Goal: Task Accomplishment & Management: Contribute content

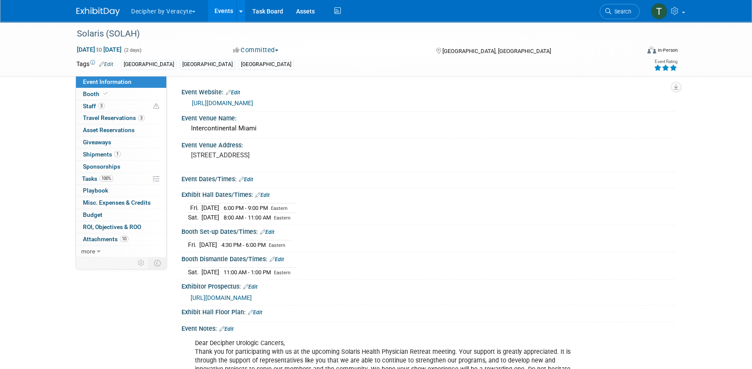
click at [232, 18] on link "Events" at bounding box center [224, 11] width 32 height 22
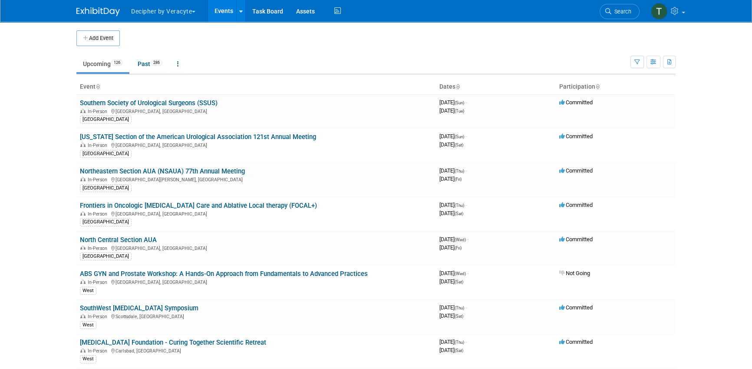
click at [68, 133] on body "Decipher by Veracyte Explore: My Workspaces 2 Go to Workspace: Corporate Events…" at bounding box center [376, 184] width 752 height 369
click at [169, 305] on link "SouthWest [MEDICAL_DATA] Symposium" at bounding box center [139, 308] width 119 height 8
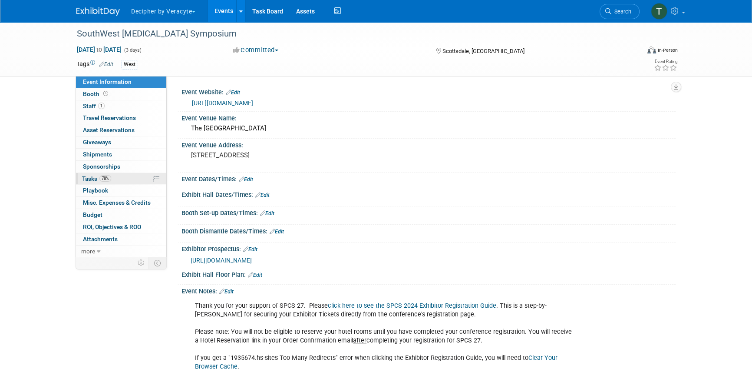
click at [130, 180] on link "78% Tasks 78%" at bounding box center [121, 179] width 90 height 12
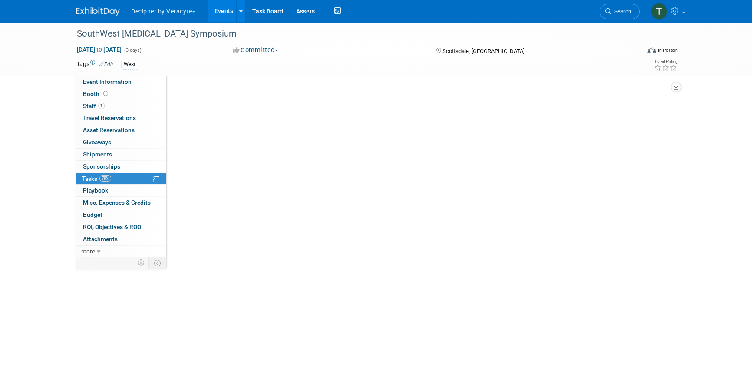
click at [130, 180] on link "78% Tasks 78%" at bounding box center [121, 179] width 90 height 12
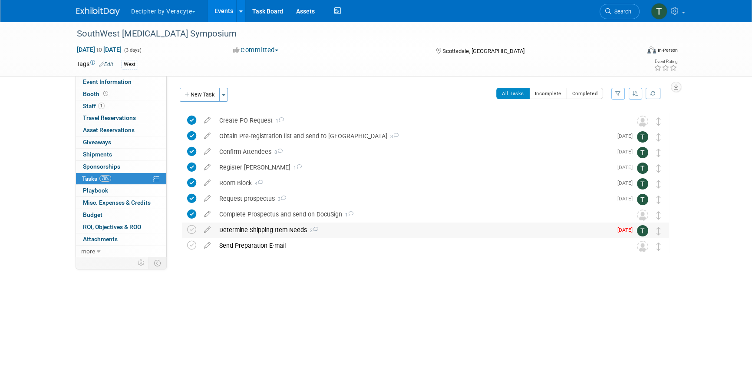
click at [240, 231] on div "Determine Shipping Item Needs 2" at bounding box center [414, 229] width 398 height 15
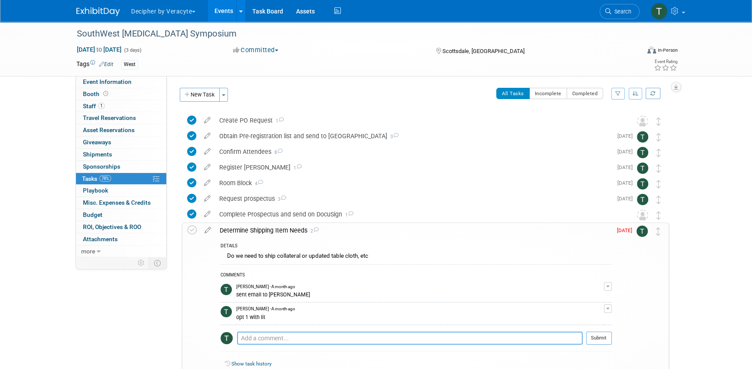
click at [280, 341] on textarea at bounding box center [410, 337] width 346 height 13
paste textarea "Shipping: Please use the following address should you need to ship anything to …"
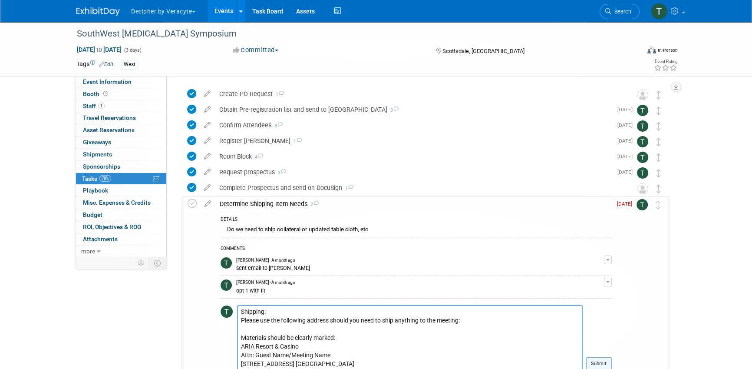
type textarea "Shipping: Please use the following address should you need to ship anything to …"
click at [603, 361] on button "Submit" at bounding box center [599, 363] width 26 height 13
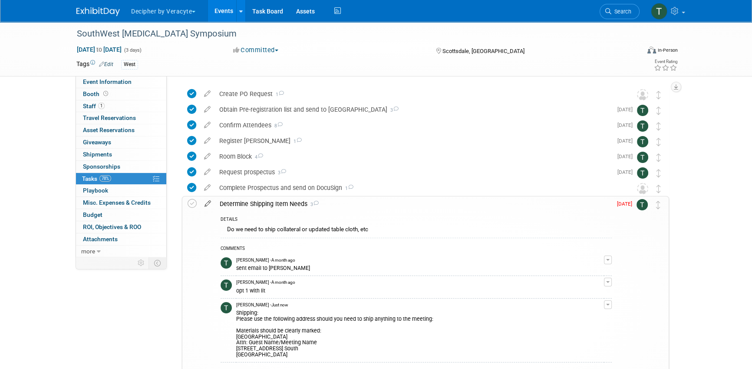
click at [208, 204] on icon at bounding box center [207, 201] width 15 height 11
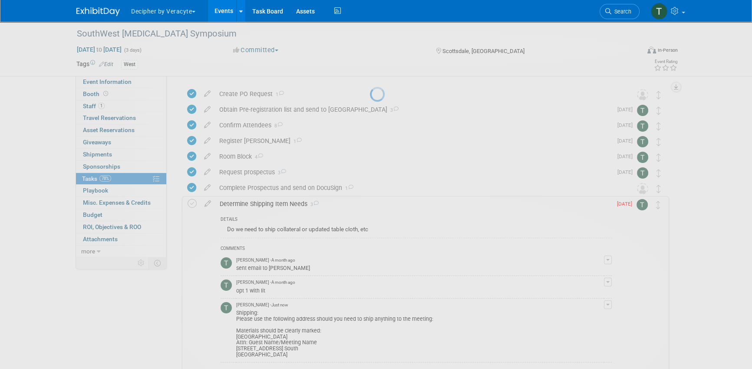
select select "9"
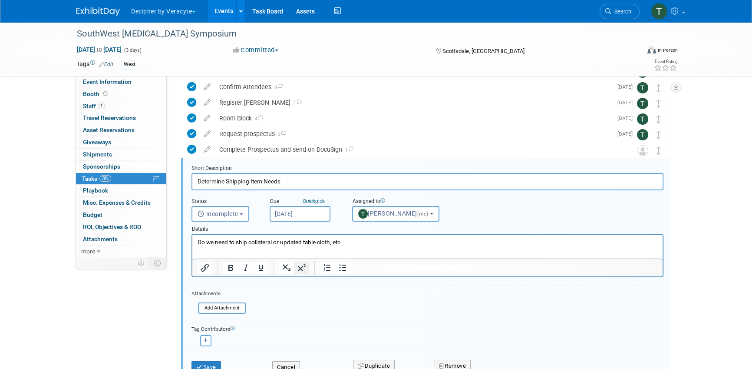
scroll to position [96, 0]
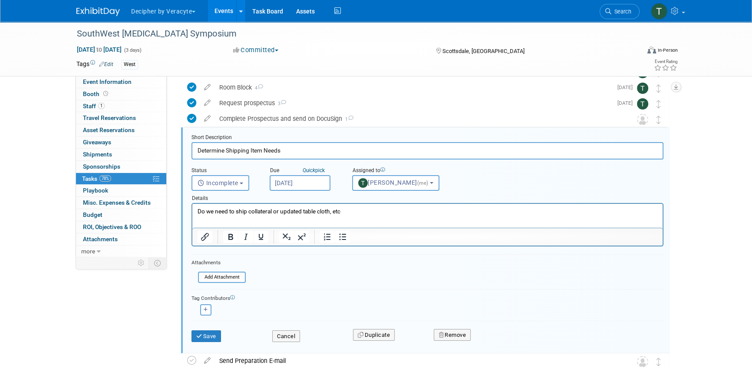
click at [305, 186] on input "Oct 6, 2025" at bounding box center [300, 183] width 61 height 16
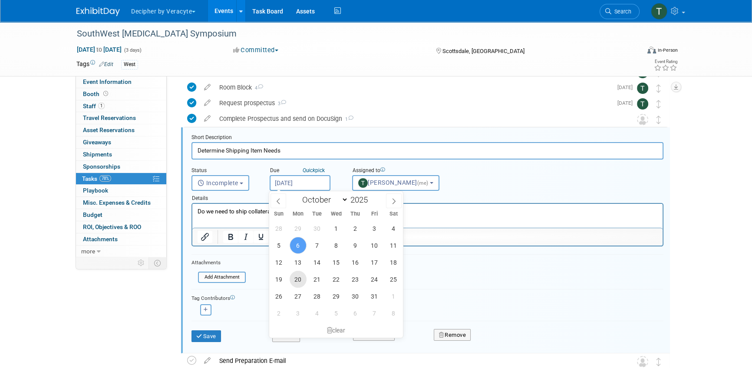
click at [296, 275] on span "20" at bounding box center [298, 279] width 17 height 17
type input "Oct 20, 2025"
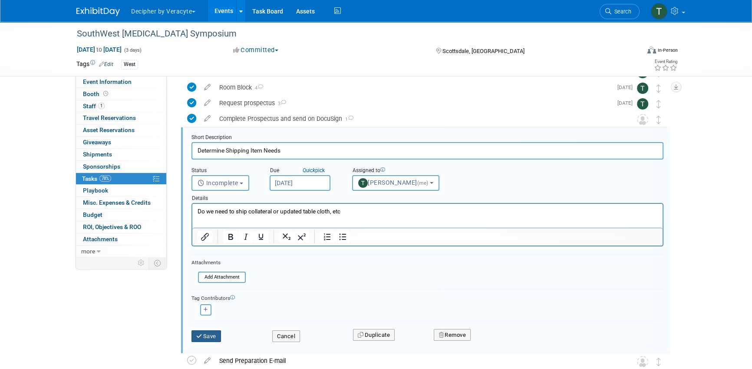
click at [218, 335] on button "Save" at bounding box center [207, 336] width 30 height 12
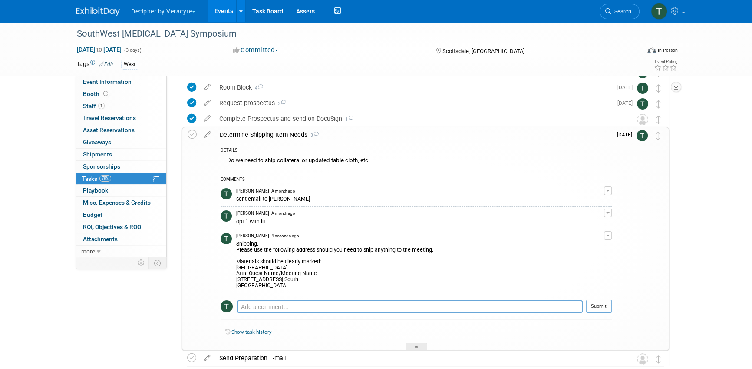
click at [264, 137] on div "Determine Shipping Item Needs 3" at bounding box center [413, 134] width 397 height 15
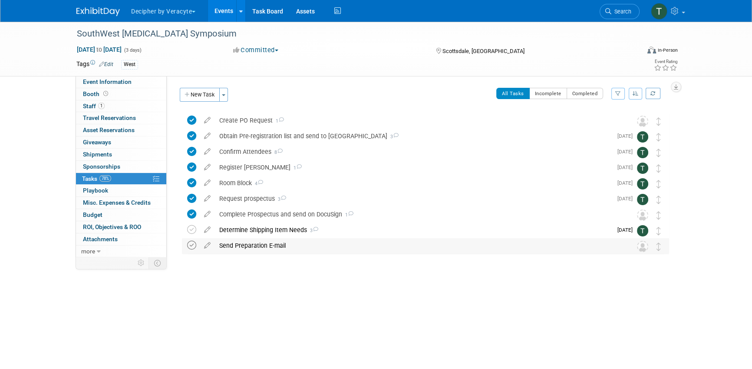
click at [194, 247] on icon at bounding box center [191, 245] width 9 height 9
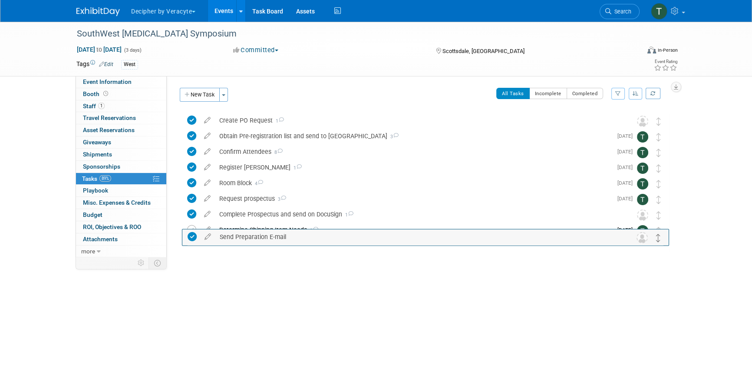
drag, startPoint x: 660, startPoint y: 245, endPoint x: 661, endPoint y: 228, distance: 16.9
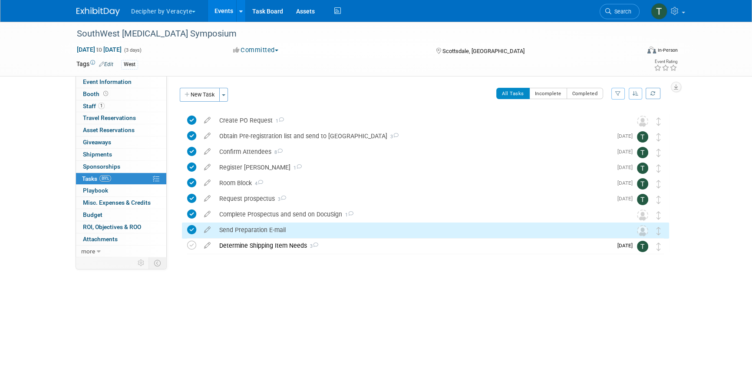
click at [310, 226] on div "Send Preparation E-mail" at bounding box center [417, 229] width 405 height 15
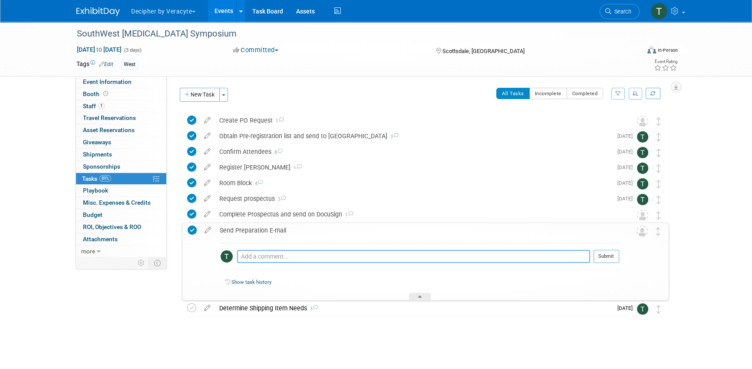
click at [311, 257] on textarea at bounding box center [413, 256] width 353 height 13
type textarea "sent via email"
click at [613, 260] on button "Submit" at bounding box center [607, 256] width 26 height 13
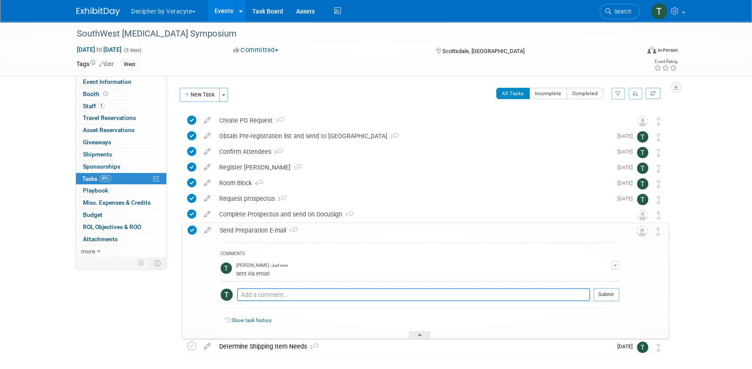
click at [208, 15] on li "Decipher by Veracyte Explore: My Workspaces 2 Go to Workspace: Corporate Events…" at bounding box center [168, 9] width 77 height 19
click at [227, 15] on link "Events" at bounding box center [224, 11] width 32 height 22
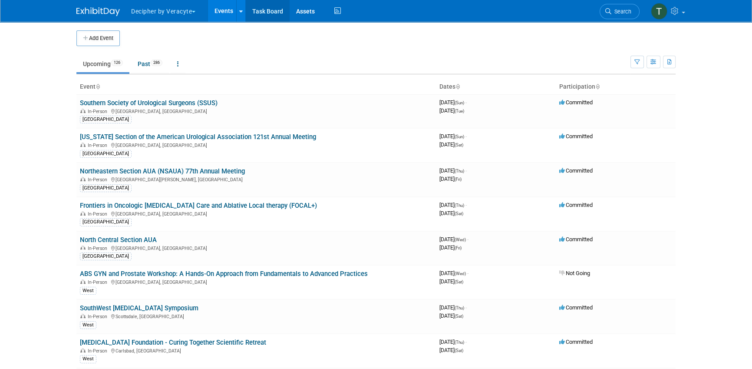
click at [272, 16] on link "Task Board" at bounding box center [268, 11] width 44 height 22
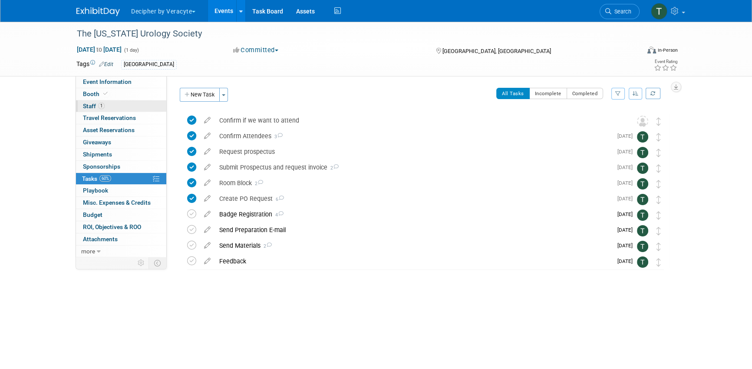
click at [126, 109] on link "1 Staff 1" at bounding box center [121, 106] width 90 height 12
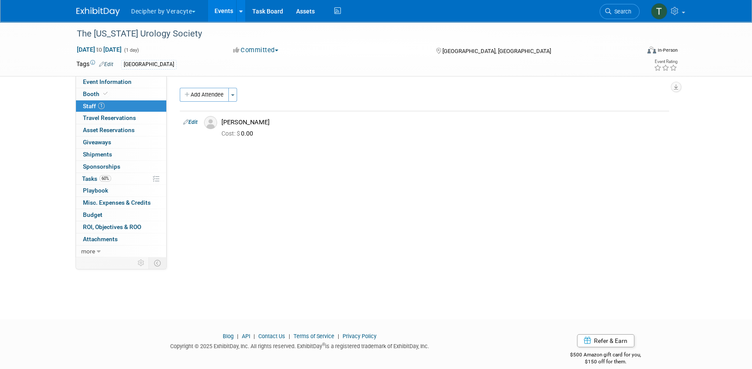
click at [103, 177] on span "60%" at bounding box center [105, 178] width 12 height 7
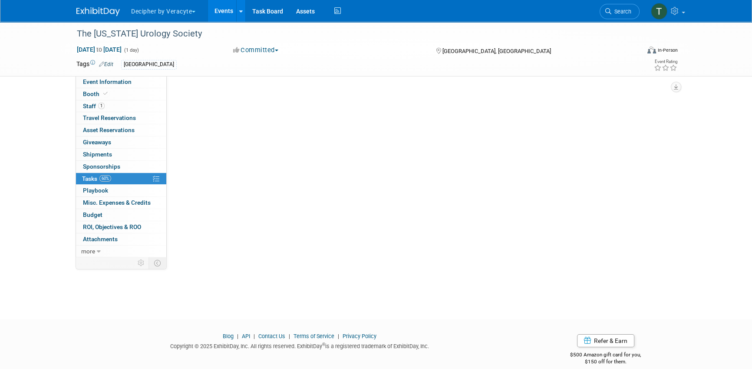
click at [103, 177] on span "60%" at bounding box center [105, 178] width 12 height 7
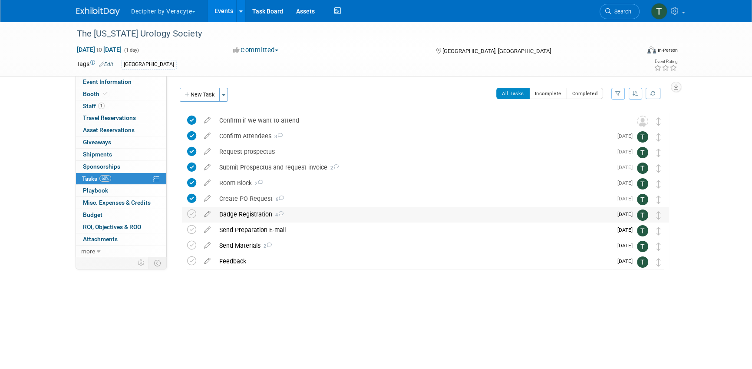
click at [252, 212] on div "Badge Registration 4" at bounding box center [414, 214] width 398 height 15
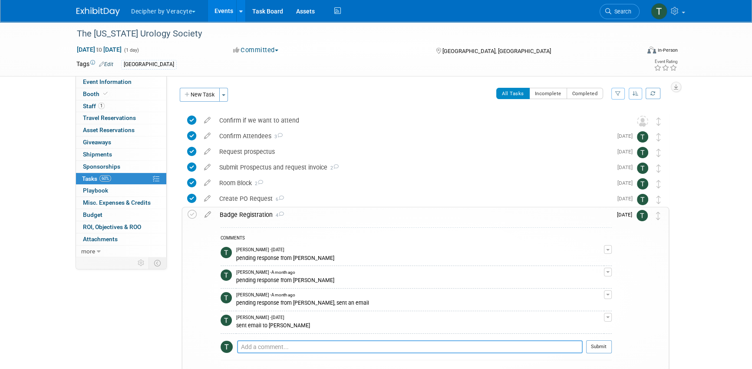
click at [256, 340] on textarea at bounding box center [410, 346] width 346 height 13
type textarea "sent email to DEbbie to obtain this information"
click at [597, 338] on div "COMMENTS Tony Alvarado - 2 months ago pending response from Debbie Edit Comment…" at bounding box center [416, 295] width 391 height 137
click at [597, 344] on button "Submit" at bounding box center [599, 346] width 26 height 13
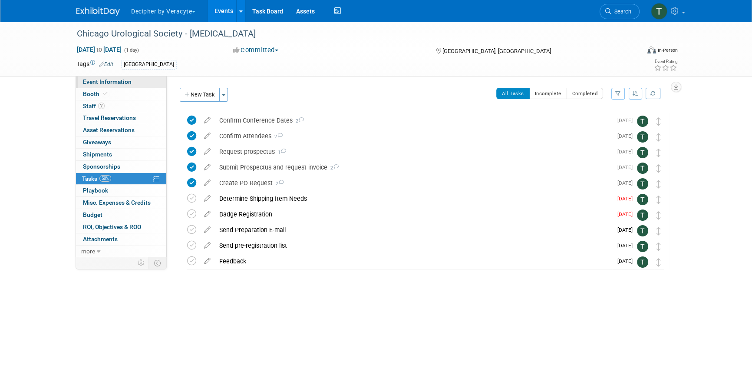
click at [143, 80] on link "Event Information" at bounding box center [121, 82] width 90 height 12
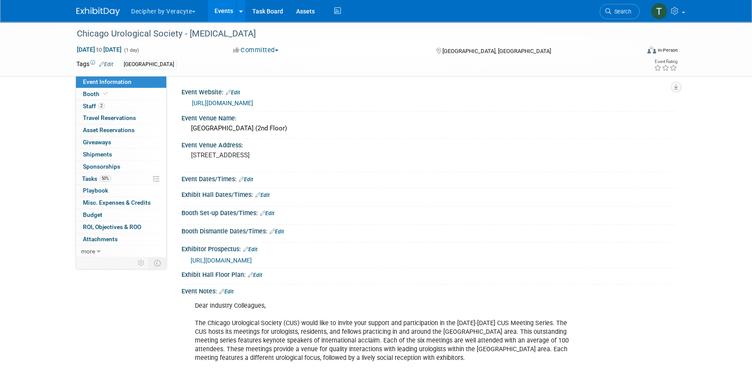
click at [253, 99] on link "[URL][DOMAIN_NAME]" at bounding box center [222, 102] width 61 height 7
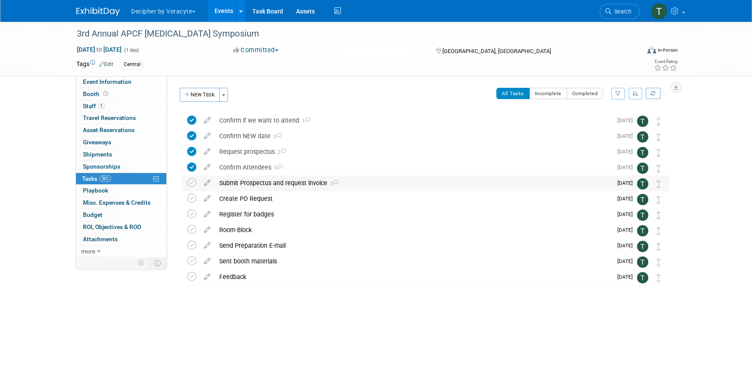
click at [225, 181] on div "Submit Prospectus and request invoice 2" at bounding box center [414, 183] width 398 height 15
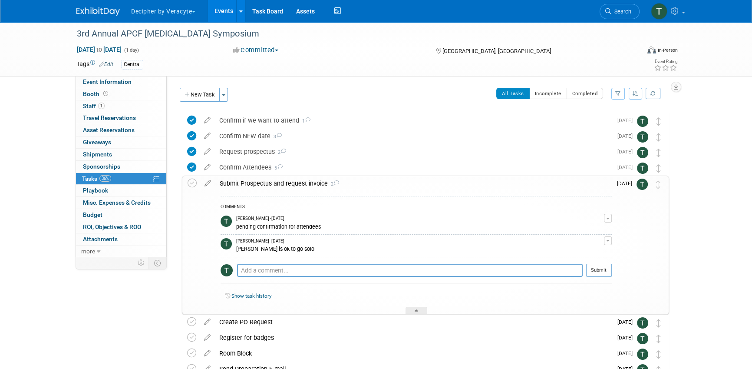
click at [150, 75] on div "3rd Annual APCF Prostate Cancer Symposium Nov 14, 2025 to Nov 14, 2025 (1 day) …" at bounding box center [376, 49] width 613 height 54
click at [150, 77] on link "Event Information" at bounding box center [121, 82] width 90 height 12
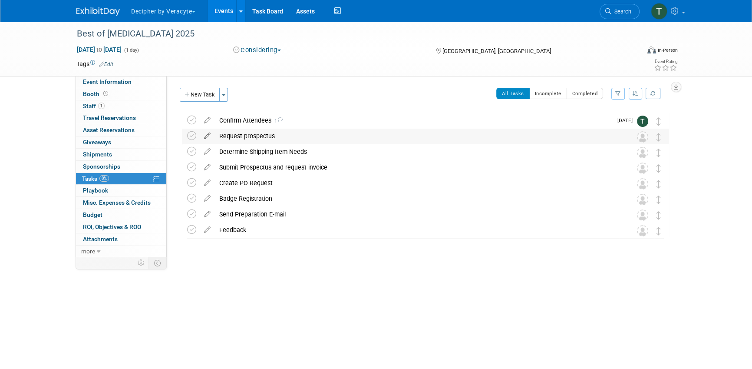
click at [205, 138] on icon at bounding box center [207, 134] width 15 height 11
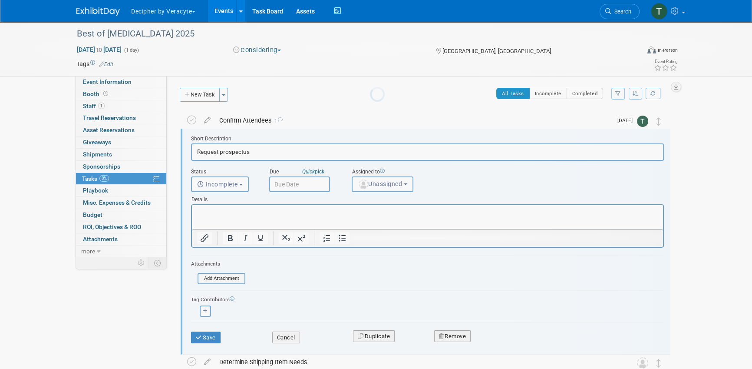
scroll to position [1, 0]
click at [311, 176] on input "text" at bounding box center [299, 184] width 61 height 16
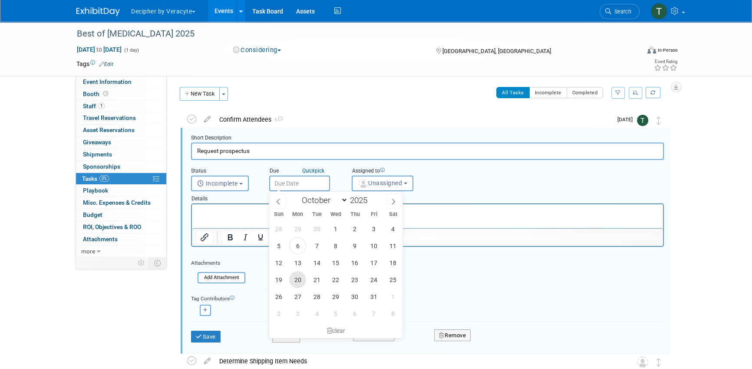
click at [298, 272] on span "20" at bounding box center [297, 279] width 17 height 17
type input "Oct 20, 2025"
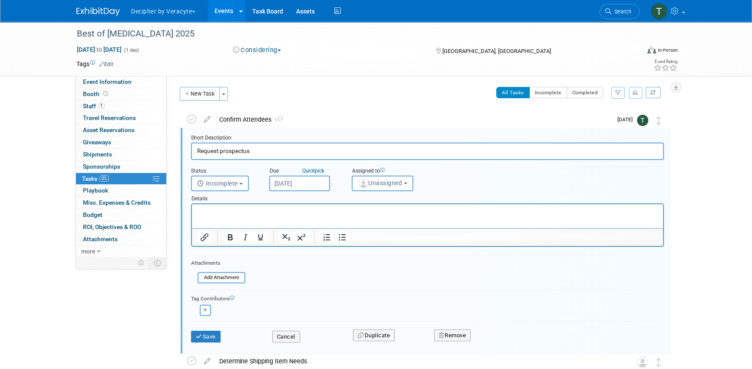
click at [396, 194] on div "Details" at bounding box center [427, 197] width 473 height 12
click at [395, 191] on div "Details" at bounding box center [427, 197] width 473 height 12
click at [392, 186] on button "Unassigned" at bounding box center [383, 184] width 62 height 16
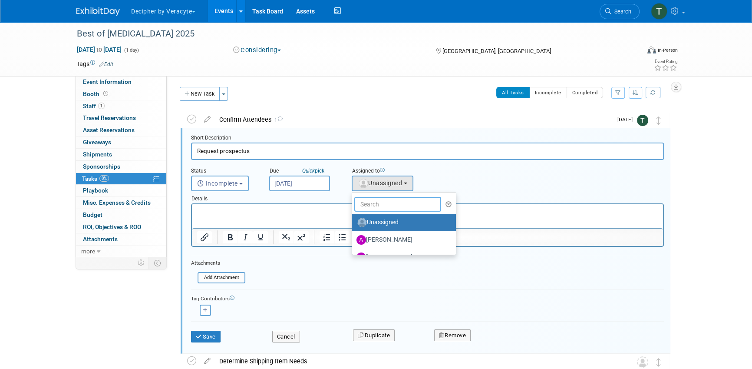
click at [392, 201] on input "text" at bounding box center [397, 204] width 87 height 15
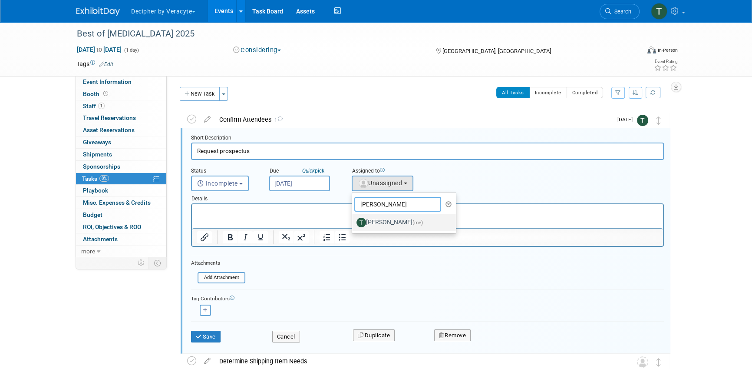
type input "tony"
click at [398, 217] on label "Tony Alvarado (me)" at bounding box center [402, 222] width 91 height 14
click at [354, 219] on input "Tony Alvarado (me)" at bounding box center [351, 222] width 6 height 6
select select "3ceeba8c-a19a-4597-a609-6fba7c9a515a"
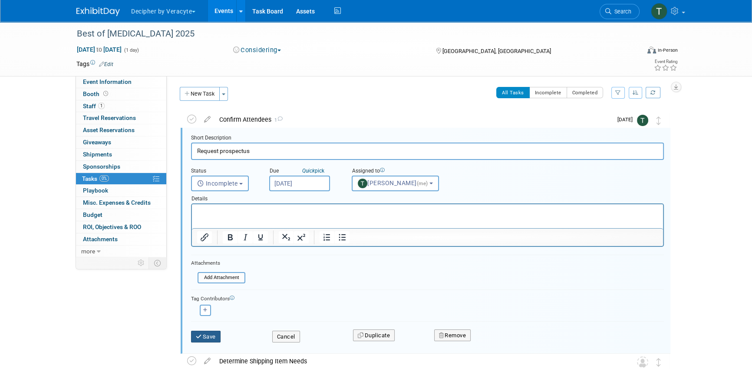
click at [212, 334] on button "Save" at bounding box center [206, 337] width 30 height 12
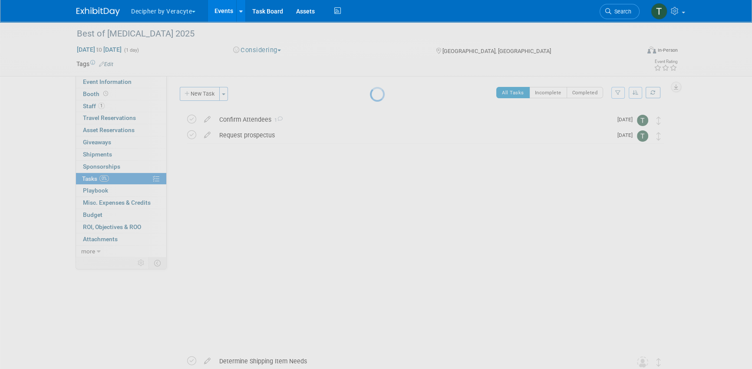
scroll to position [0, 0]
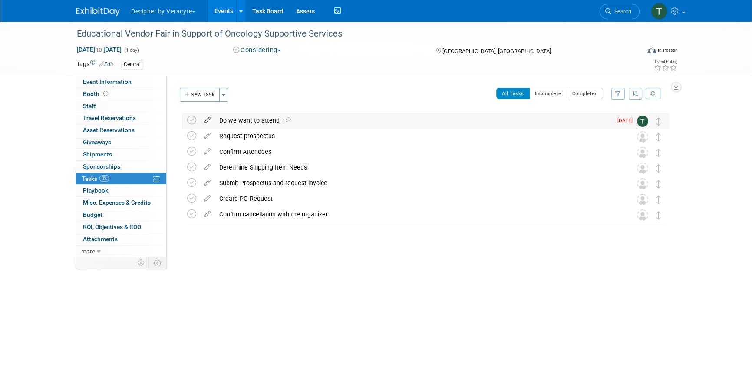
click at [208, 120] on icon at bounding box center [207, 118] width 15 height 11
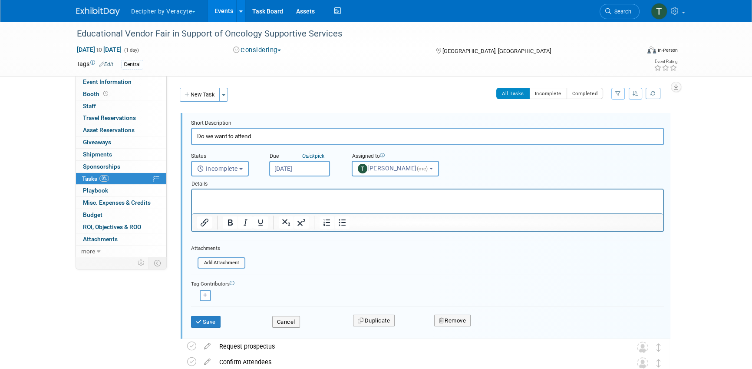
click at [307, 166] on input "[DATE]" at bounding box center [299, 169] width 61 height 16
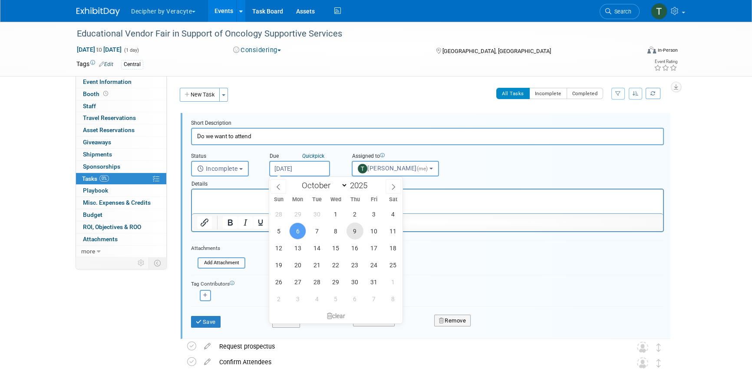
click at [354, 234] on span "9" at bounding box center [355, 230] width 17 height 17
type input "Oct 9, 2025"
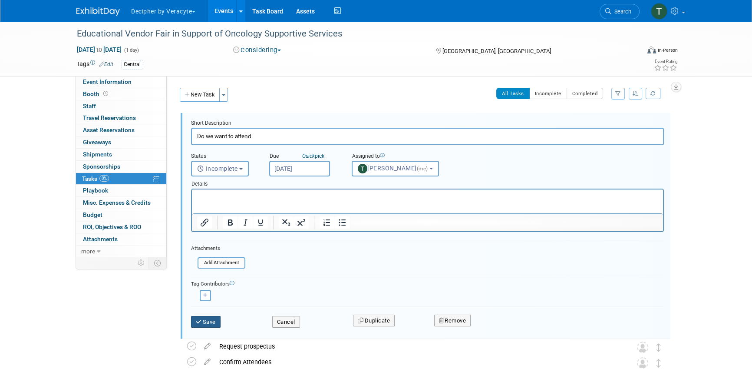
click at [205, 324] on button "Save" at bounding box center [206, 322] width 30 height 12
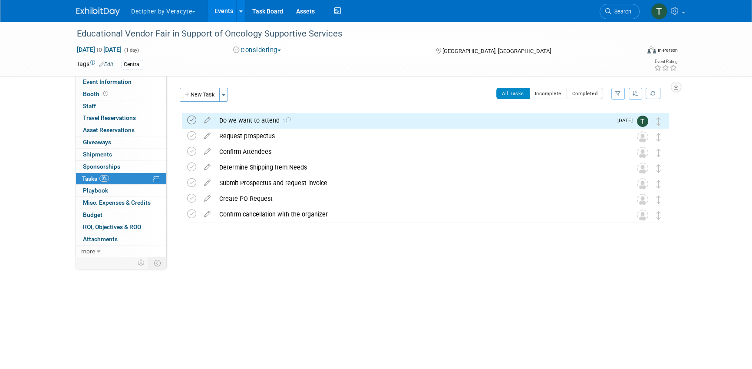
click at [191, 119] on icon at bounding box center [191, 120] width 9 height 9
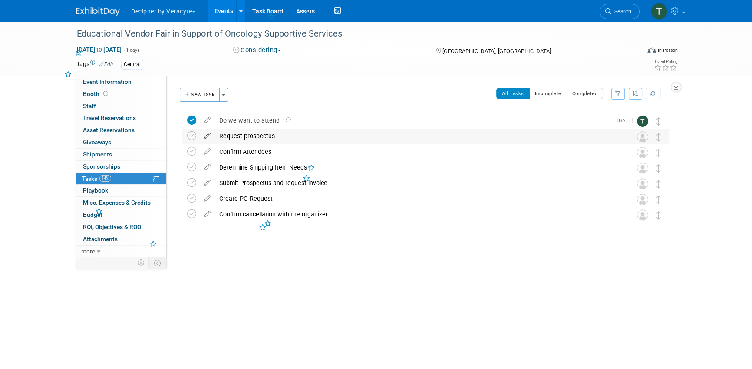
click at [206, 138] on icon at bounding box center [207, 134] width 15 height 11
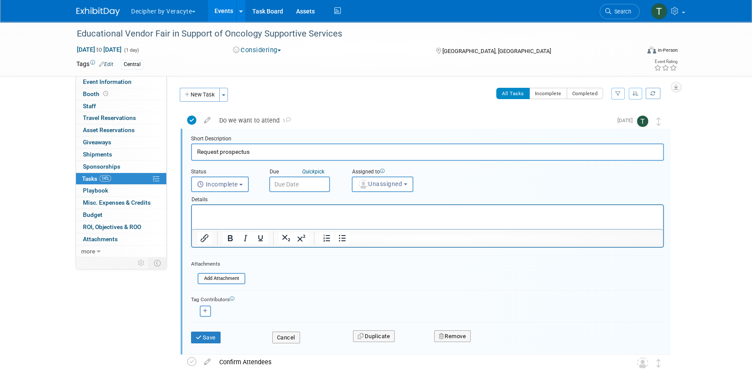
scroll to position [1, 0]
click at [298, 180] on input "text" at bounding box center [299, 184] width 61 height 16
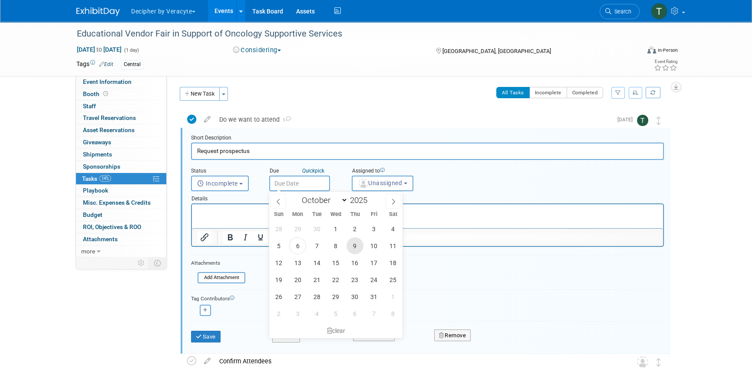
click at [348, 245] on span "9" at bounding box center [355, 245] width 17 height 17
type input "Oct 9, 2025"
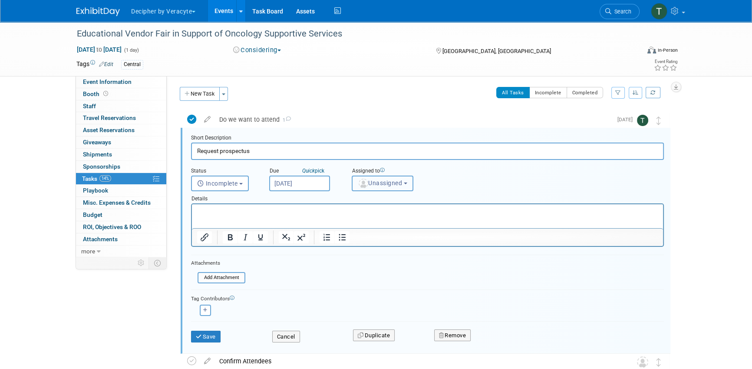
click at [385, 180] on span "Unassigned" at bounding box center [380, 182] width 44 height 7
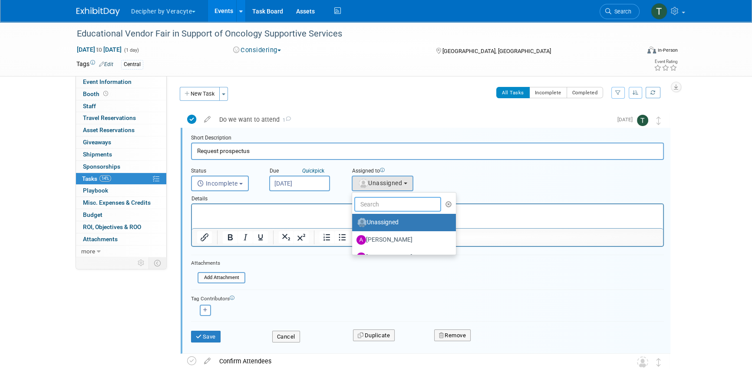
click at [385, 201] on input "text" at bounding box center [397, 204] width 87 height 15
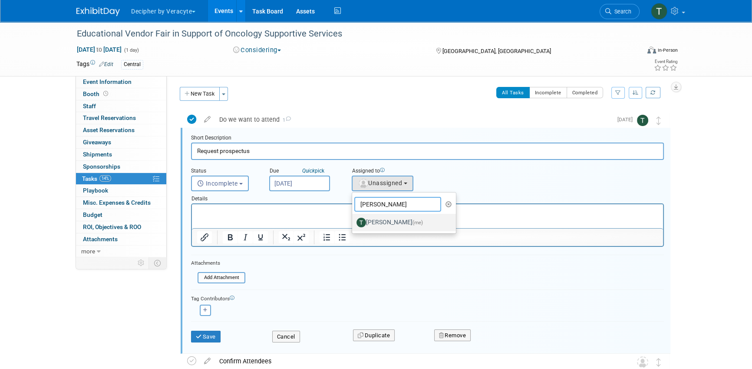
type input "tony"
click at [388, 215] on label "Tony Alvarado (me)" at bounding box center [402, 222] width 91 height 14
click at [354, 219] on input "Tony Alvarado (me)" at bounding box center [351, 222] width 6 height 6
select select "3ceeba8c-a19a-4597-a609-6fba7c9a515a"
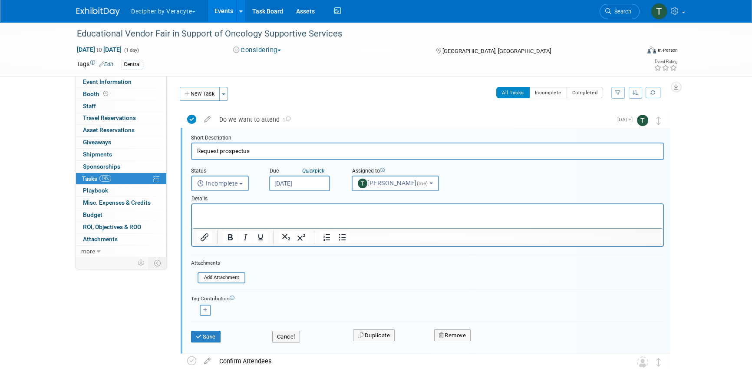
click at [209, 341] on div "Save Cancel Duplicate Remove" at bounding box center [428, 335] width 486 height 20
click at [210, 336] on button "Save" at bounding box center [206, 337] width 30 height 12
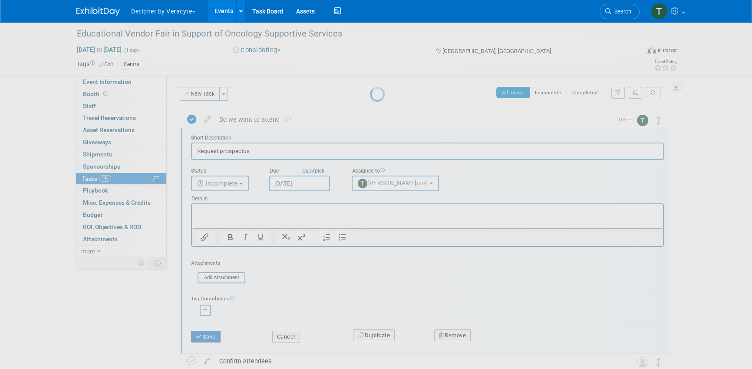
click at [370, 93] on div at bounding box center [376, 184] width 12 height 369
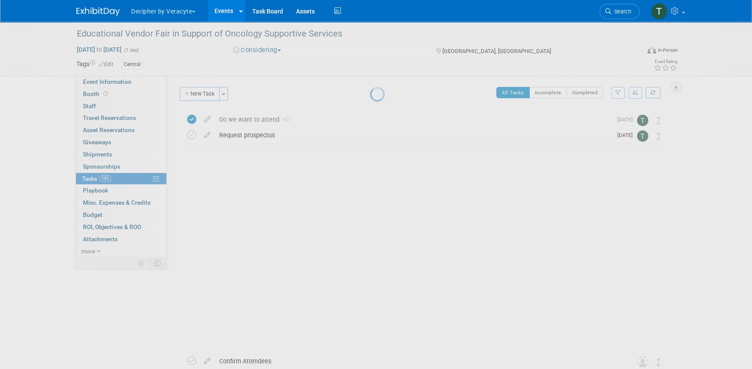
scroll to position [0, 0]
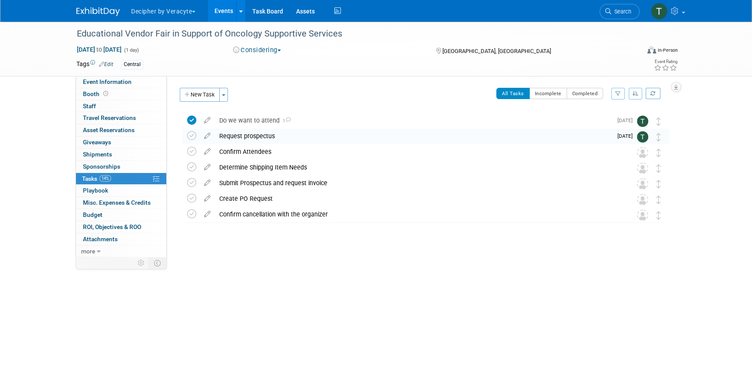
click at [123, 93] on link "Booth" at bounding box center [121, 94] width 90 height 12
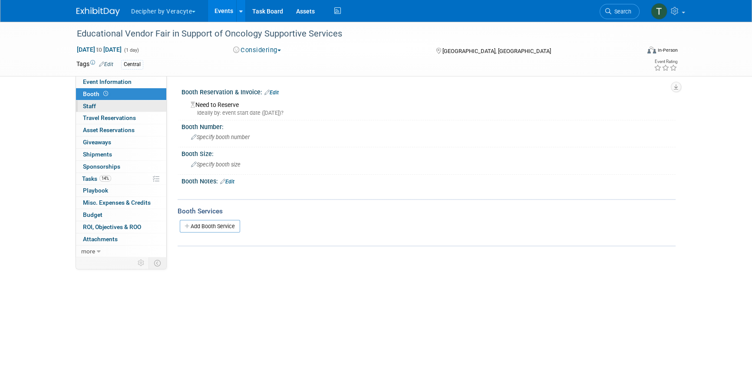
click at [114, 103] on link "0 Staff 0" at bounding box center [121, 106] width 90 height 12
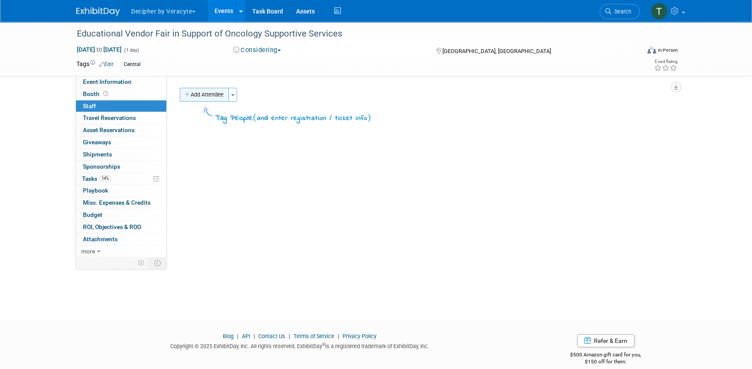
click at [200, 95] on button "Add Attendee" at bounding box center [204, 95] width 49 height 14
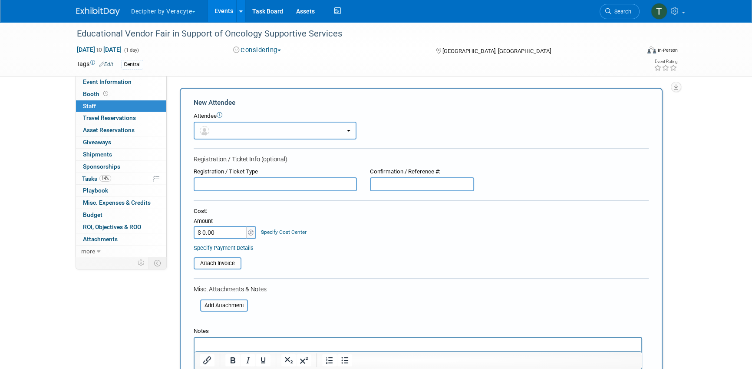
click at [224, 134] on button "button" at bounding box center [275, 131] width 163 height 18
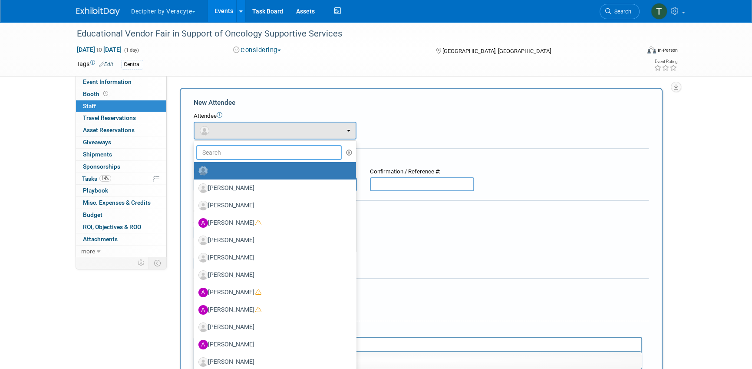
click at [221, 149] on input "text" at bounding box center [269, 152] width 146 height 15
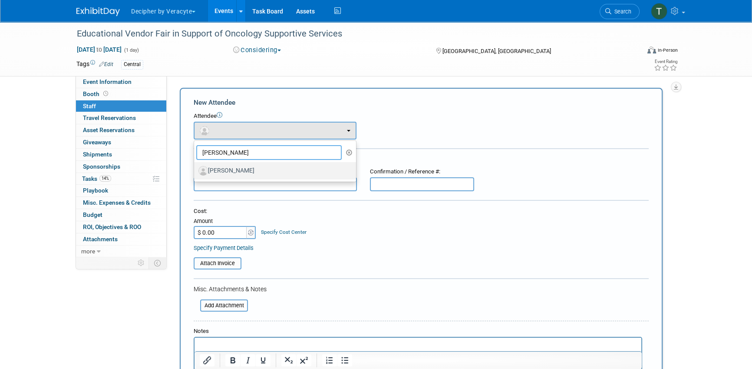
type input "bryan"
click at [231, 166] on label "Bryan Bass" at bounding box center [273, 171] width 149 height 14
click at [195, 167] on input "Bryan Bass" at bounding box center [193, 170] width 6 height 6
select select "66d635aa-592b-4072-b7d2-a1d4cb244e3a"
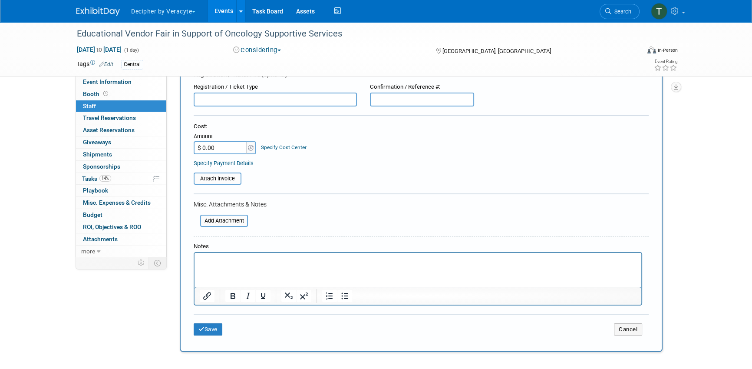
scroll to position [123, 0]
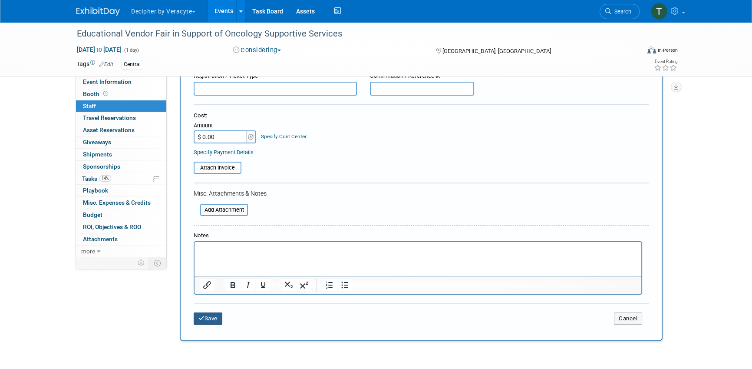
click at [216, 318] on button "Save" at bounding box center [208, 318] width 29 height 12
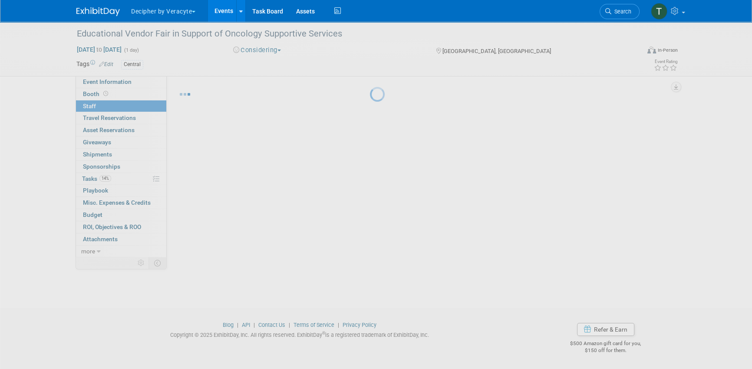
scroll to position [11, 0]
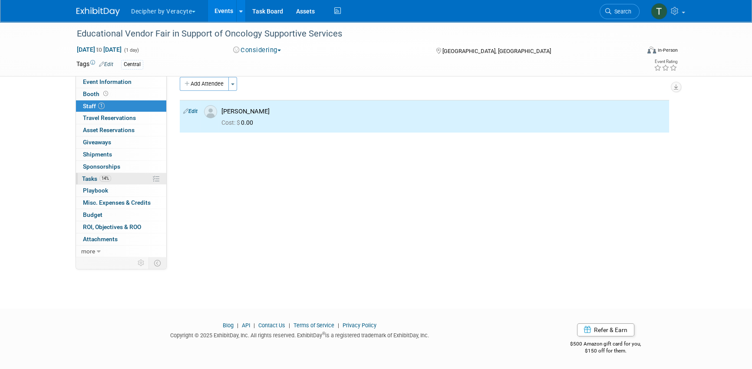
click at [135, 183] on link "14% Tasks 14%" at bounding box center [121, 179] width 90 height 12
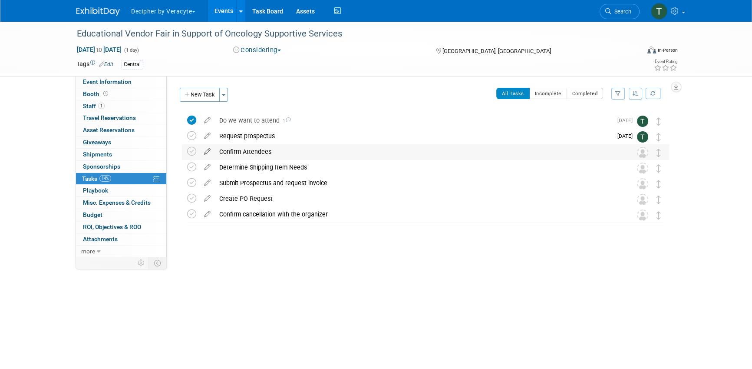
click at [209, 149] on icon at bounding box center [207, 149] width 15 height 11
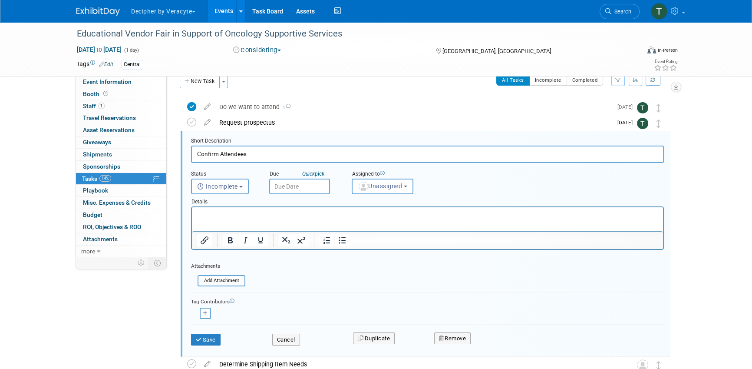
scroll to position [17, 0]
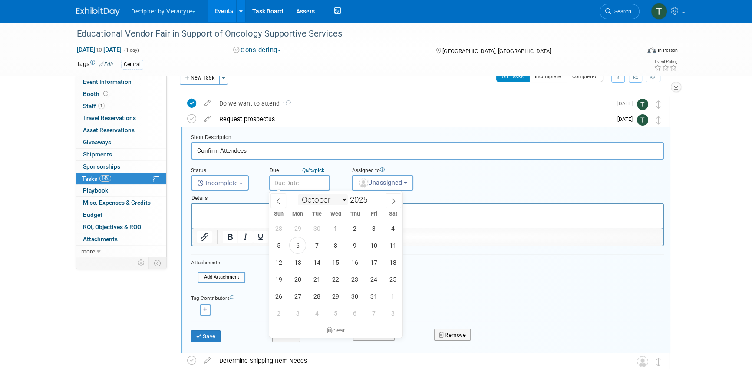
click at [311, 186] on input "text" at bounding box center [299, 183] width 61 height 16
click at [375, 248] on span "10" at bounding box center [374, 245] width 17 height 17
type input "Oct 10, 2025"
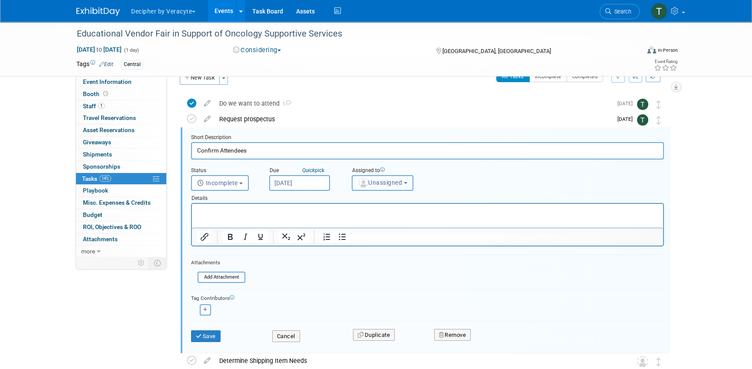
click at [383, 177] on button "Unassigned" at bounding box center [383, 183] width 62 height 16
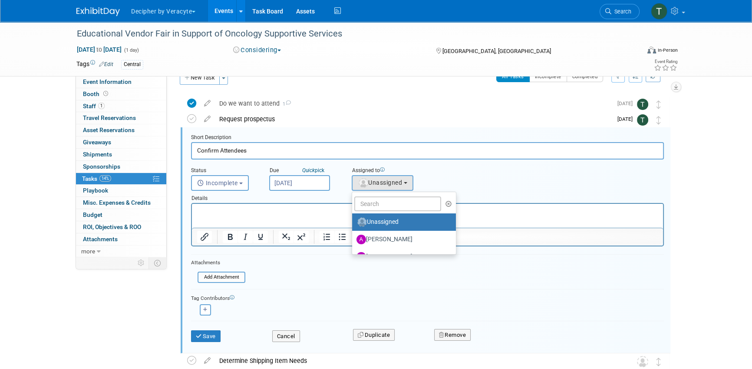
drag, startPoint x: 383, startPoint y: 212, endPoint x: 383, endPoint y: 203, distance: 8.3
click at [383, 203] on ul "Unassigned Adina Gerson-Gurwitz Amy Wahba Andrew Cala Andrew Hanson Chad Miller…" at bounding box center [404, 223] width 105 height 63
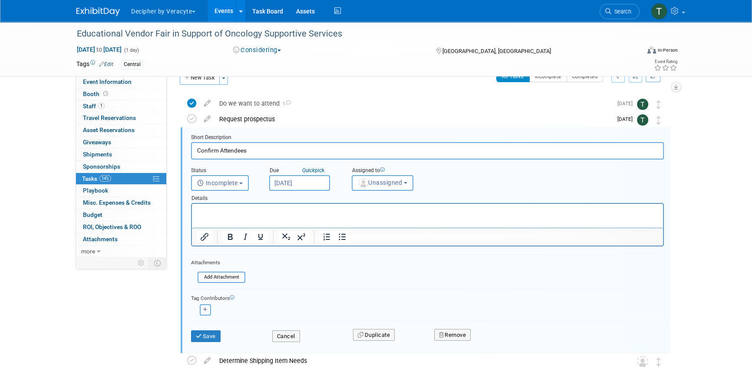
click at [383, 204] on html at bounding box center [427, 210] width 471 height 12
click at [379, 177] on button "Unassigned" at bounding box center [383, 183] width 62 height 16
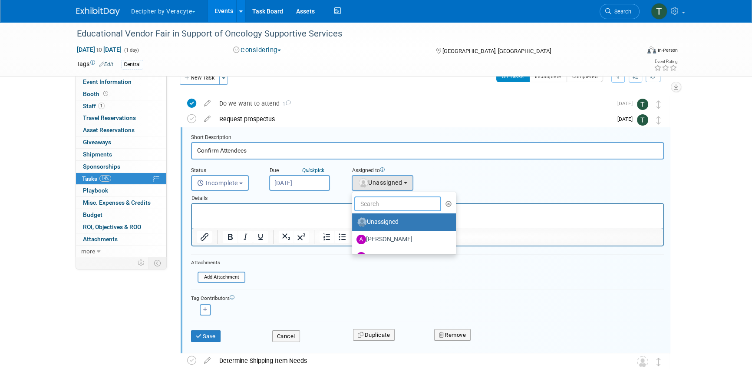
click at [379, 201] on input "text" at bounding box center [397, 203] width 87 height 15
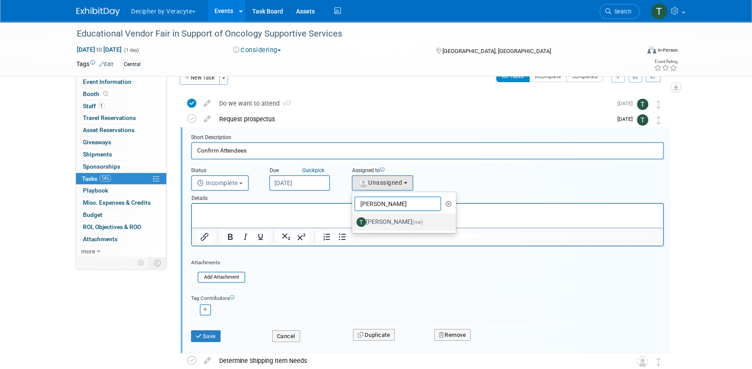
type input "tony"
click at [379, 219] on label "Tony Alvarado (me)" at bounding box center [402, 222] width 91 height 14
click at [354, 219] on input "Tony Alvarado (me)" at bounding box center [351, 221] width 6 height 6
select select "3ceeba8c-a19a-4597-a609-6fba7c9a515a"
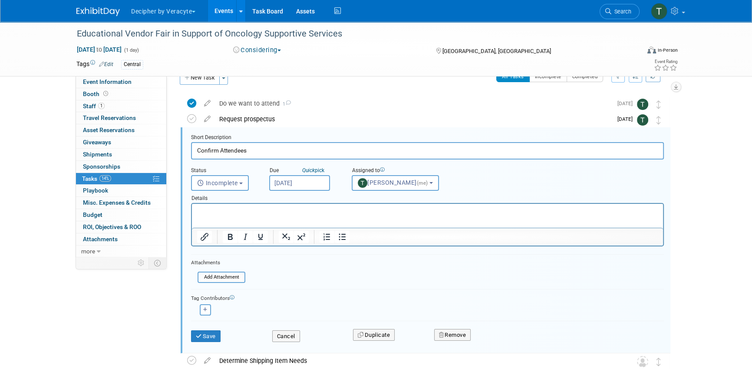
click at [203, 343] on div "Save Cancel Duplicate Remove" at bounding box center [428, 335] width 486 height 20
click at [209, 337] on button "Save" at bounding box center [206, 336] width 30 height 12
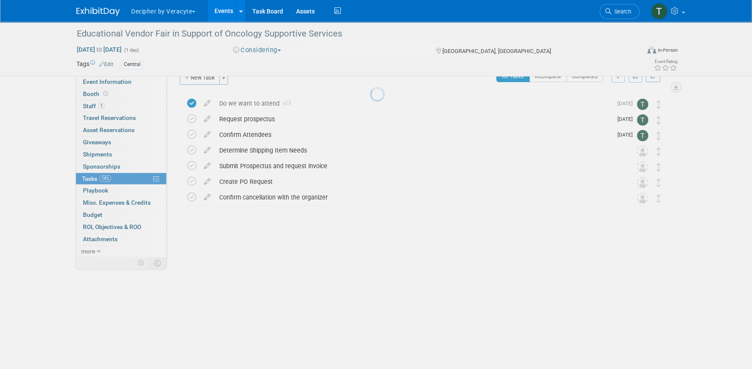
scroll to position [0, 0]
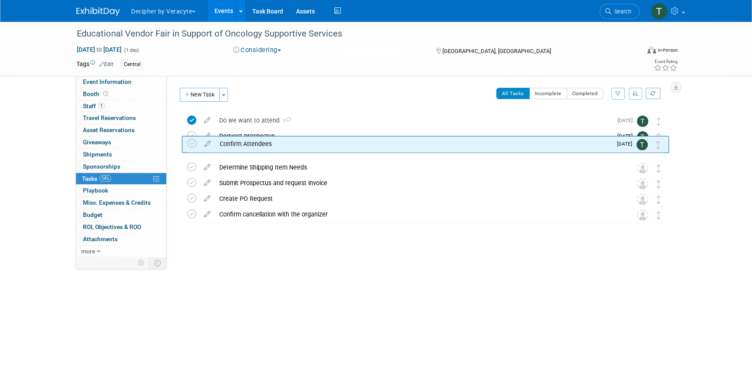
drag, startPoint x: 661, startPoint y: 148, endPoint x: 661, endPoint y: 129, distance: 19.1
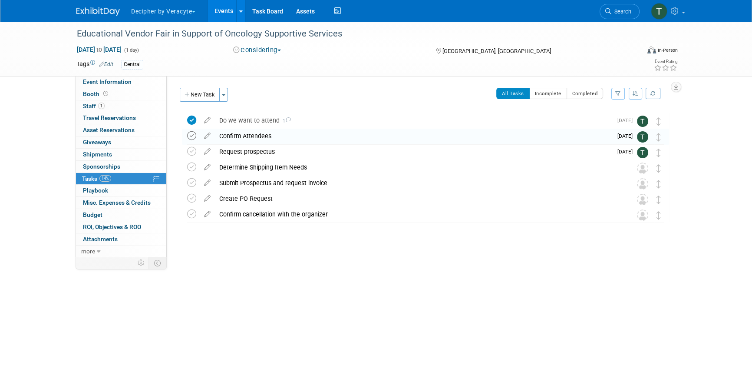
click at [190, 137] on icon at bounding box center [191, 135] width 9 height 9
click at [236, 136] on div "Confirm Attendees" at bounding box center [414, 136] width 398 height 15
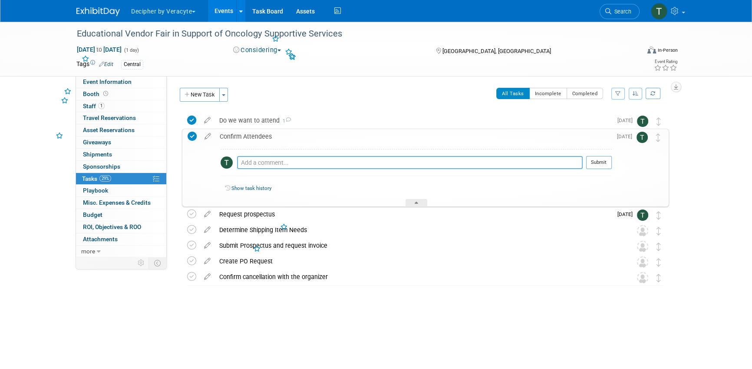
click at [248, 157] on textarea at bounding box center [410, 162] width 346 height 13
type textarea "Bryan confirmed attendance"
click at [599, 161] on button "Submit" at bounding box center [599, 162] width 26 height 13
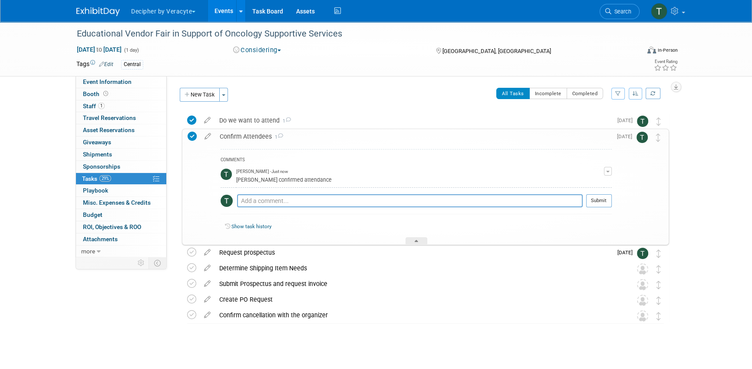
click at [247, 129] on div "Confirm Attendees 1" at bounding box center [413, 136] width 397 height 15
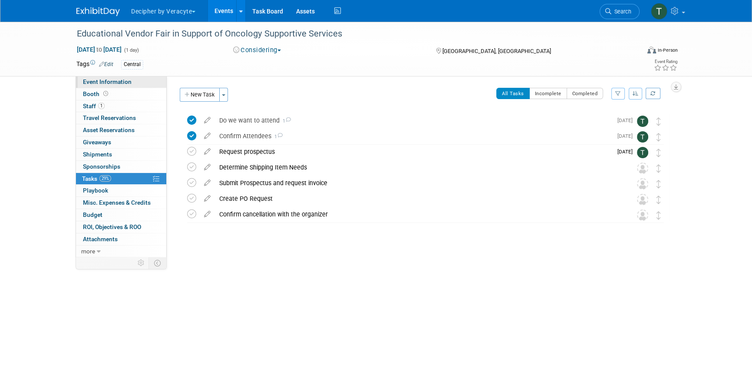
click at [154, 84] on link "Event Information" at bounding box center [121, 82] width 90 height 12
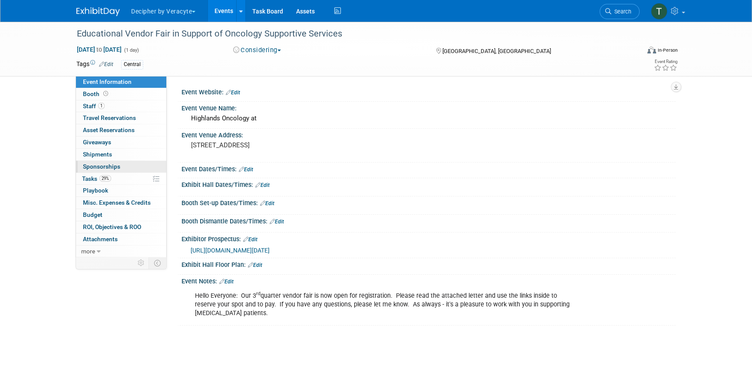
click at [140, 166] on link "0 Sponsorships 0" at bounding box center [121, 167] width 90 height 12
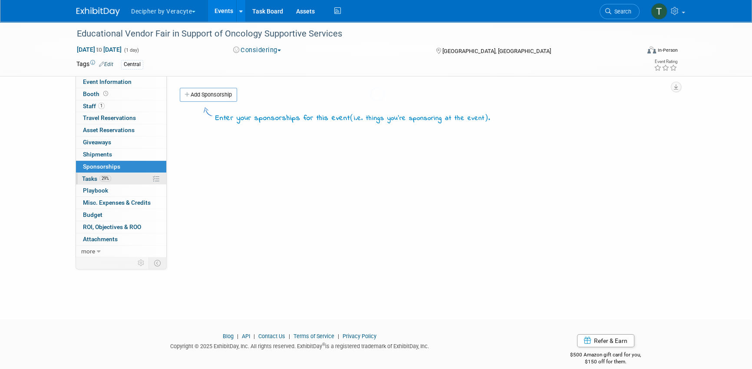
click at [136, 177] on link "29% Tasks 29%" at bounding box center [121, 179] width 90 height 12
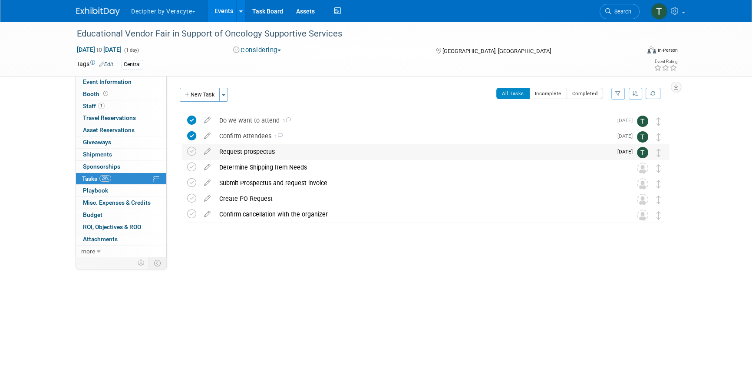
click at [256, 151] on div "Request prospectus" at bounding box center [414, 151] width 398 height 15
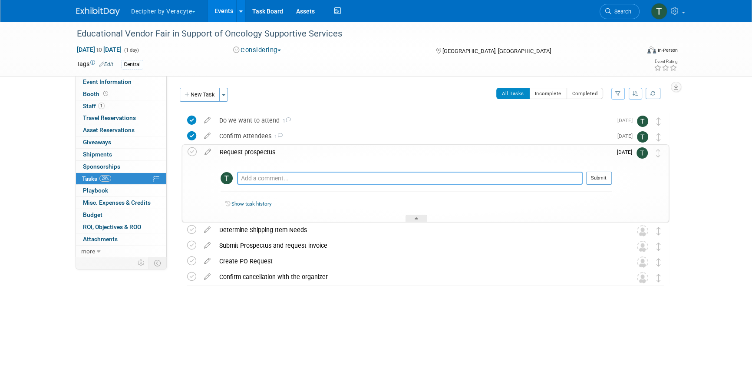
click at [256, 176] on textarea at bounding box center [410, 178] width 346 height 13
type textarea "this was obtained."
click at [598, 174] on button "Submit" at bounding box center [599, 178] width 26 height 13
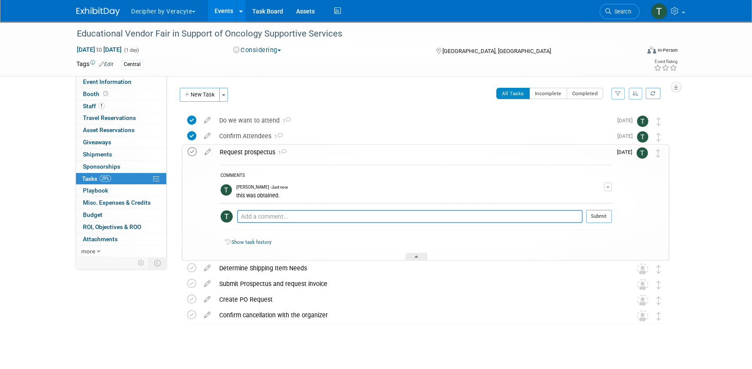
click at [192, 154] on icon at bounding box center [192, 151] width 9 height 9
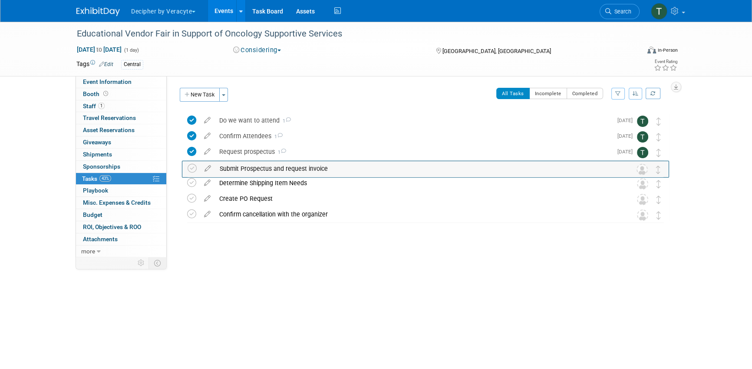
drag, startPoint x: 661, startPoint y: 182, endPoint x: 661, endPoint y: 166, distance: 15.6
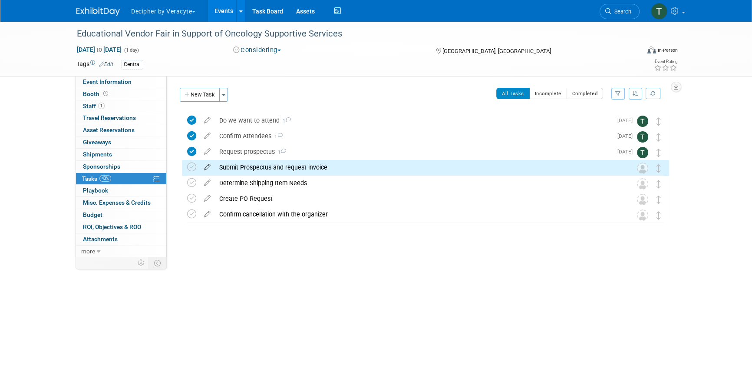
click at [205, 169] on icon at bounding box center [207, 165] width 15 height 11
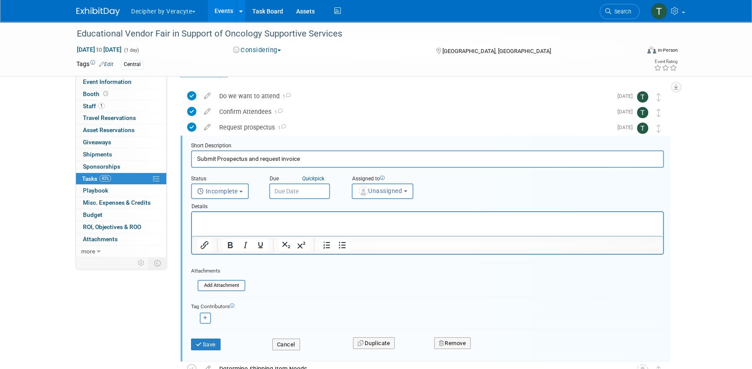
scroll to position [32, 0]
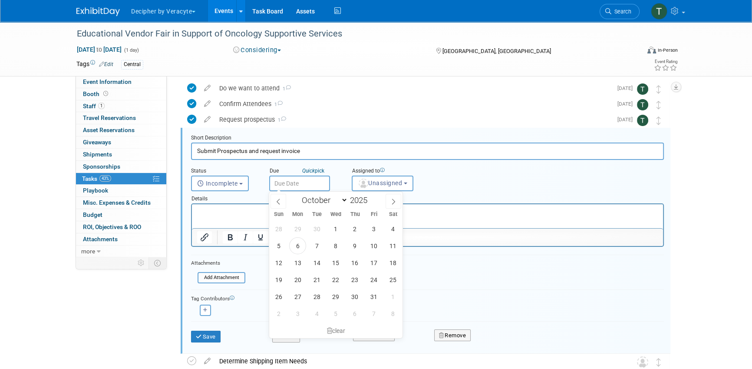
click at [307, 186] on input "text" at bounding box center [299, 184] width 61 height 16
click at [335, 244] on span "8" at bounding box center [336, 245] width 17 height 17
type input "Oct 8, 2025"
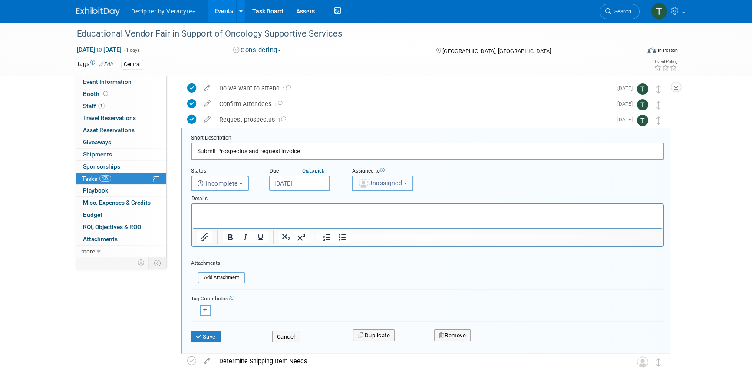
click at [379, 182] on span "Unassigned" at bounding box center [380, 182] width 44 height 7
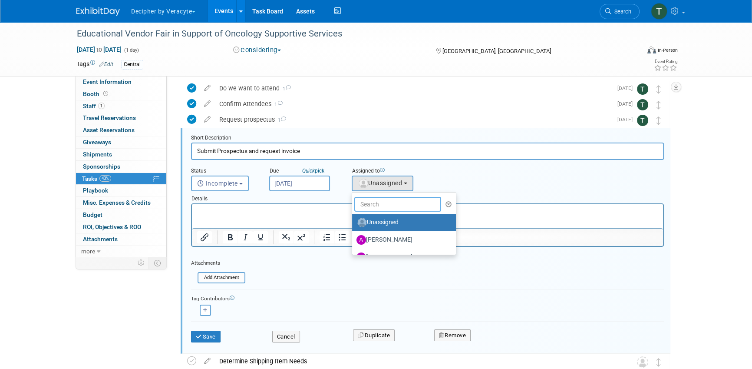
click at [379, 202] on input "text" at bounding box center [397, 204] width 87 height 15
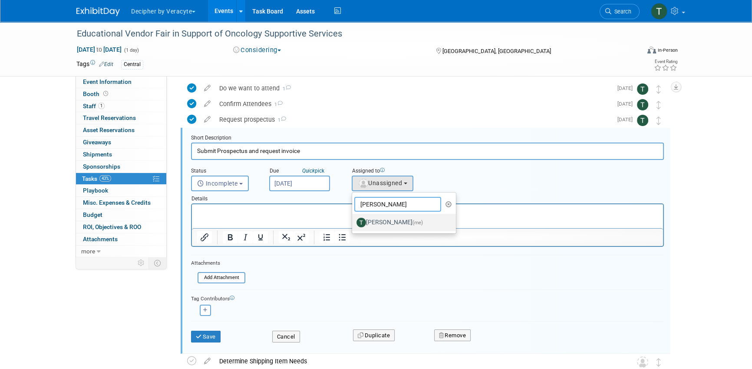
type input "tony"
click at [382, 217] on label "Tony Alvarado (me)" at bounding box center [402, 222] width 91 height 14
click at [354, 219] on input "Tony Alvarado (me)" at bounding box center [351, 222] width 6 height 6
select select "3ceeba8c-a19a-4597-a609-6fba7c9a515a"
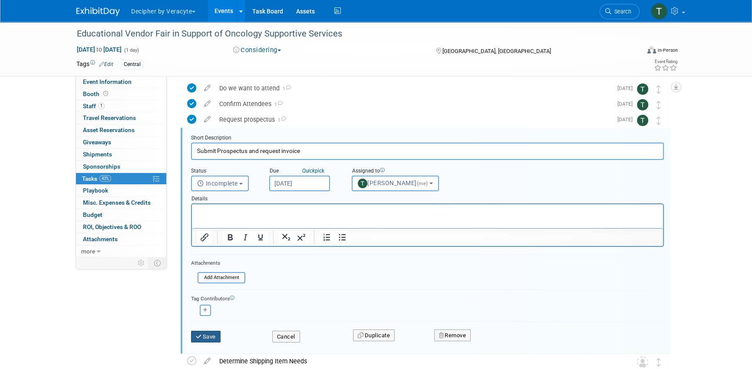
click at [211, 340] on button "Save" at bounding box center [206, 337] width 30 height 12
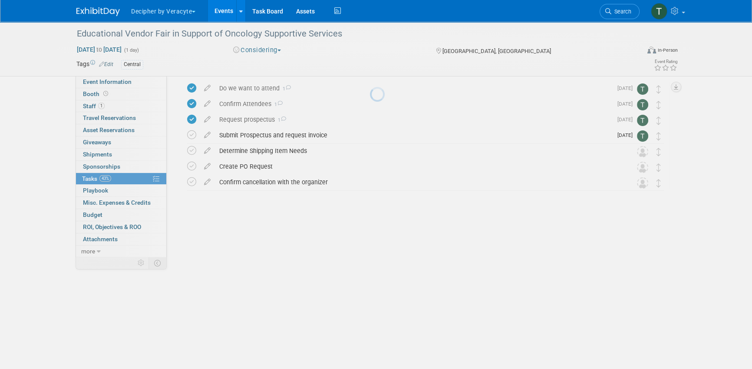
scroll to position [0, 0]
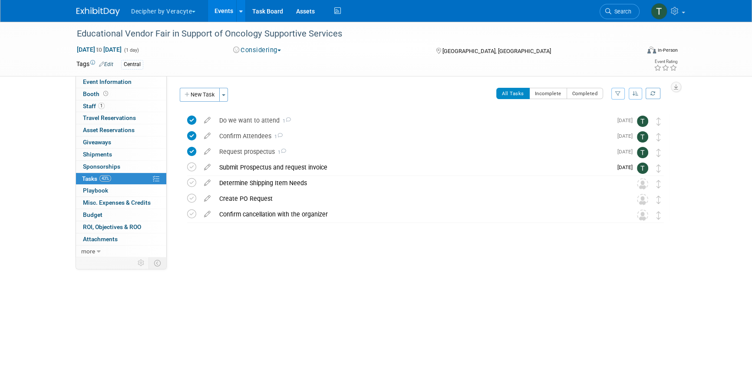
click at [183, 46] on div "Dec 4, 2025 to Dec 4, 2025 (1 day)" at bounding box center [146, 49] width 141 height 9
click at [182, 34] on div "Educational Vendor Fair in Support of Oncology Supportive Services" at bounding box center [350, 34] width 553 height 16
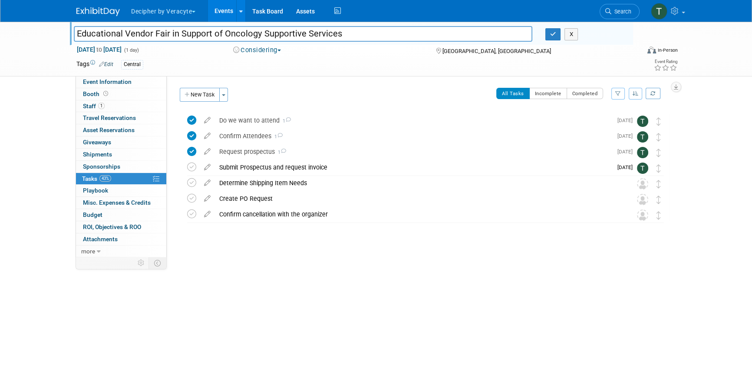
click at [182, 34] on input "Educational Vendor Fair in Support of Oncology Supportive Services" at bounding box center [303, 33] width 459 height 15
click at [239, 172] on div "Submit Prospectus and request invoice" at bounding box center [414, 167] width 398 height 15
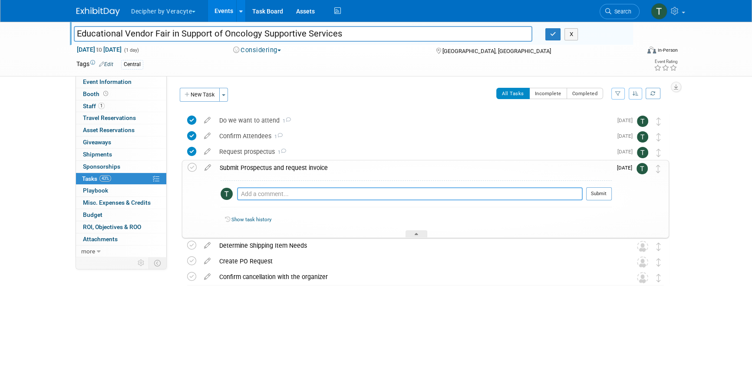
click at [258, 191] on textarea at bounding box center [410, 193] width 346 height 13
type textarea "submitted via email"
click at [600, 198] on button "Submit" at bounding box center [599, 193] width 26 height 13
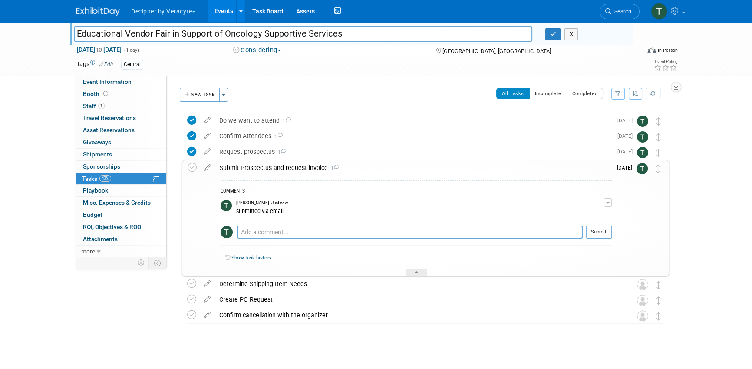
click at [369, 43] on div "Educational Vendor Fair in Support of Oncology Supportive Services Educational …" at bounding box center [351, 33] width 563 height 23
click at [369, 33] on input "Educational Vendor Fair in Support of Oncology Supportive Services" at bounding box center [303, 33] width 459 height 15
click at [192, 172] on td at bounding box center [194, 217] width 13 height 115
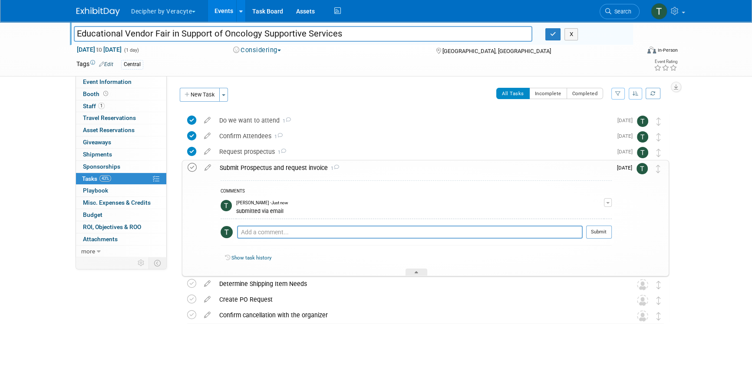
click at [192, 169] on icon at bounding box center [192, 167] width 9 height 9
click at [265, 227] on textarea at bounding box center [410, 231] width 346 height 13
type textarea "sent to the organizer pending invoice."
click at [612, 235] on button "Submit" at bounding box center [599, 231] width 26 height 13
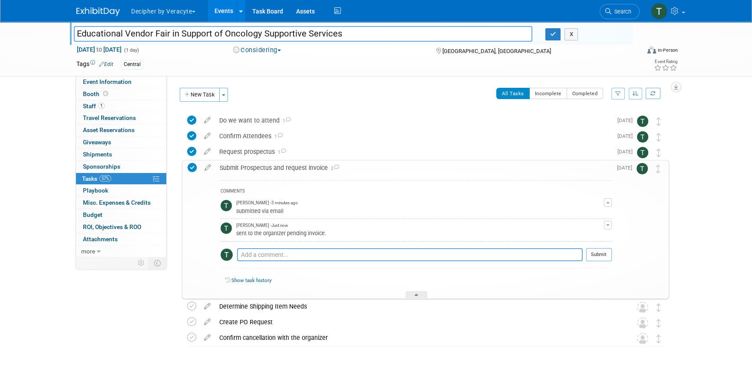
click at [321, 173] on div "Submit Prospectus and request invoice 2" at bounding box center [413, 167] width 397 height 15
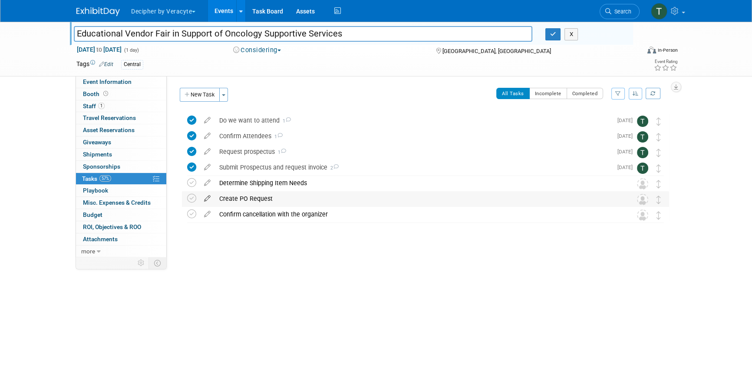
click at [205, 199] on icon at bounding box center [207, 196] width 15 height 11
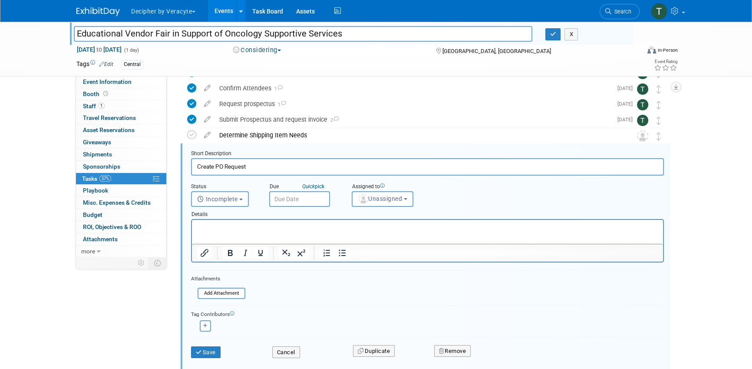
scroll to position [63, 0]
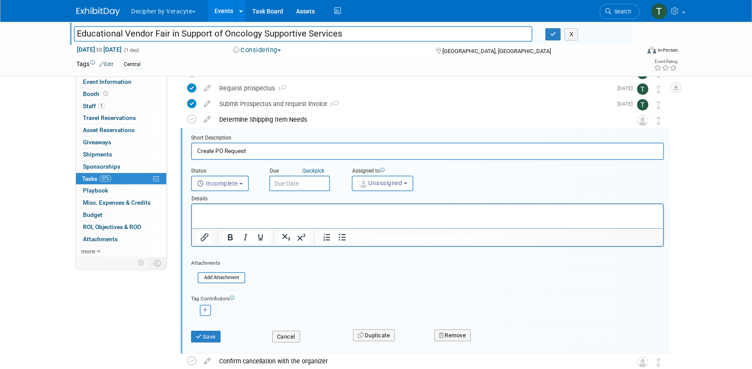
click at [308, 184] on input "text" at bounding box center [299, 184] width 61 height 16
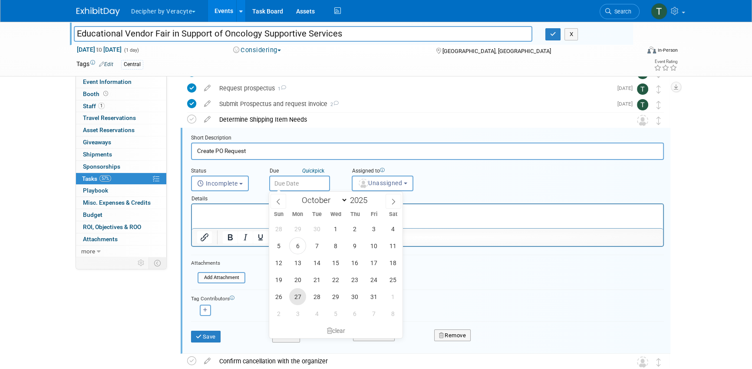
click at [300, 295] on span "27" at bounding box center [297, 296] width 17 height 17
type input "Oct 27, 2025"
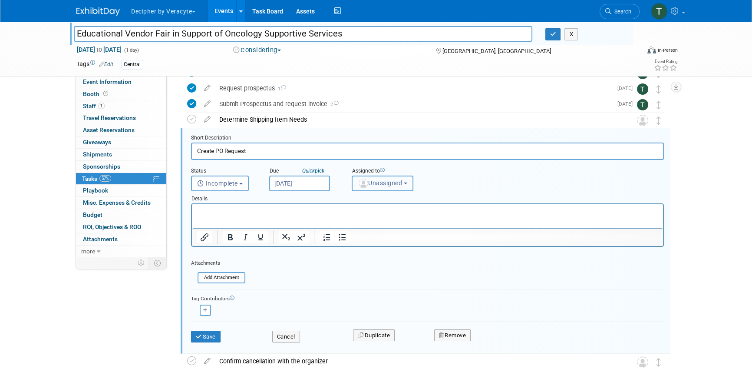
click at [366, 187] on button "Unassigned" at bounding box center [383, 184] width 62 height 16
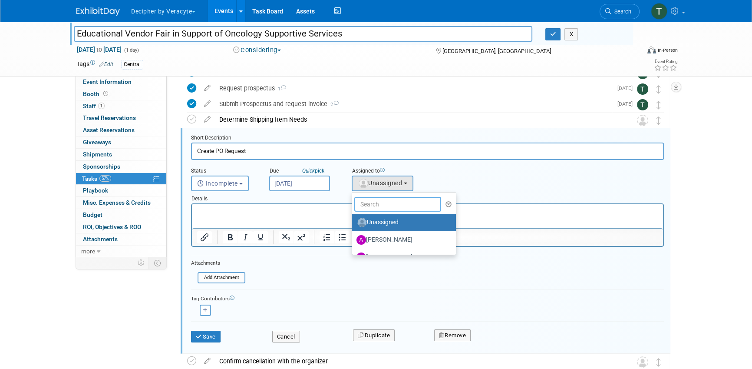
click at [367, 203] on input "text" at bounding box center [397, 204] width 87 height 15
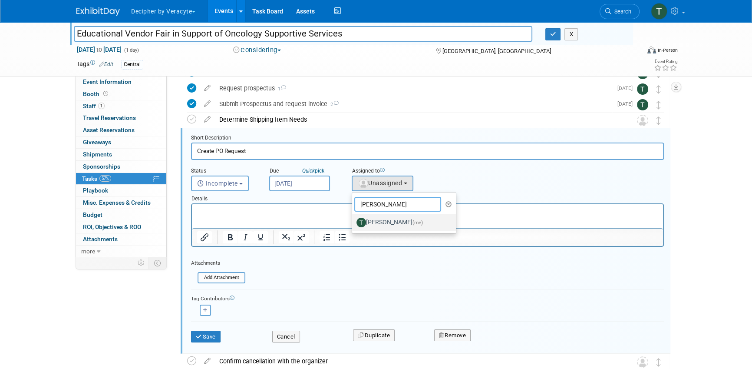
type input "tony"
click at [380, 220] on label "Tony Alvarado (me)" at bounding box center [402, 222] width 91 height 14
click at [354, 220] on input "Tony Alvarado (me)" at bounding box center [351, 222] width 6 height 6
select select "3ceeba8c-a19a-4597-a609-6fba7c9a515a"
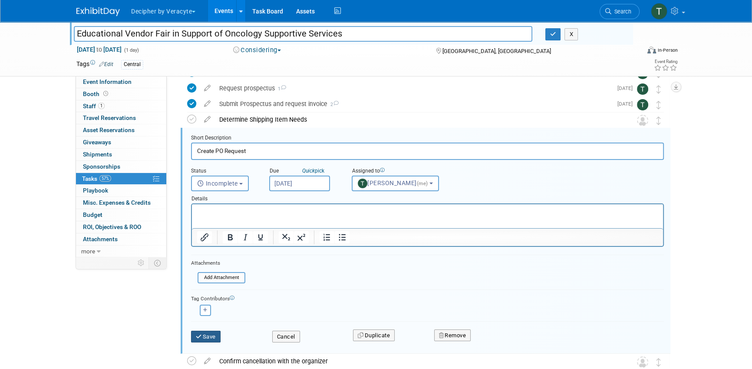
click at [209, 336] on button "Save" at bounding box center [206, 337] width 30 height 12
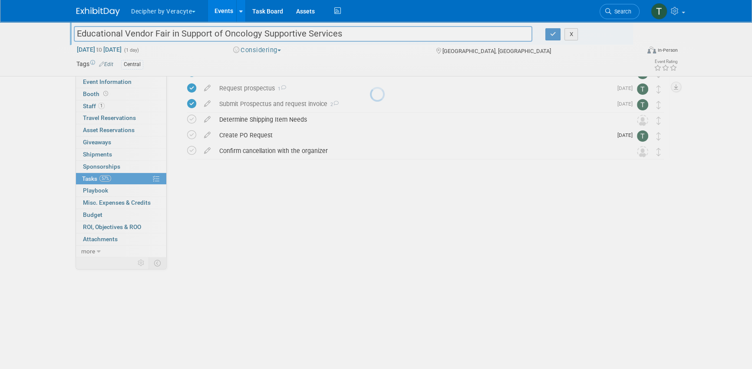
scroll to position [0, 0]
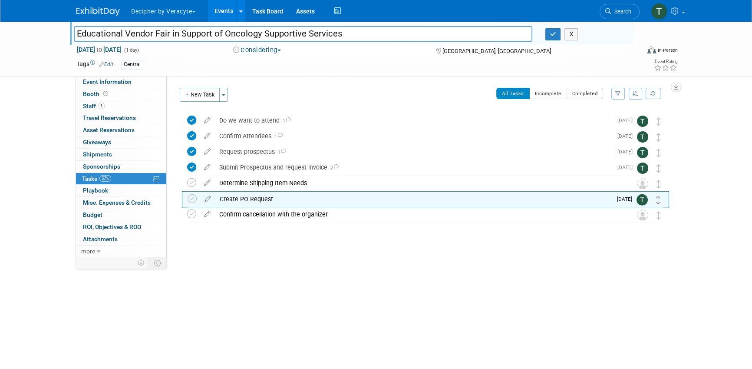
drag, startPoint x: 660, startPoint y: 200, endPoint x: 660, endPoint y: 191, distance: 9.1
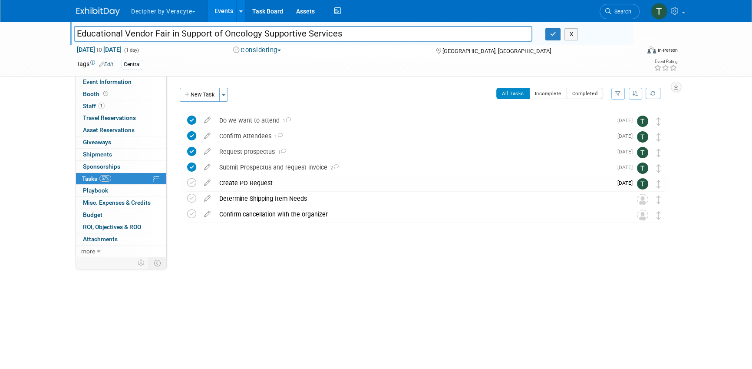
click at [274, 55] on div "Dec 4, 2025 to Dec 4, 2025 (1 day) Dec 4, 2025 to Dec 4, 2025 Considering Commi…" at bounding box center [377, 51] width 615 height 13
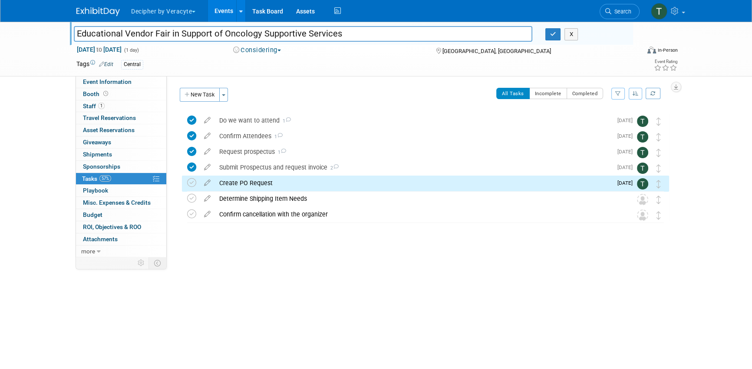
click at [274, 52] on button "Considering" at bounding box center [257, 50] width 54 height 9
click at [273, 67] on link "Committed" at bounding box center [265, 64] width 69 height 12
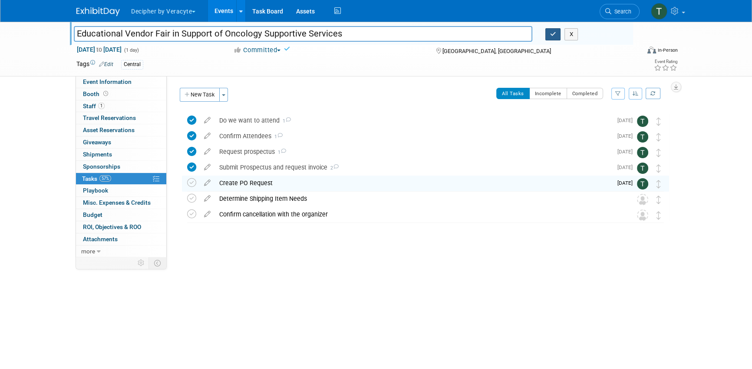
click at [550, 36] on button "button" at bounding box center [554, 34] width 16 height 12
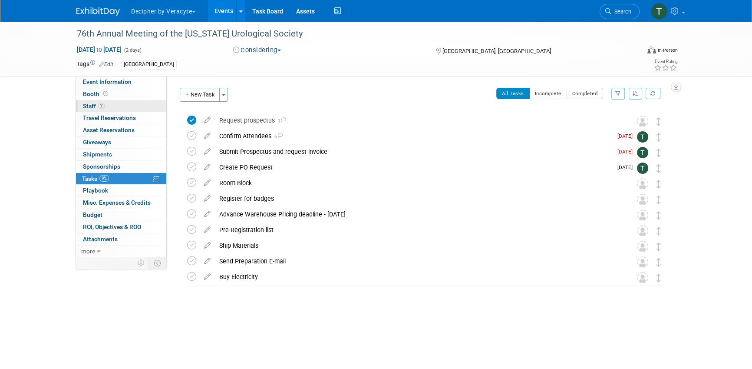
click at [145, 106] on link "2 Staff 2" at bounding box center [121, 106] width 90 height 12
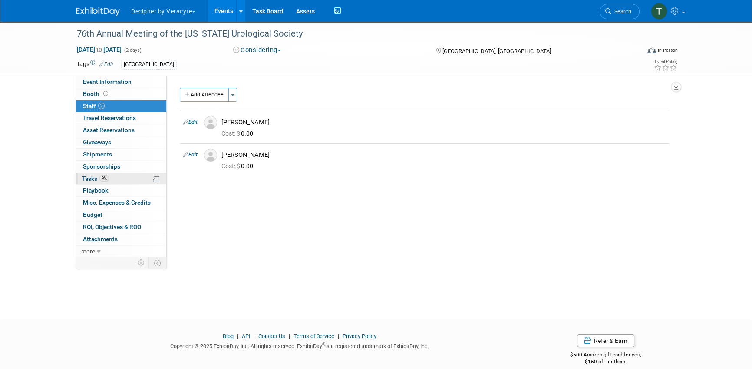
click at [136, 178] on link "9% Tasks 9%" at bounding box center [121, 179] width 90 height 12
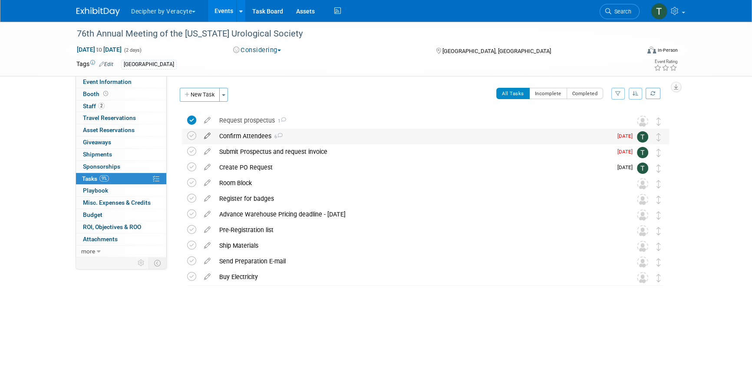
click at [204, 135] on icon at bounding box center [207, 134] width 15 height 11
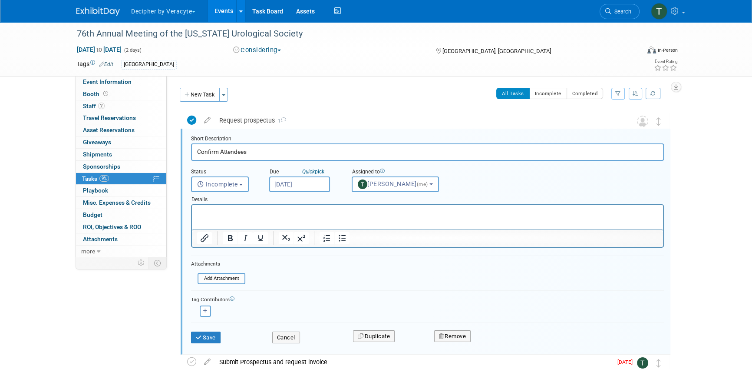
scroll to position [1, 0]
click at [314, 183] on input "Oct 6, 2025" at bounding box center [299, 184] width 61 height 16
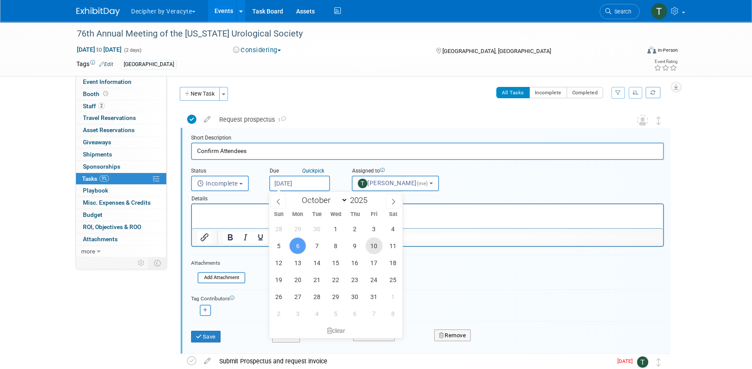
click at [372, 245] on span "10" at bounding box center [374, 245] width 17 height 17
type input "Oct 10, 2025"
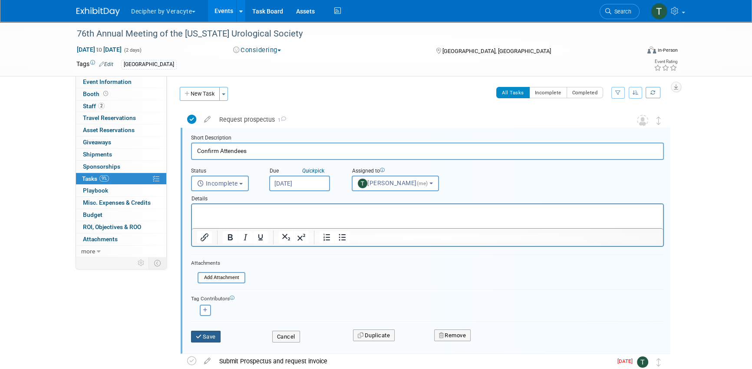
click at [212, 331] on button "Save" at bounding box center [206, 337] width 30 height 12
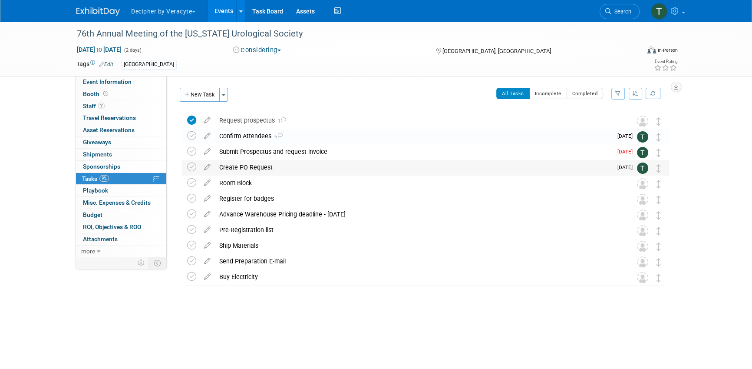
scroll to position [0, 0]
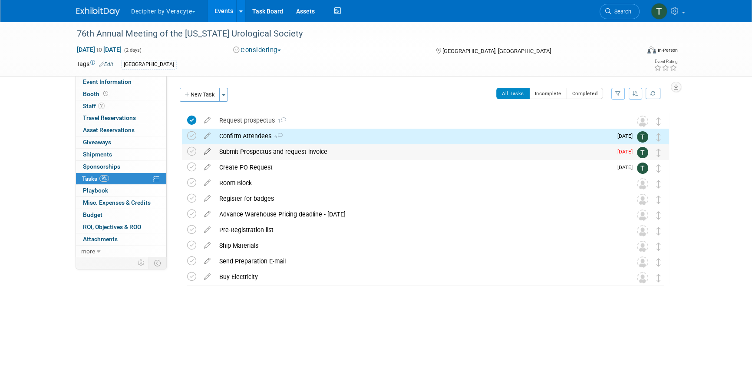
click at [212, 149] on icon at bounding box center [207, 149] width 15 height 11
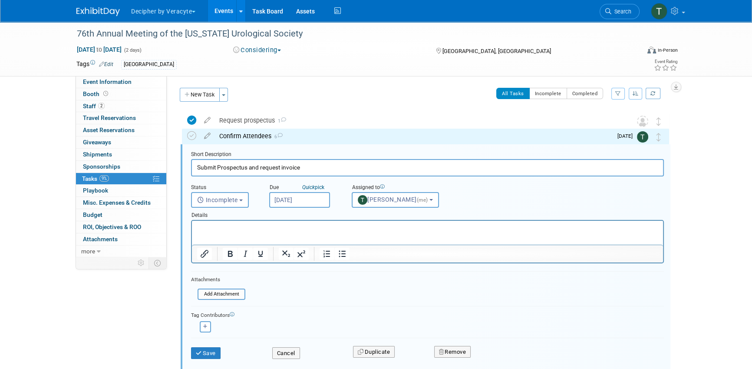
scroll to position [17, 0]
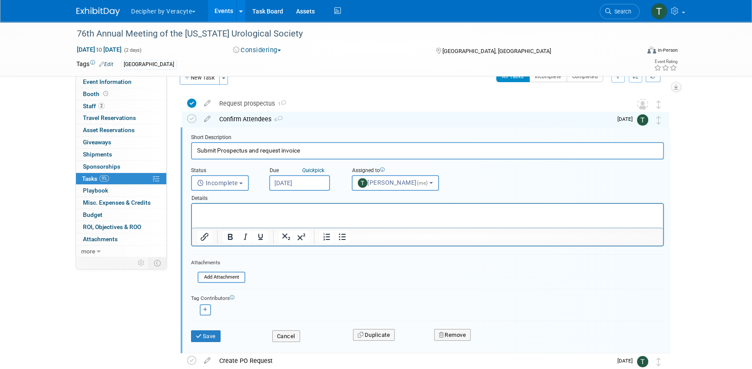
click at [306, 180] on input "Oct 3, 2025" at bounding box center [299, 183] width 61 height 16
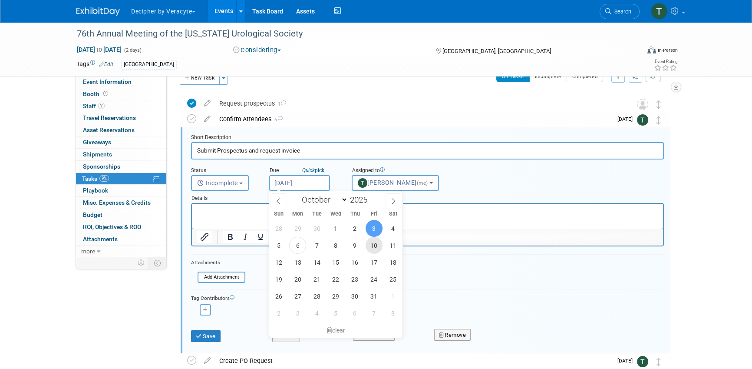
click at [369, 248] on span "10" at bounding box center [374, 245] width 17 height 17
type input "Oct 10, 2025"
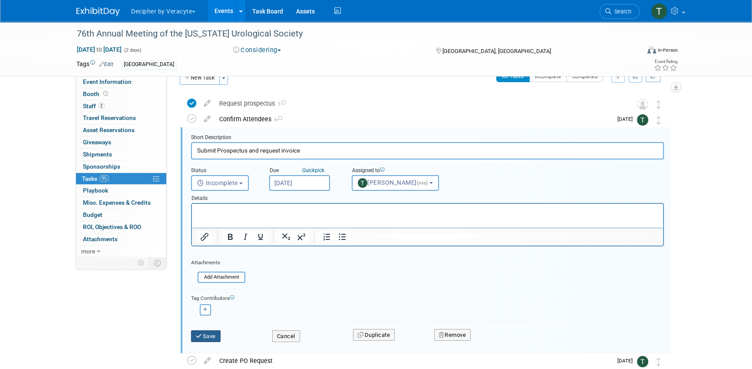
click at [211, 334] on button "Save" at bounding box center [206, 336] width 30 height 12
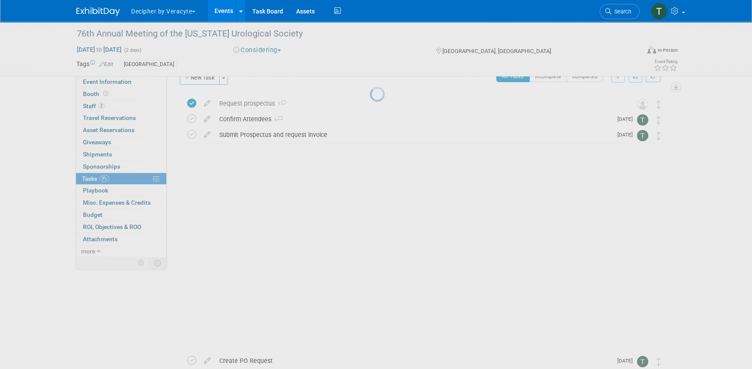
scroll to position [0, 0]
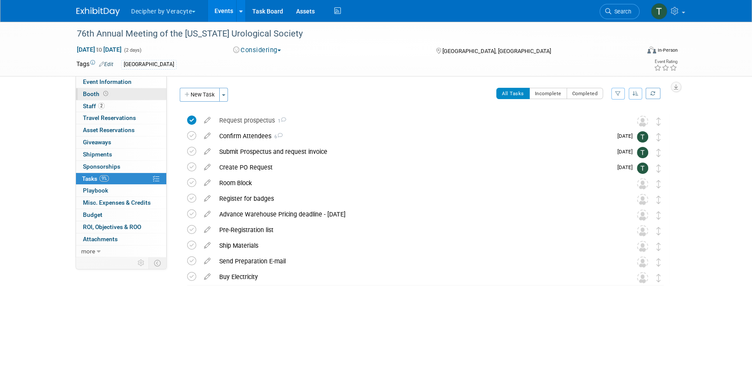
click at [146, 89] on link "Booth" at bounding box center [121, 94] width 90 height 12
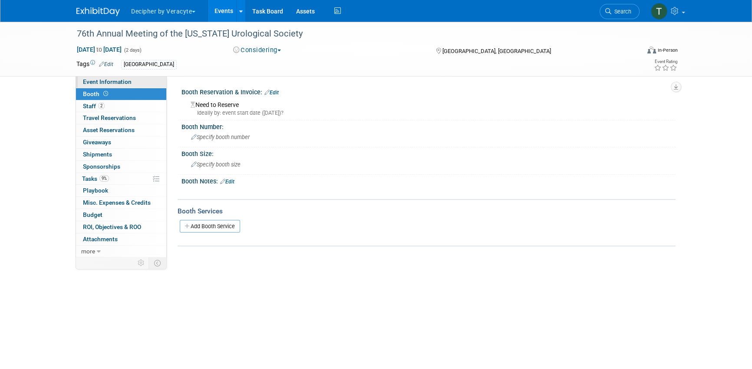
click at [145, 83] on link "Event Information" at bounding box center [121, 82] width 90 height 12
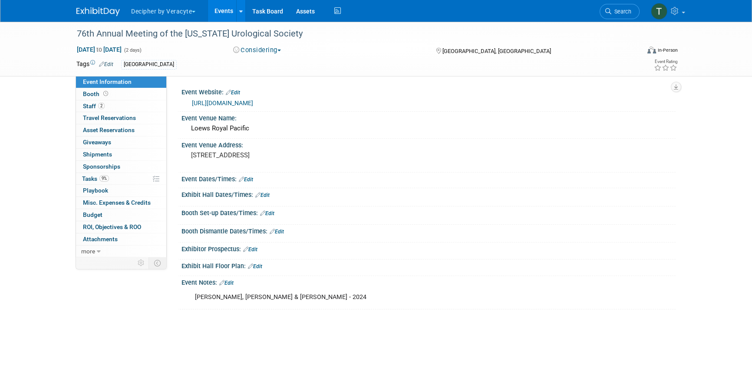
click at [272, 107] on div "https://urologyconnection.com/funding-opportunities/client-details.aspx?cc=fus" at bounding box center [430, 103] width 477 height 10
click at [253, 103] on link "https://urologyconnection.com/funding-opportunities/client-details.aspx?cc=fus" at bounding box center [222, 102] width 61 height 7
click at [340, 93] on div "Event Website: Edit" at bounding box center [429, 91] width 494 height 11
click at [341, 93] on div "Event Website: Edit" at bounding box center [429, 91] width 494 height 11
click at [342, 93] on div "Event Website: Edit" at bounding box center [429, 91] width 494 height 11
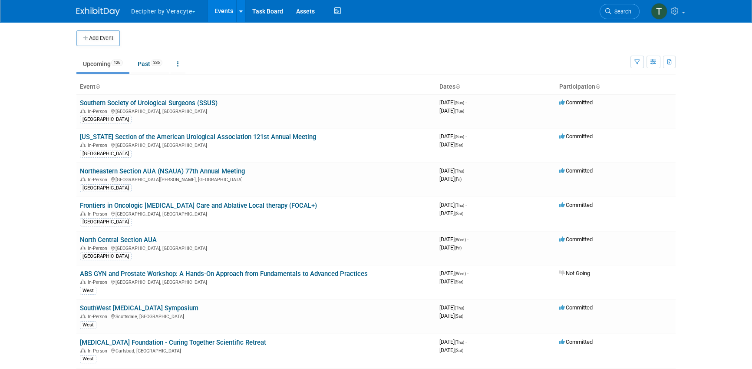
scroll to position [2246, 0]
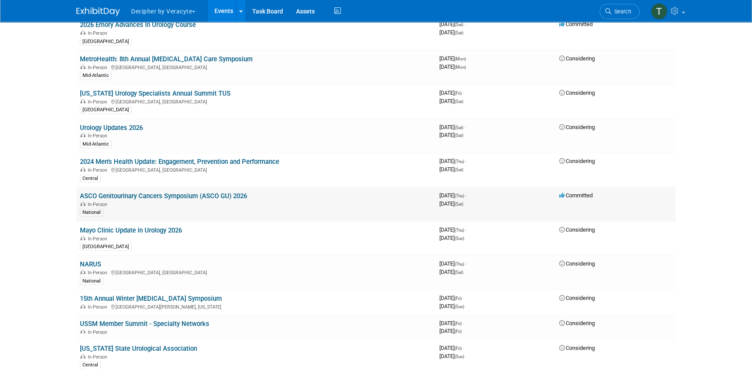
click at [235, 192] on link "ASCO Genitourinary Cancers Symposium (ASCO GU) 2026" at bounding box center [163, 196] width 167 height 8
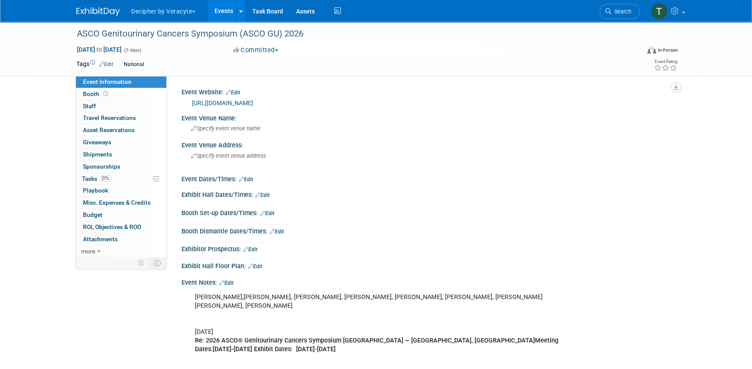
click at [227, 10] on link "Events" at bounding box center [224, 11] width 32 height 22
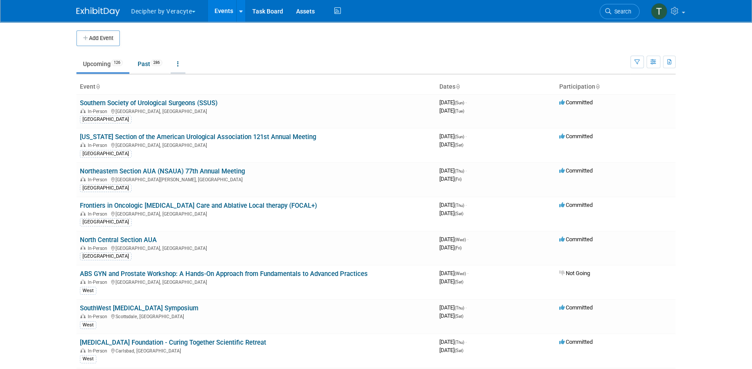
click at [182, 72] on li "All Events 412 Past and Upcoming Grouped Annually Events grouped by year" at bounding box center [178, 65] width 15 height 18
click at [145, 70] on link "Past 286" at bounding box center [150, 64] width 38 height 17
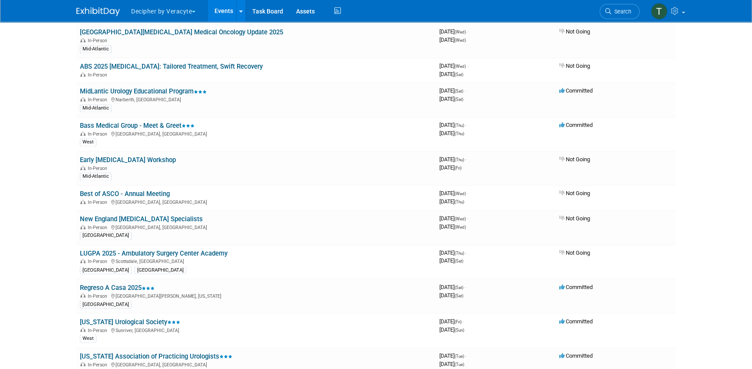
scroll to position [3728, 0]
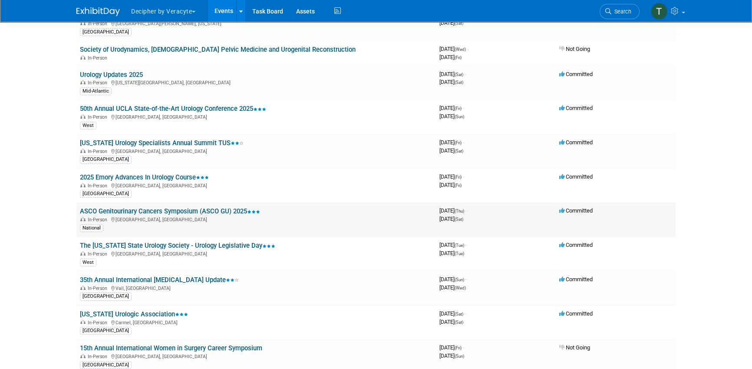
click at [213, 207] on link "ASCO Genitourinary Cancers Symposium (ASCO GU) 2025" at bounding box center [170, 211] width 180 height 8
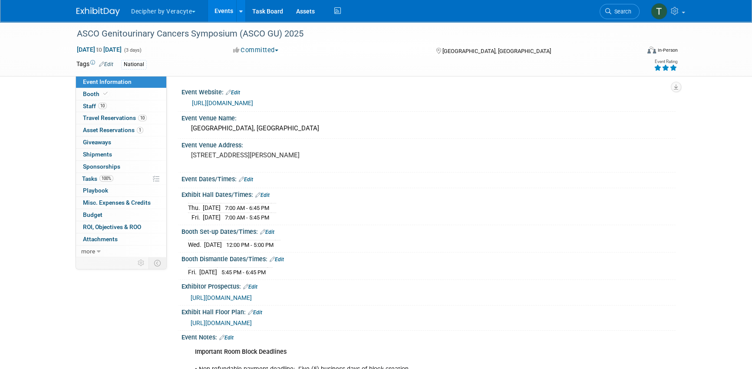
click at [217, 9] on link "Events" at bounding box center [224, 11] width 32 height 22
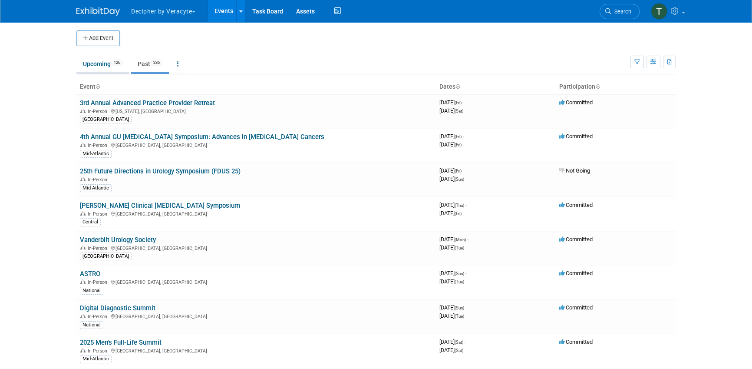
click at [103, 64] on link "Upcoming 126" at bounding box center [102, 64] width 53 height 17
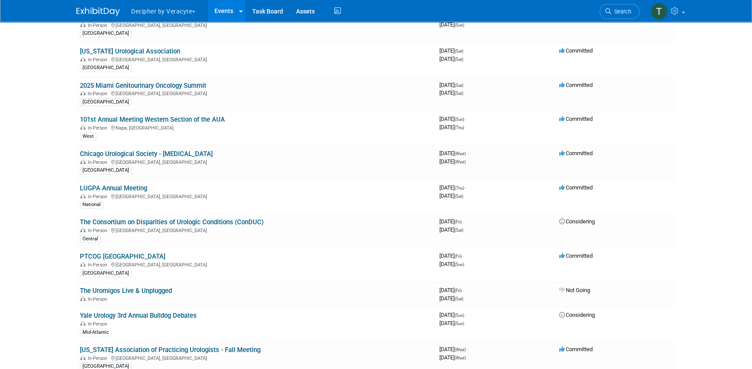
scroll to position [1252, 0]
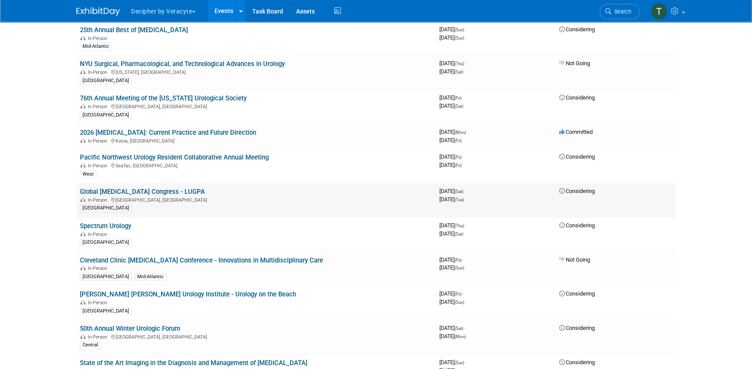
click at [187, 188] on link "Global [MEDICAL_DATA] Congress - LUGPA" at bounding box center [142, 192] width 125 height 8
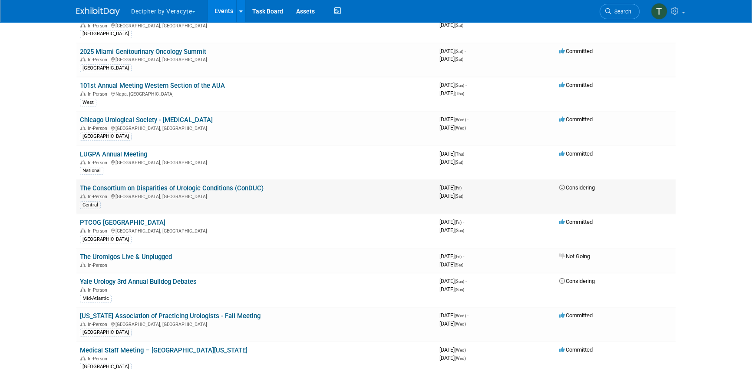
click at [179, 188] on link "The Consortium on Disparities of Urologic Conditions (ConDUC)" at bounding box center [172, 188] width 184 height 8
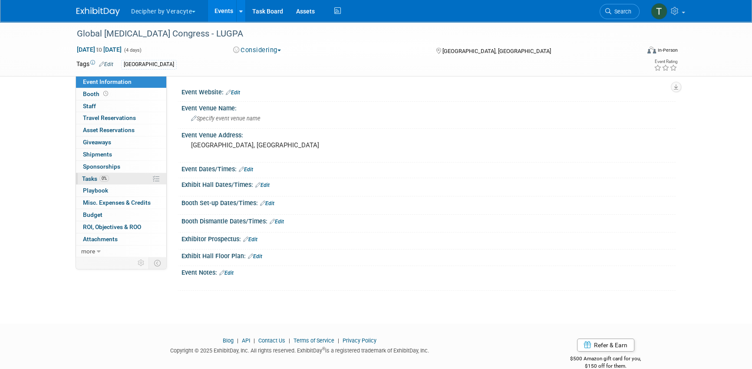
click at [131, 183] on link "0% Tasks 0%" at bounding box center [121, 179] width 90 height 12
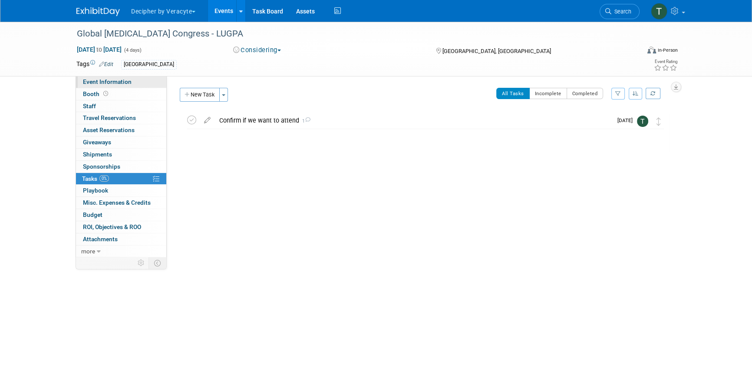
click at [146, 84] on link "Event Information" at bounding box center [121, 82] width 90 height 12
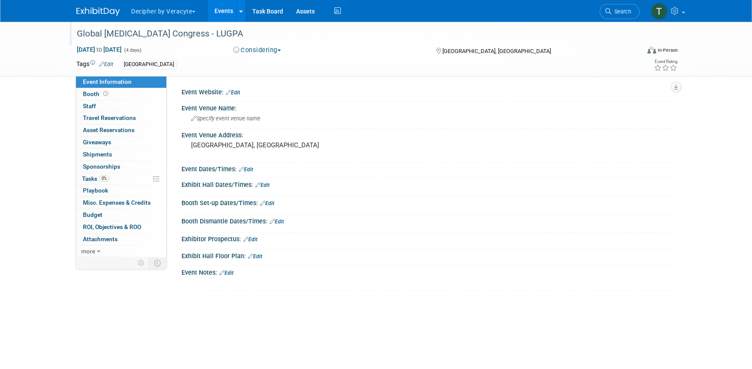
click at [172, 36] on div "Global [MEDICAL_DATA] Congress - LUGPA" at bounding box center [350, 34] width 553 height 16
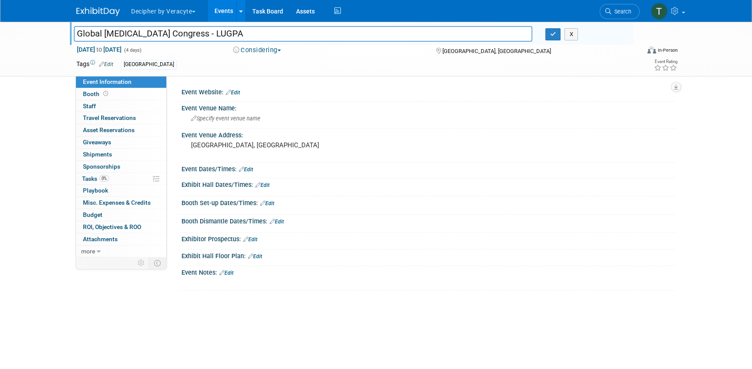
click at [172, 36] on input "Global [MEDICAL_DATA] Congress - LUGPA" at bounding box center [303, 33] width 459 height 15
click at [236, 96] on div at bounding box center [428, 97] width 481 height 2
click at [236, 92] on link "Edit" at bounding box center [233, 92] width 14 height 6
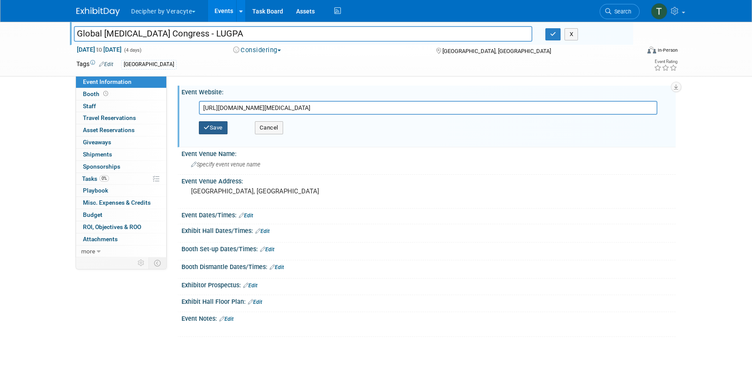
type input "https://www.lugpa.org/global-prostate-cancer-congress"
click at [220, 128] on button "Save" at bounding box center [213, 127] width 29 height 13
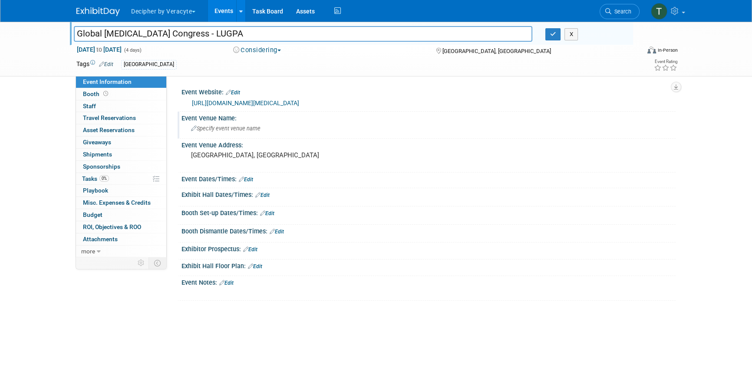
click at [235, 131] on span "Specify event venue name" at bounding box center [226, 128] width 70 height 7
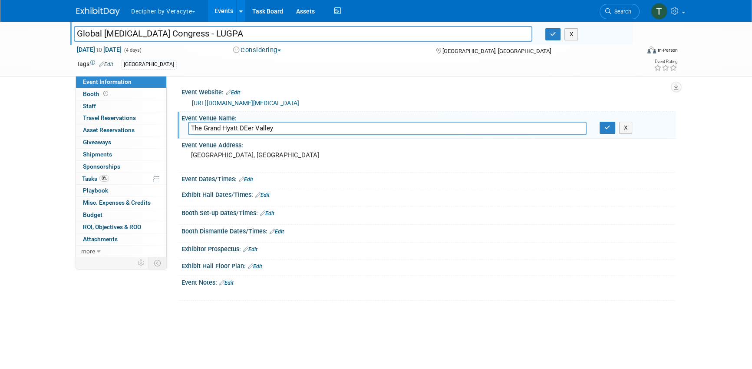
click at [250, 125] on input "The Grand Hyatt DEer Valley" at bounding box center [387, 128] width 399 height 13
click at [310, 129] on input "The Grand Hyatt Deer Valley" at bounding box center [387, 128] width 399 height 13
type input "The Grand Hyatt Deer Valley"
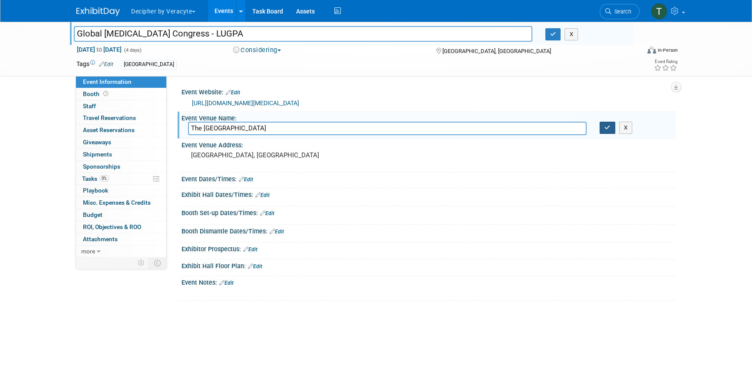
click at [611, 130] on button "button" at bounding box center [608, 128] width 16 height 12
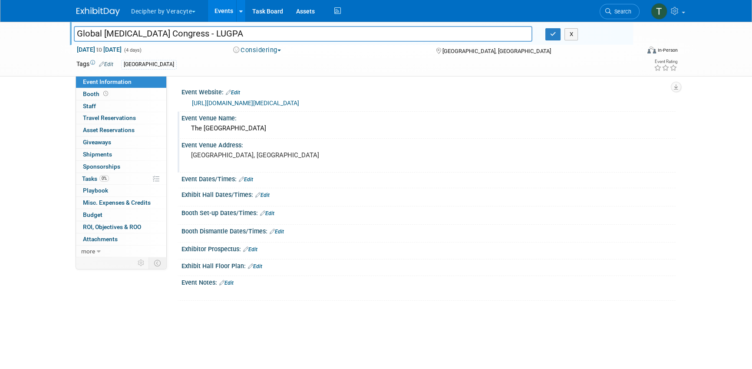
click at [251, 151] on pre "[GEOGRAPHIC_DATA], [GEOGRAPHIC_DATA]" at bounding box center [284, 155] width 187 height 8
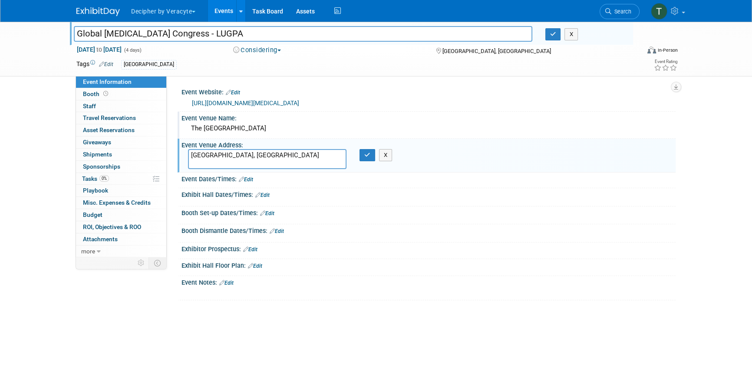
click at [251, 151] on textarea "[GEOGRAPHIC_DATA], [GEOGRAPHIC_DATA]" at bounding box center [267, 159] width 159 height 20
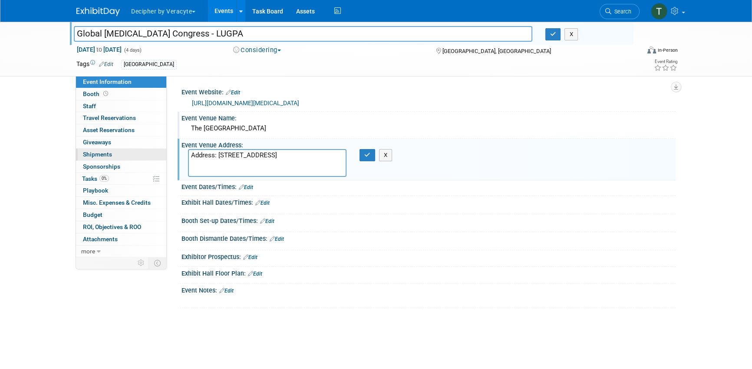
drag, startPoint x: 216, startPoint y: 155, endPoint x: 133, endPoint y: 152, distance: 83.0
click at [133, 152] on div "Event Information Event Info Booth Booth 0 Staff 0 Staff 0 Travel Reservations …" at bounding box center [376, 165] width 613 height 286
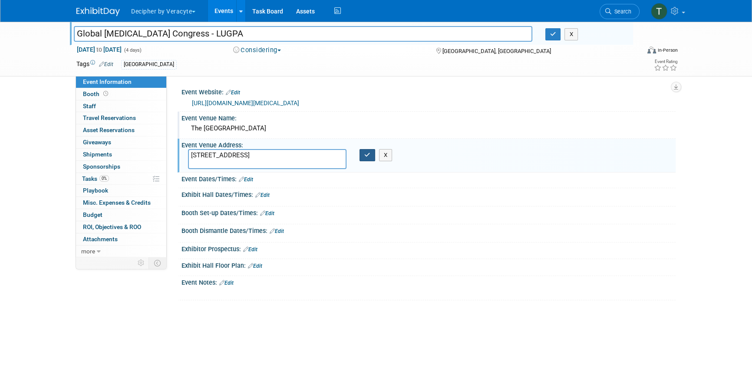
type textarea "1702 Glencoe Mountain Wy, Park City, UT 84060"
click at [361, 156] on button "button" at bounding box center [368, 155] width 16 height 12
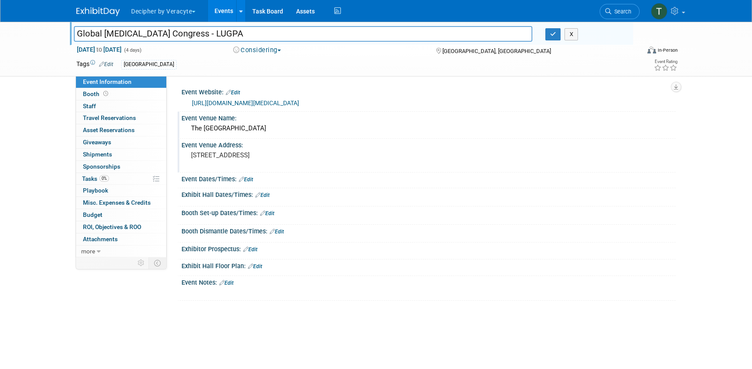
click at [134, 34] on input "Global Prostate Cancer Congress - LUGPA" at bounding box center [303, 33] width 459 height 15
click at [134, 34] on input "Global [MEDICAL_DATA] Congress - LUGPA" at bounding box center [303, 33] width 459 height 15
click at [144, 218] on link "Budget" at bounding box center [121, 215] width 90 height 12
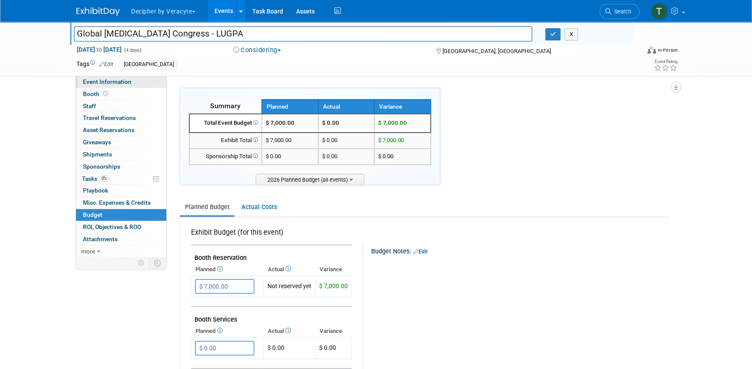
click at [125, 82] on span "Event Information" at bounding box center [107, 81] width 49 height 7
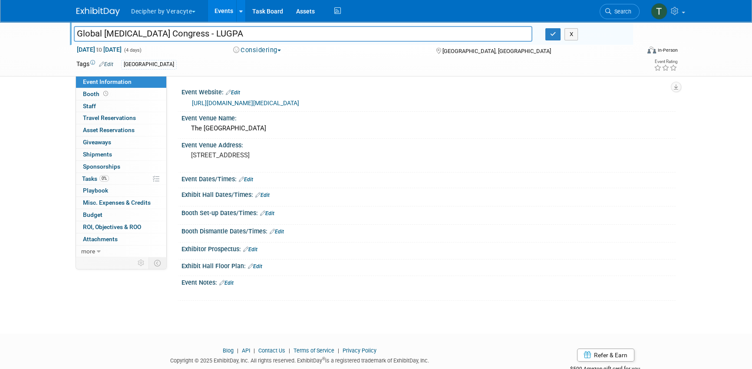
click at [250, 248] on link "Edit" at bounding box center [250, 249] width 14 height 6
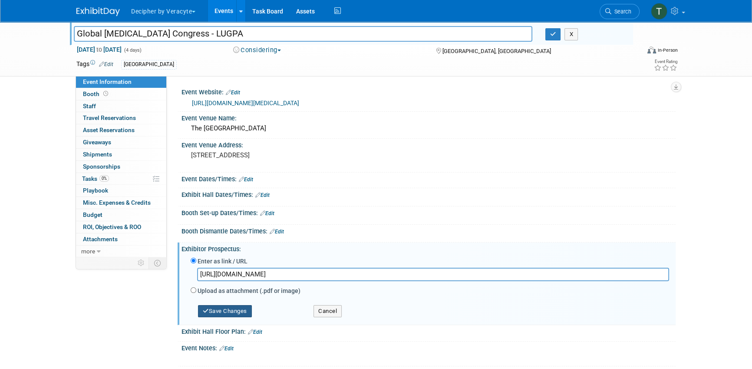
scroll to position [0, 456]
type input "https://veracyte365.sharepoint.com/:b:/r/sites/DecipherMKTG/Shared%20Documents/…"
click at [229, 318] on div "Save Changes Cancel" at bounding box center [430, 309] width 479 height 24
click at [230, 313] on button "Save Changes" at bounding box center [225, 311] width 54 height 12
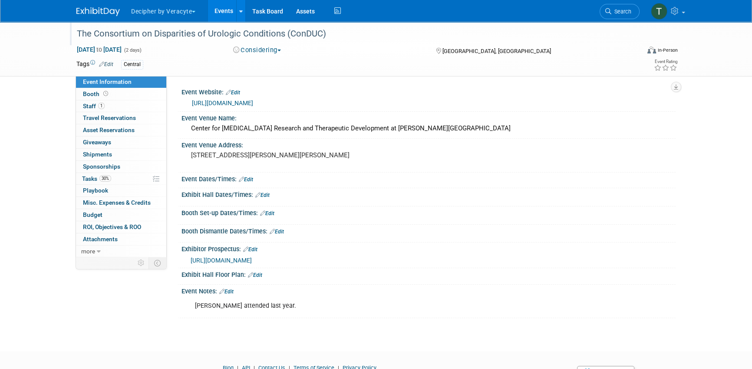
click at [147, 25] on div at bounding box center [354, 25] width 560 height 7
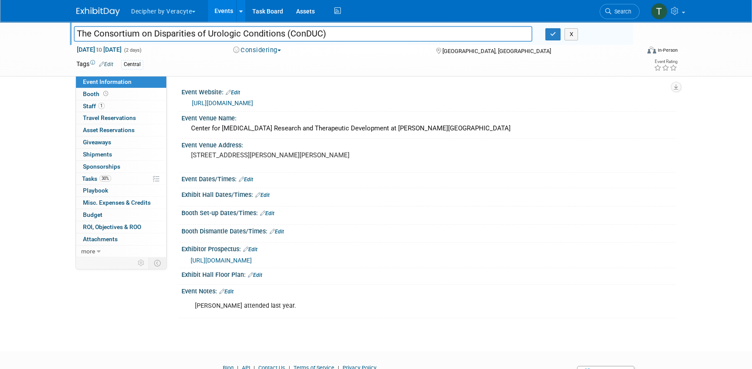
click at [147, 25] on div at bounding box center [354, 25] width 560 height 7
click at [146, 30] on input "The Consortium on Disparities of Urologic Conditions (ConDUC)" at bounding box center [303, 33] width 459 height 15
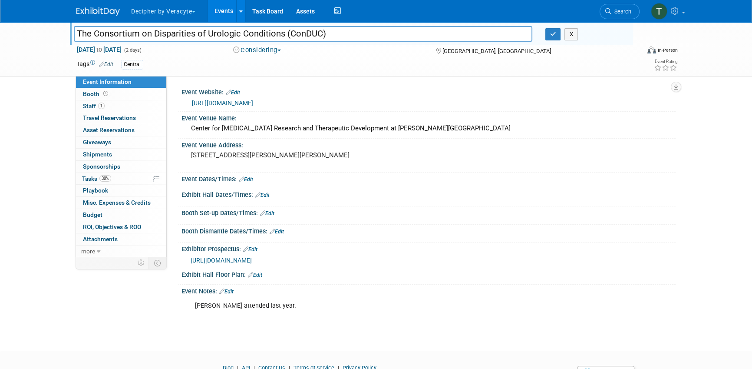
click at [232, 19] on link "Events" at bounding box center [224, 11] width 32 height 22
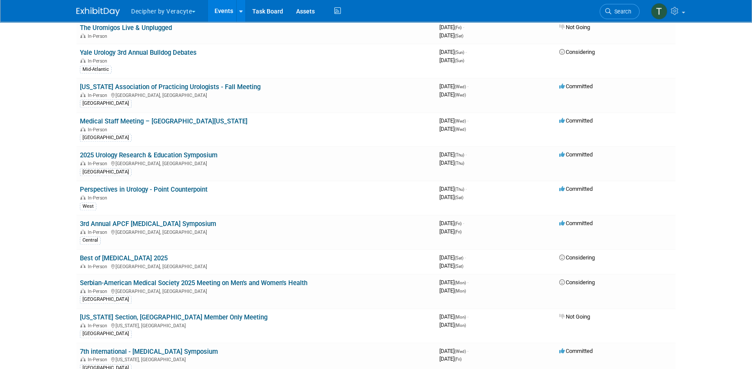
scroll to position [1286, 0]
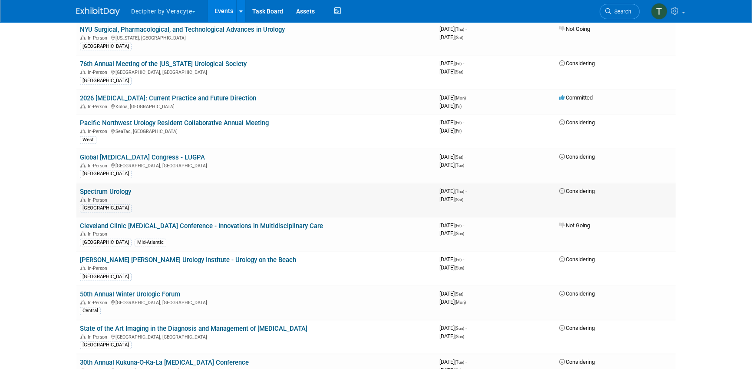
click at [128, 188] on link "Spectrum Urology" at bounding box center [105, 192] width 51 height 8
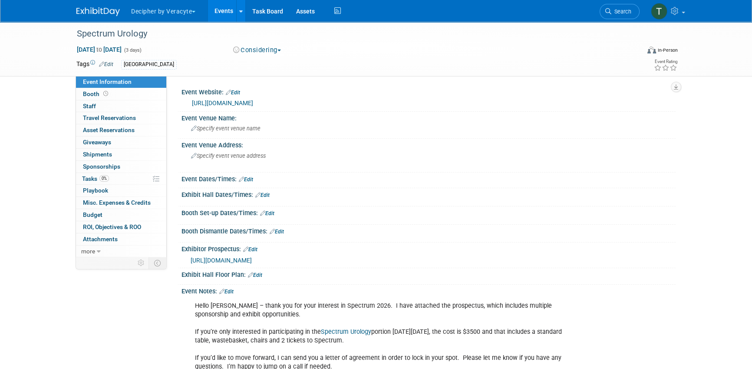
click at [252, 260] on span "[URL][DOMAIN_NAME]" at bounding box center [221, 260] width 61 height 7
click at [116, 215] on link "Budget" at bounding box center [121, 215] width 90 height 12
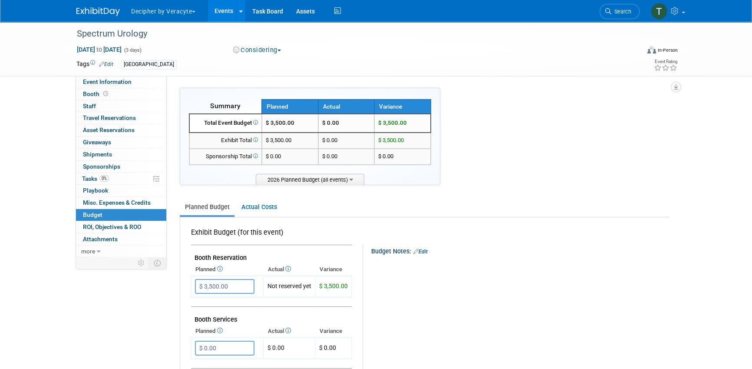
click at [230, 15] on link "Events" at bounding box center [224, 11] width 32 height 22
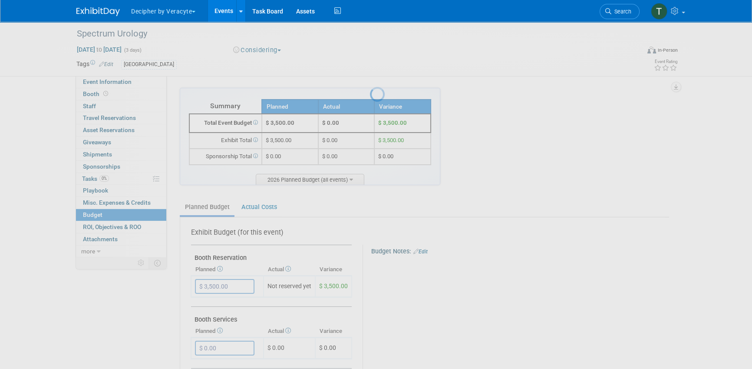
click at [230, 15] on link "Events" at bounding box center [224, 11] width 32 height 22
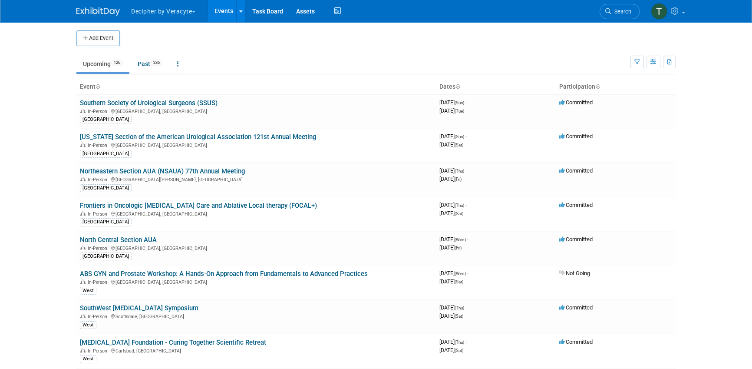
scroll to position [565, 0]
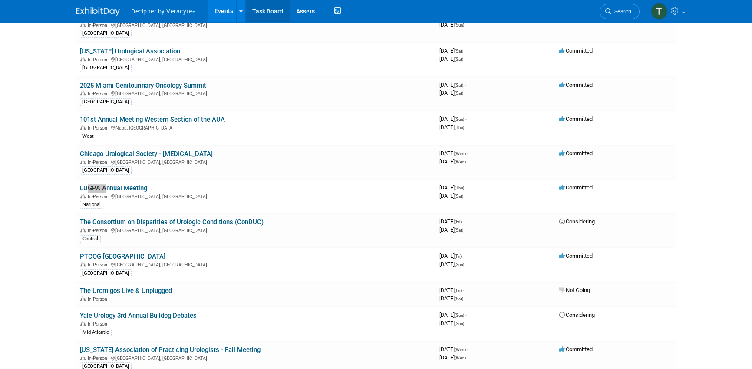
click at [275, 16] on link "Task Board" at bounding box center [268, 11] width 44 height 22
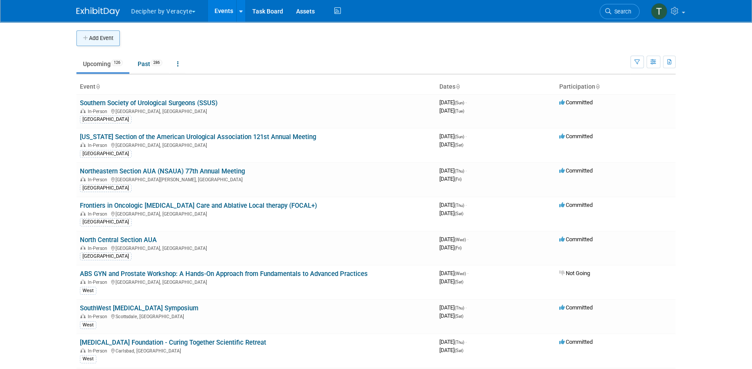
click at [93, 35] on button "Add Event" at bounding box center [97, 38] width 43 height 16
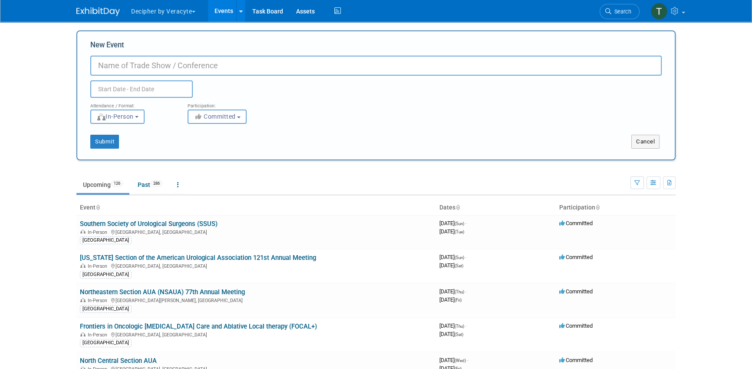
paste input "NRG Oncology Foundation, Inc. Advisory Board / Pipeline Meeting Program"
type input "NRG Oncology Foundation, Inc. Advisory Board / Pipeline Meeting Program"
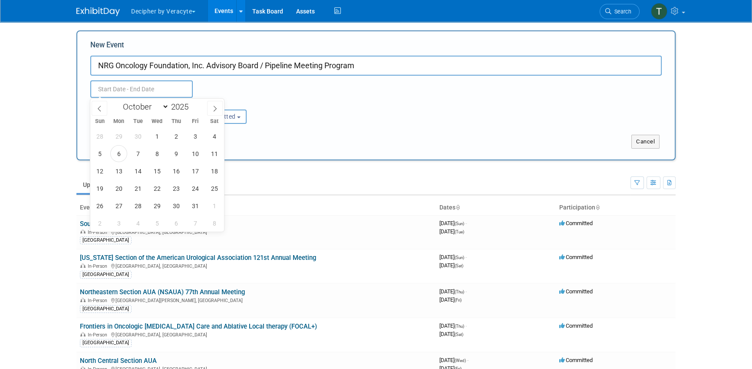
click at [151, 87] on input "text" at bounding box center [141, 88] width 103 height 17
click at [211, 108] on span at bounding box center [215, 108] width 16 height 15
select select "11"
click at [211, 108] on span at bounding box center [215, 108] width 16 height 15
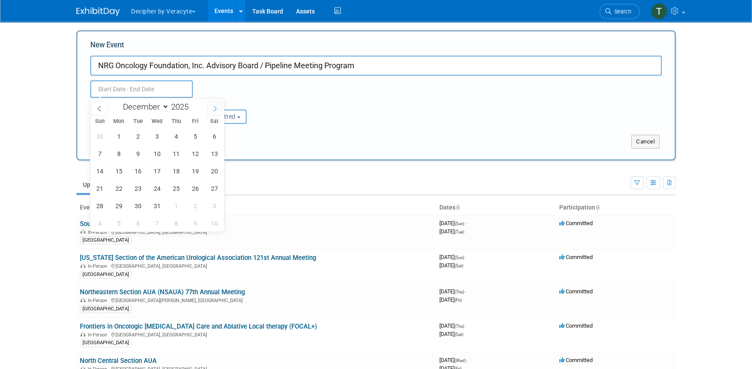
type input "2026"
click at [211, 108] on span at bounding box center [215, 108] width 16 height 15
click at [103, 106] on span at bounding box center [100, 108] width 16 height 15
select select "0"
click at [171, 186] on span "22" at bounding box center [176, 188] width 17 height 17
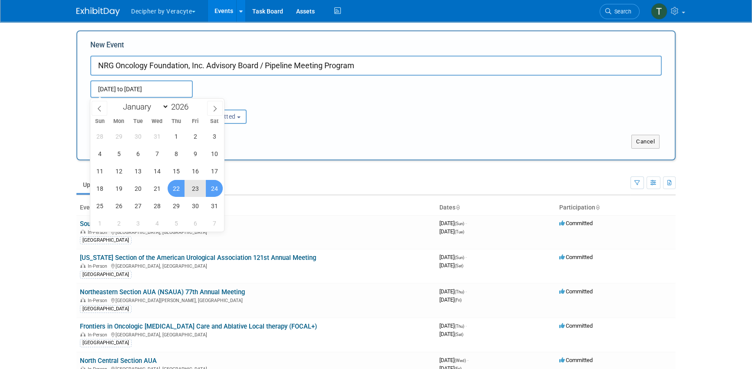
click at [219, 192] on span "24" at bounding box center [214, 188] width 17 height 17
type input "[DATE] to [DATE]"
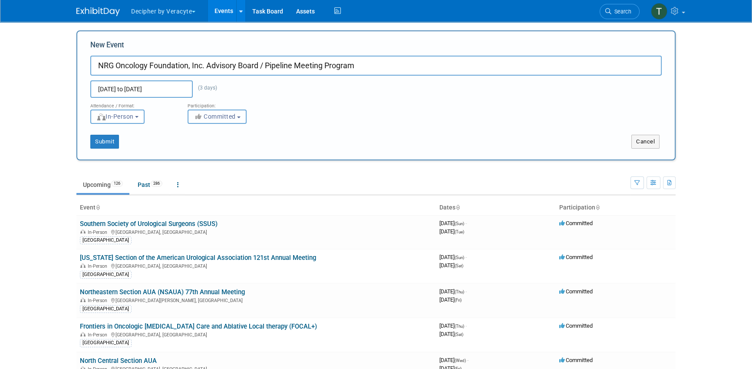
click at [219, 112] on button "Committed" at bounding box center [217, 116] width 59 height 14
click at [219, 147] on label "Considering" at bounding box center [220, 149] width 57 height 11
click at [196, 147] on input "Considering" at bounding box center [193, 150] width 6 height 6
select select "2"
click at [110, 140] on button "Submit" at bounding box center [104, 142] width 29 height 14
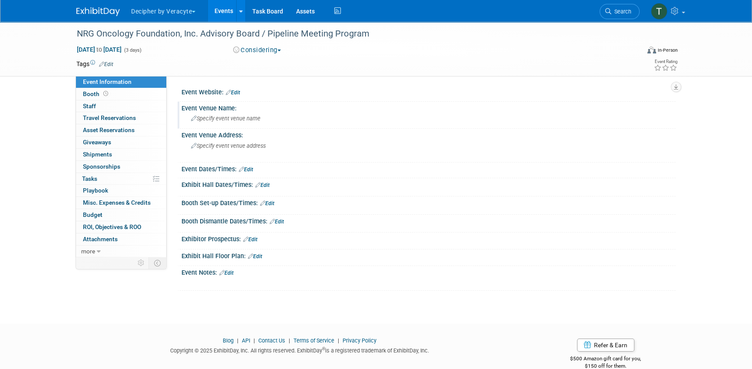
click at [242, 118] on span "Specify event venue name" at bounding box center [226, 118] width 70 height 7
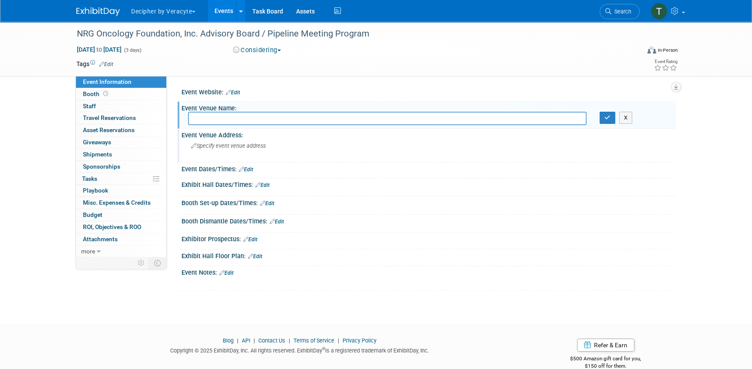
click at [235, 140] on div "Specify event venue address" at bounding box center [284, 149] width 193 height 20
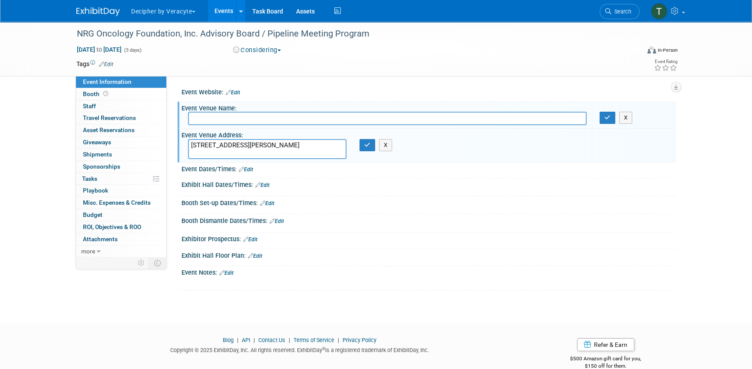
type textarea "[STREET_ADDRESS][PERSON_NAME]"
click at [307, 120] on input "text" at bounding box center [387, 118] width 399 height 13
paste input "[GEOGRAPHIC_DATA]"
type input "[GEOGRAPHIC_DATA]"
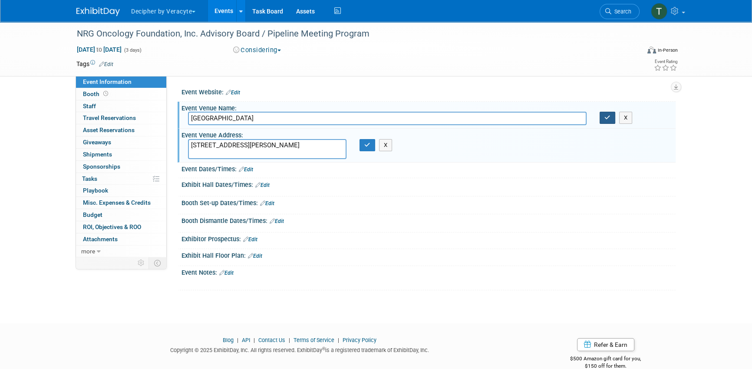
click at [608, 116] on icon "button" at bounding box center [608, 118] width 6 height 6
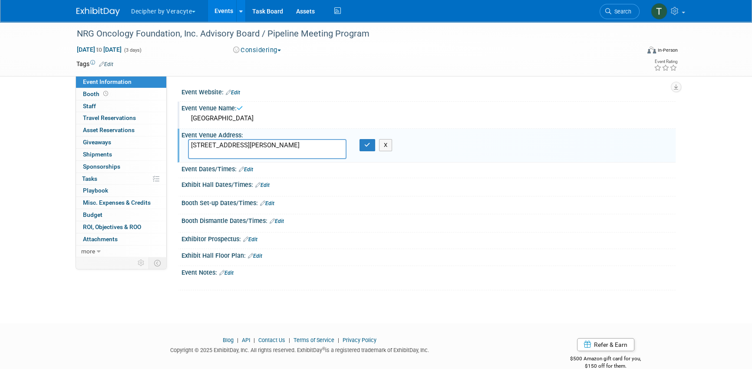
click at [359, 139] on div "X" at bounding box center [370, 145] width 34 height 12
click at [367, 142] on icon "button" at bounding box center [367, 145] width 6 height 6
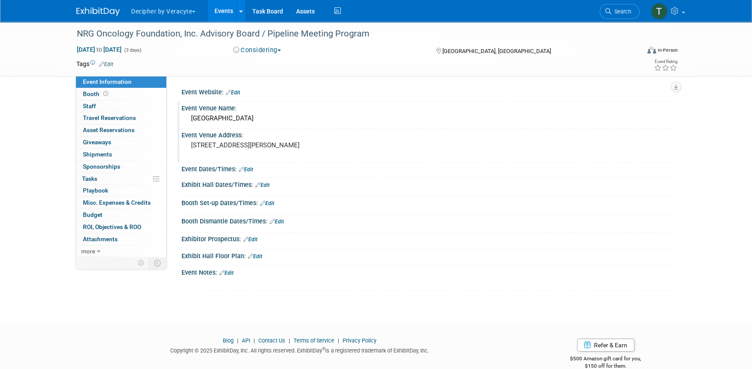
click at [236, 93] on link "Edit" at bounding box center [233, 92] width 14 height 6
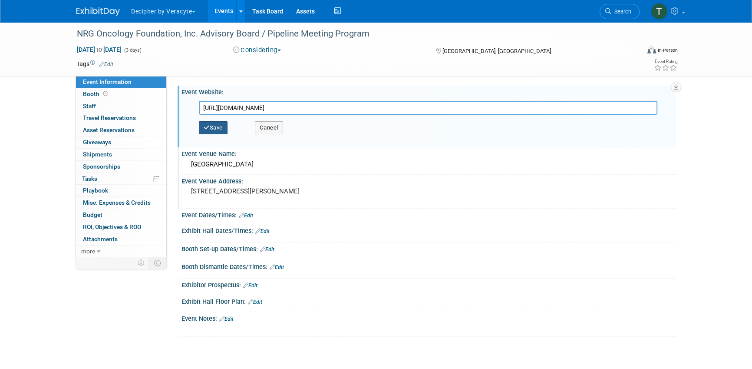
type input "[URL][DOMAIN_NAME]"
click at [223, 128] on button "Save" at bounding box center [213, 127] width 29 height 13
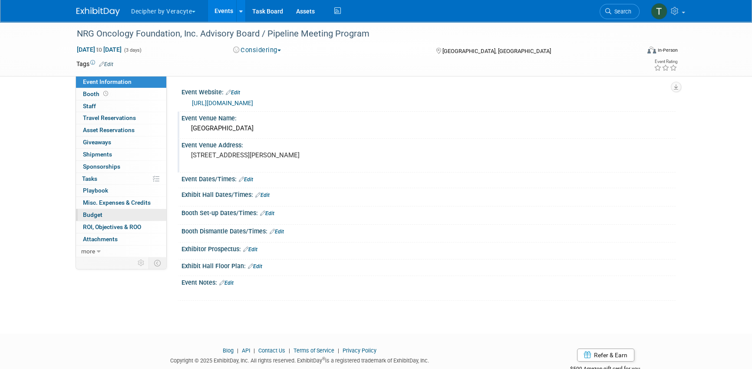
click at [104, 214] on link "Budget" at bounding box center [121, 215] width 90 height 12
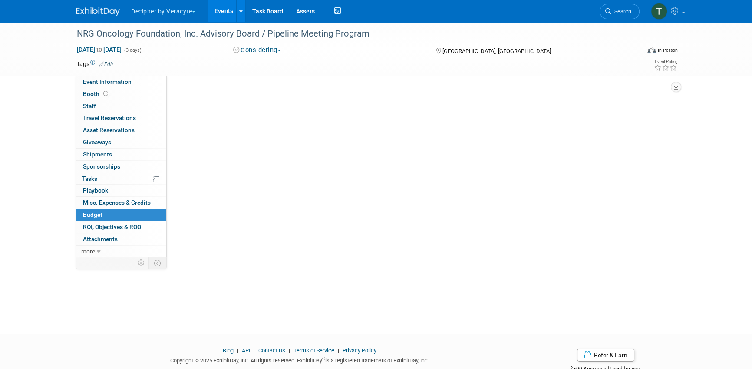
click at [104, 214] on link "Budget" at bounding box center [121, 215] width 90 height 12
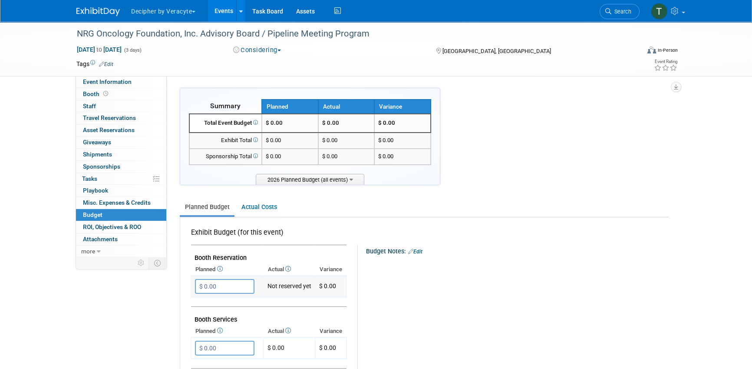
click at [209, 285] on input "$ 0.00" at bounding box center [225, 286] width 60 height 15
type input "$ 20,000.00"
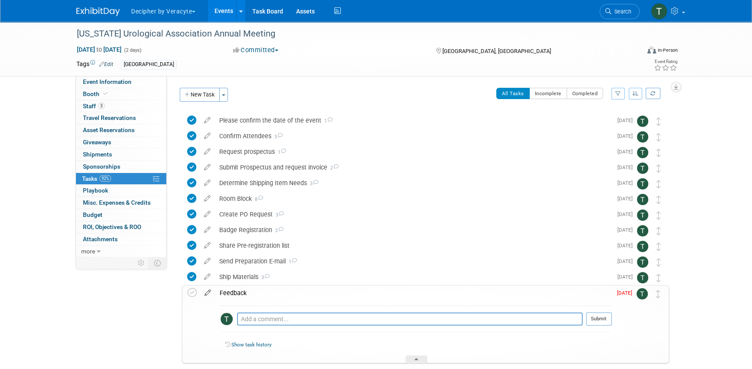
click at [208, 293] on icon at bounding box center [207, 290] width 15 height 11
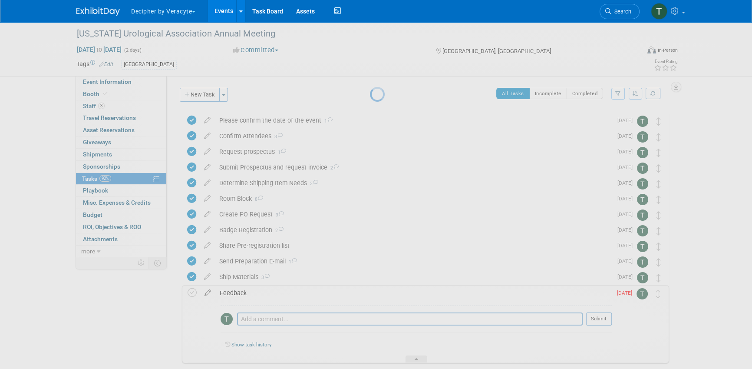
select select "9"
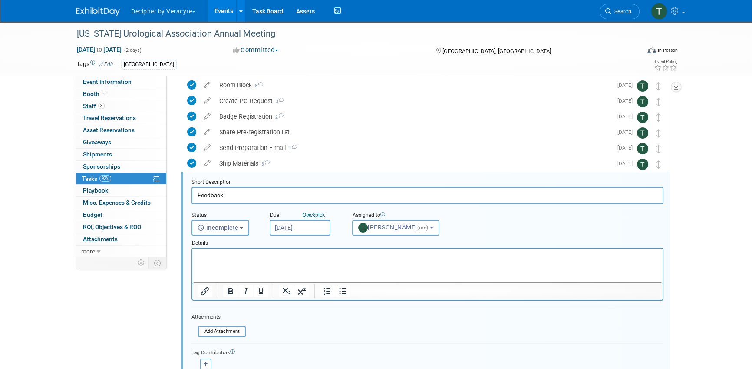
scroll to position [158, 0]
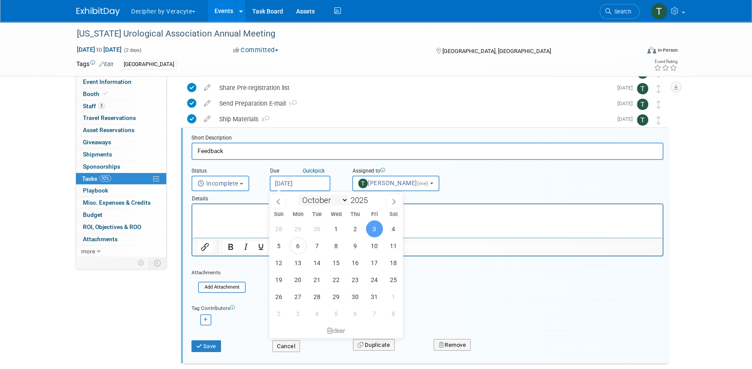
click at [305, 189] on input "[DATE]" at bounding box center [300, 184] width 61 height 16
click at [339, 248] on span "8" at bounding box center [336, 245] width 17 height 17
type input "Oct 8, 2025"
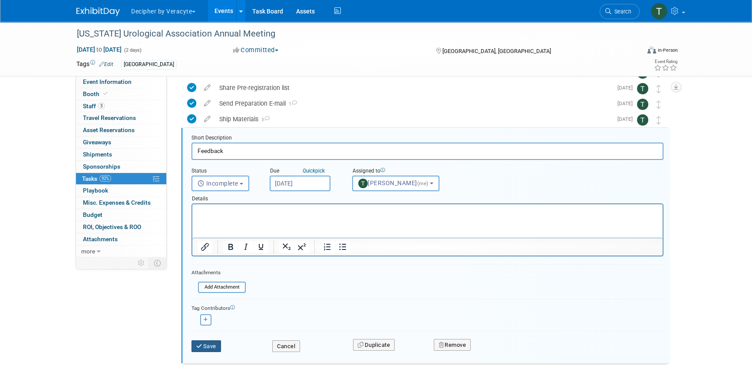
click at [210, 344] on button "Save" at bounding box center [207, 346] width 30 height 12
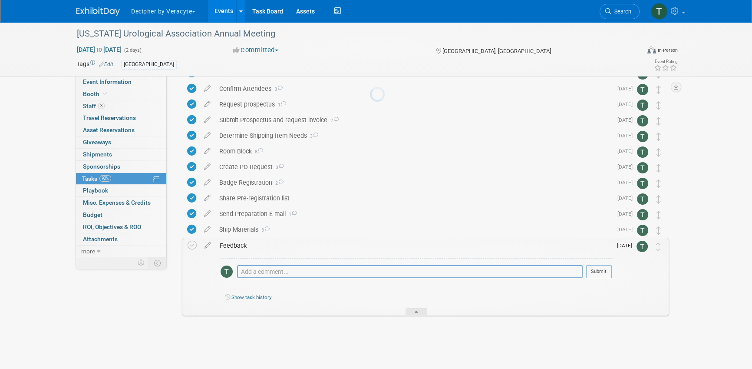
scroll to position [47, 0]
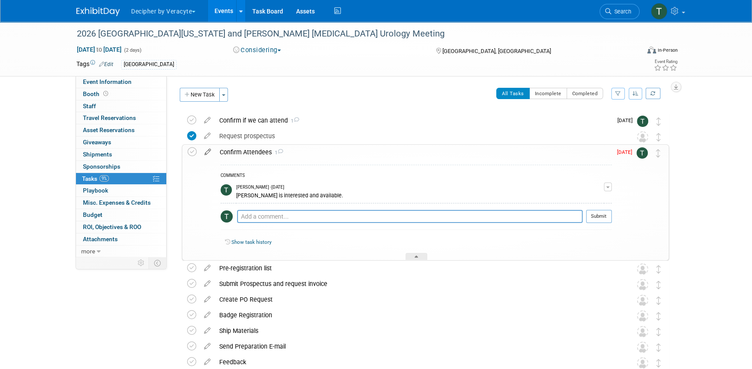
click at [206, 150] on icon at bounding box center [207, 150] width 15 height 11
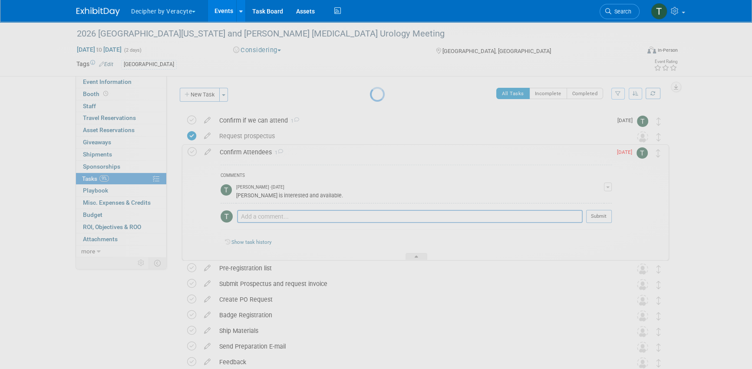
select select "9"
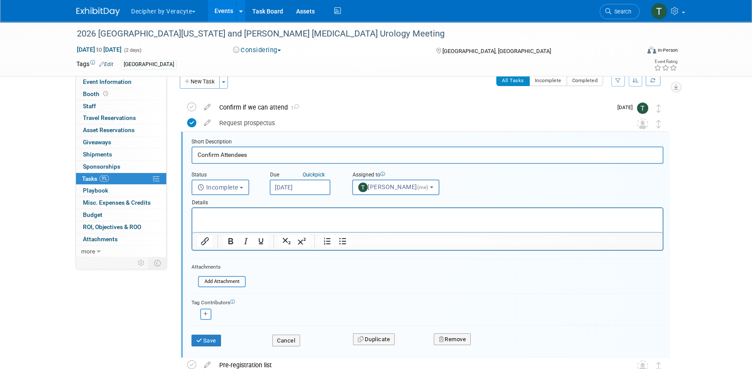
scroll to position [17, 0]
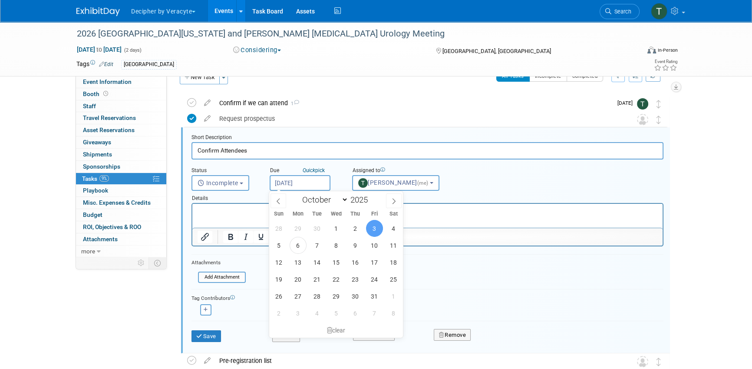
click at [305, 183] on input "[DATE]" at bounding box center [300, 183] width 61 height 16
click at [360, 247] on span "9" at bounding box center [355, 245] width 17 height 17
type input "Oct 9, 2025"
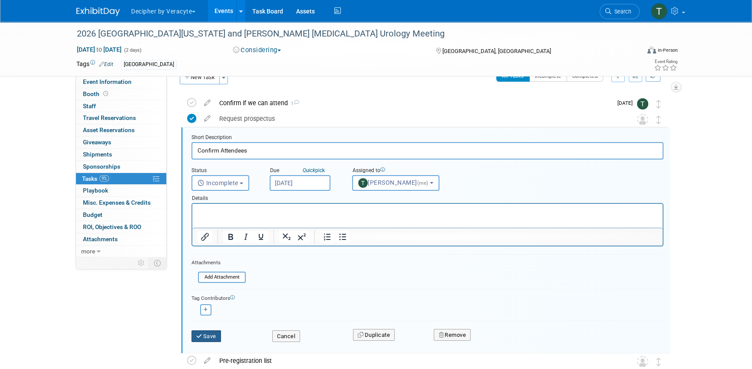
click at [215, 334] on button "Save" at bounding box center [207, 336] width 30 height 12
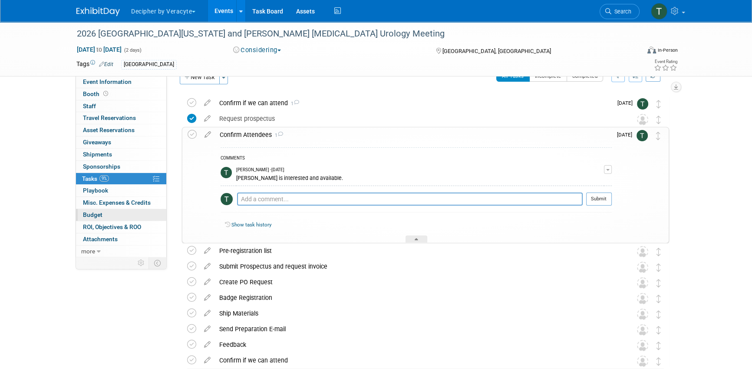
click at [116, 216] on link "Budget" at bounding box center [121, 215] width 90 height 12
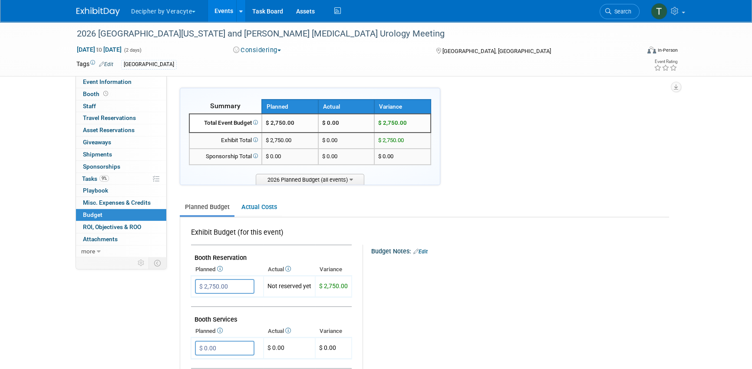
click at [224, 9] on link "Events" at bounding box center [224, 11] width 32 height 22
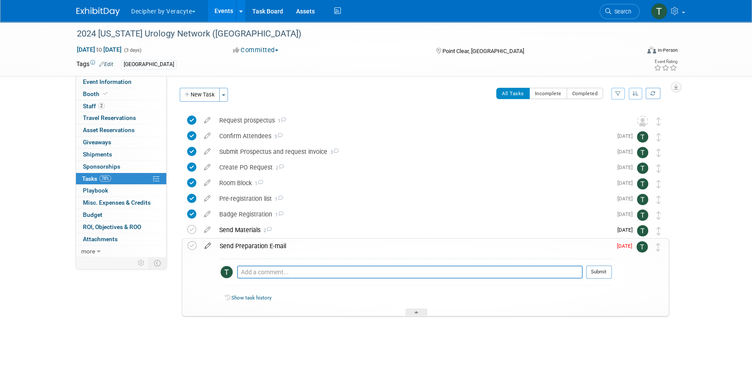
click at [209, 248] on icon at bounding box center [207, 244] width 15 height 11
select select "9"
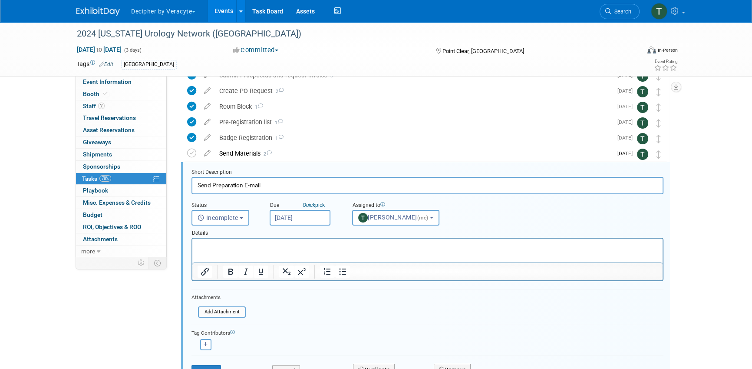
scroll to position [111, 0]
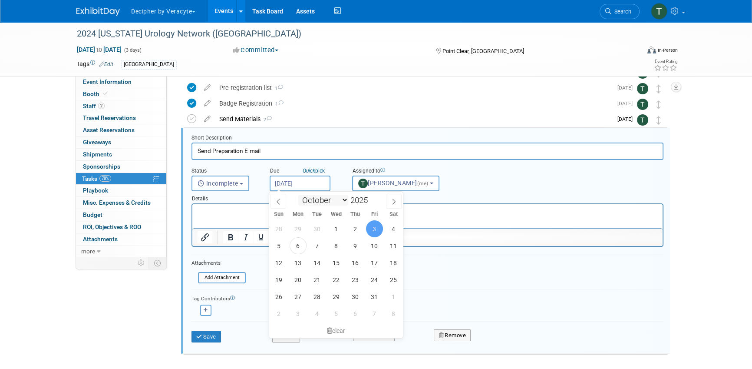
click at [312, 187] on input "[DATE]" at bounding box center [300, 184] width 61 height 16
click at [371, 244] on span "10" at bounding box center [374, 245] width 17 height 17
type input "[DATE]"
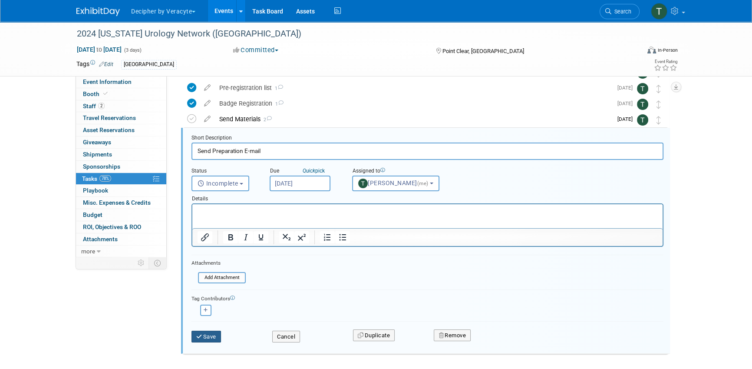
click at [207, 336] on button "Save" at bounding box center [207, 337] width 30 height 12
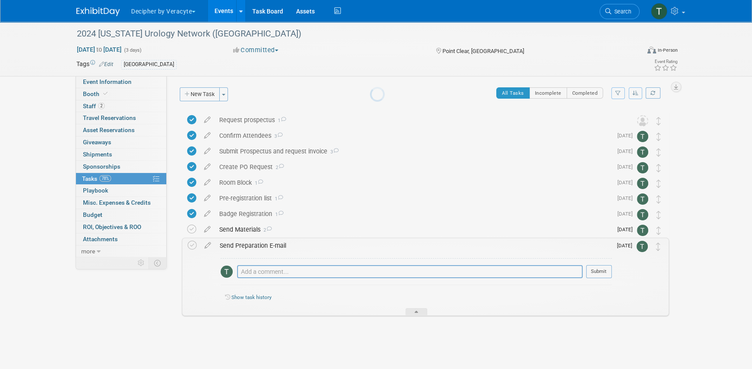
scroll to position [0, 0]
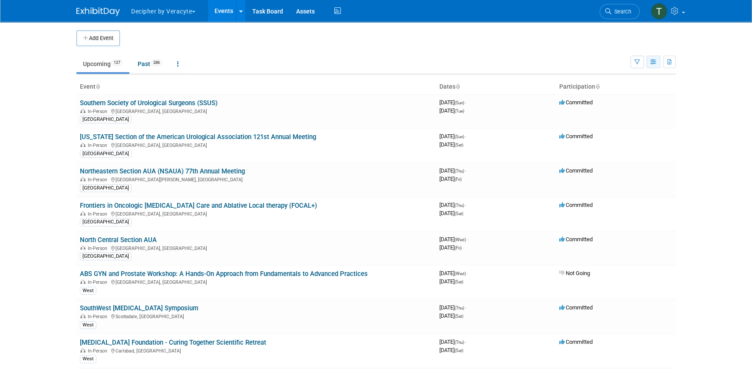
click at [656, 66] on button "button" at bounding box center [654, 62] width 14 height 13
click at [623, 121] on link "Calendar View" at bounding box center [617, 119] width 73 height 12
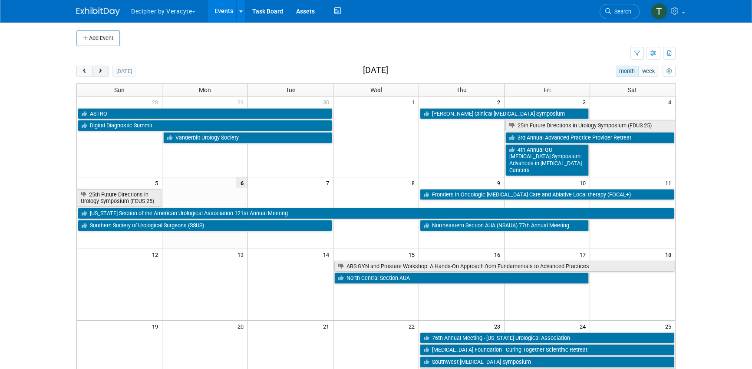
click at [106, 74] on button "next" at bounding box center [100, 71] width 16 height 11
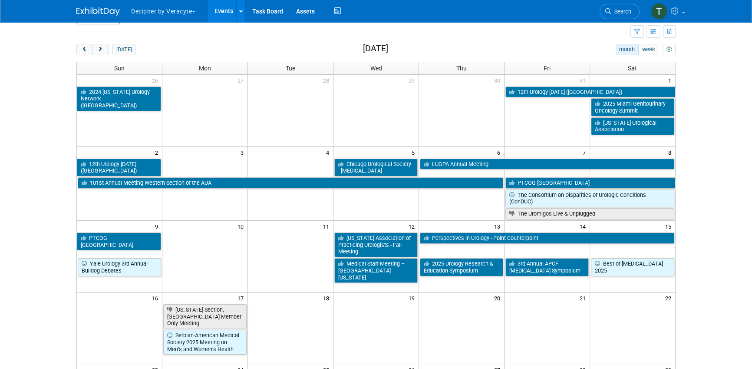
scroll to position [7, 0]
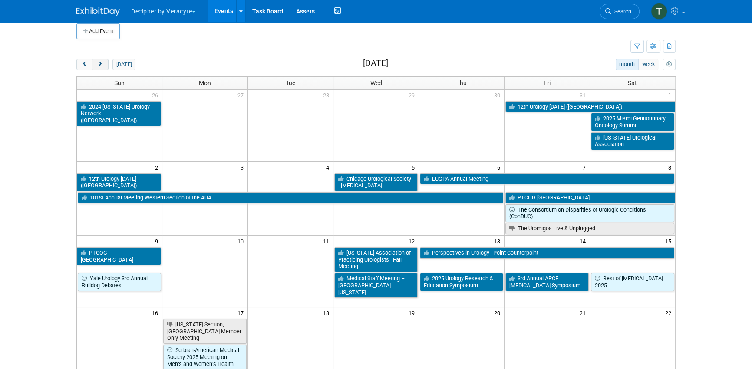
click at [102, 63] on span "next" at bounding box center [100, 65] width 7 height 6
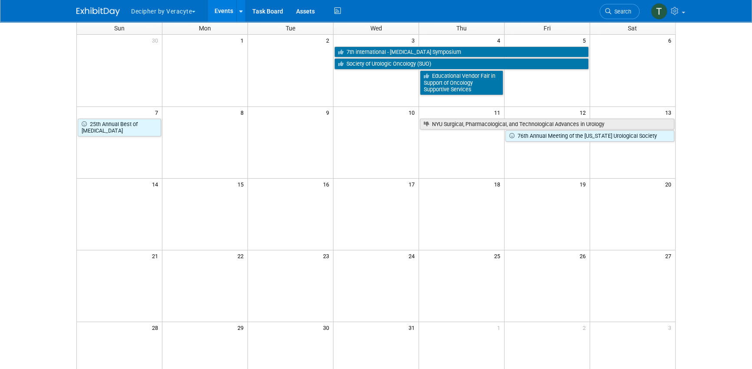
scroll to position [0, 0]
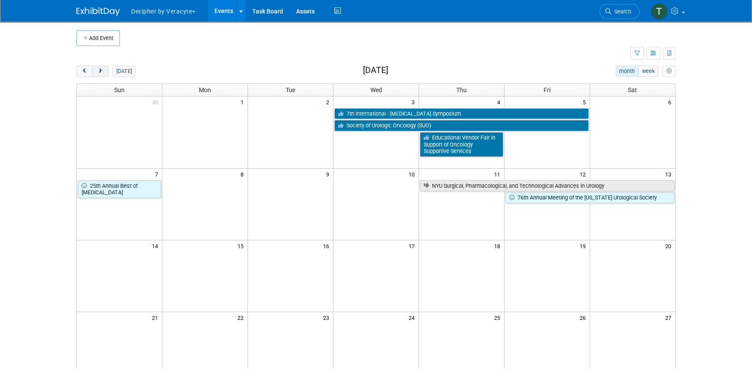
click at [102, 69] on span "next" at bounding box center [100, 72] width 7 height 6
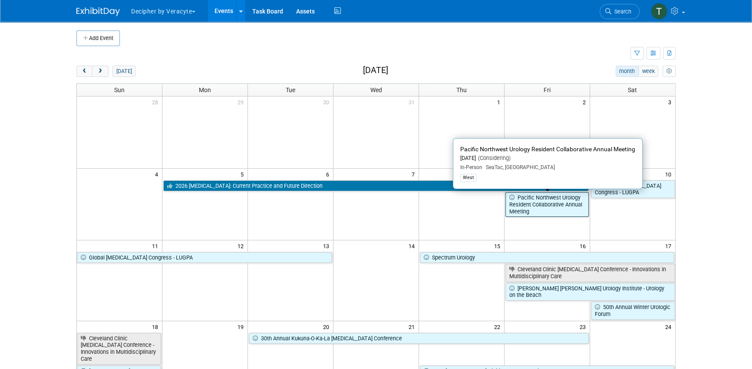
click at [540, 203] on link "Pacific Northwest Urology Resident Collaborative Annual Meeting" at bounding box center [547, 204] width 83 height 25
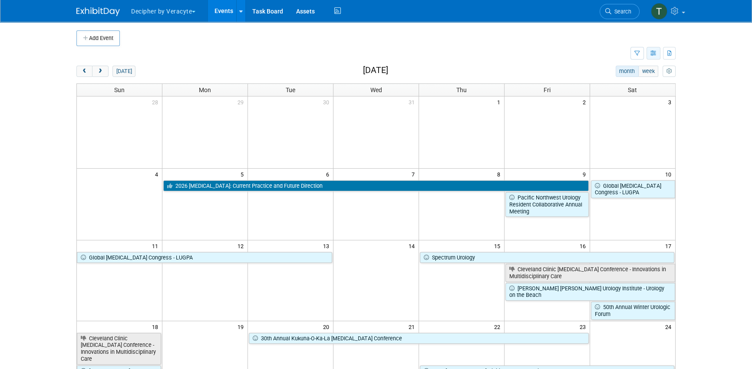
click at [649, 54] on button "button" at bounding box center [654, 53] width 14 height 13
click at [655, 51] on icon "button" at bounding box center [654, 54] width 7 height 6
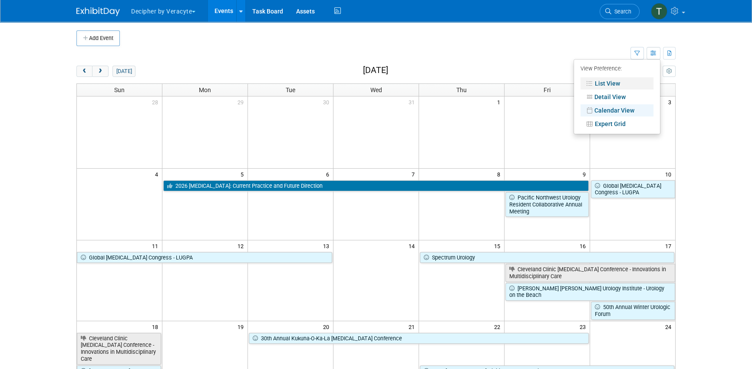
click at [633, 78] on link "List View" at bounding box center [617, 83] width 73 height 12
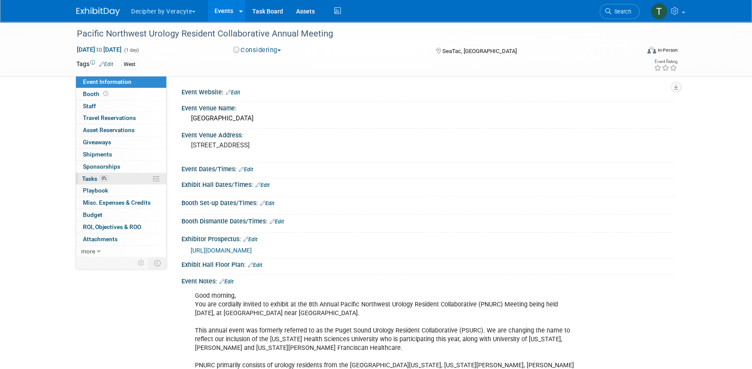
click at [134, 179] on link "0% Tasks 0%" at bounding box center [121, 179] width 90 height 12
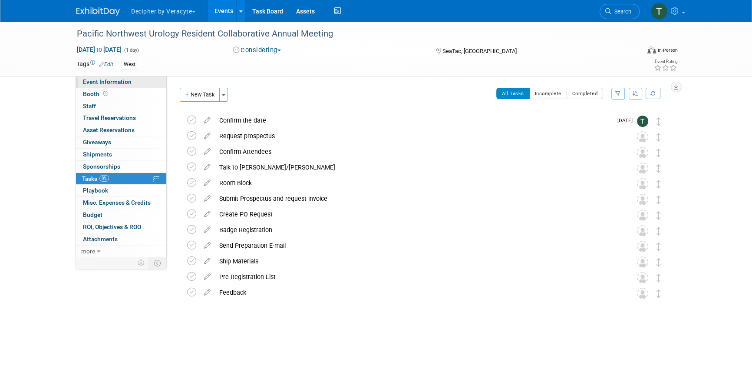
click at [142, 80] on link "Event Information" at bounding box center [121, 82] width 90 height 12
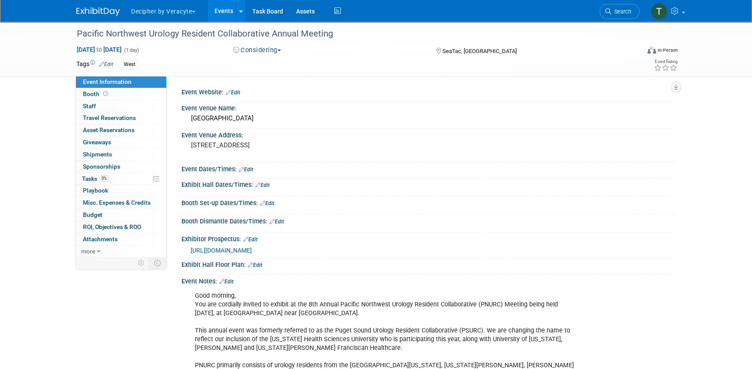
click at [252, 248] on span "https://veracyte365.sharepoint.com/:b:/r/sites/DecipherMKTG/Shared%20Documents/…" at bounding box center [221, 250] width 61 height 7
click at [140, 180] on link "0% Tasks 0%" at bounding box center [121, 179] width 90 height 12
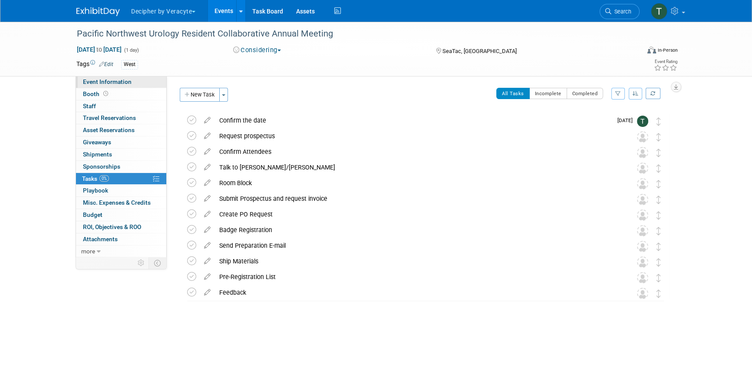
click at [139, 77] on link "Event Information" at bounding box center [121, 82] width 90 height 12
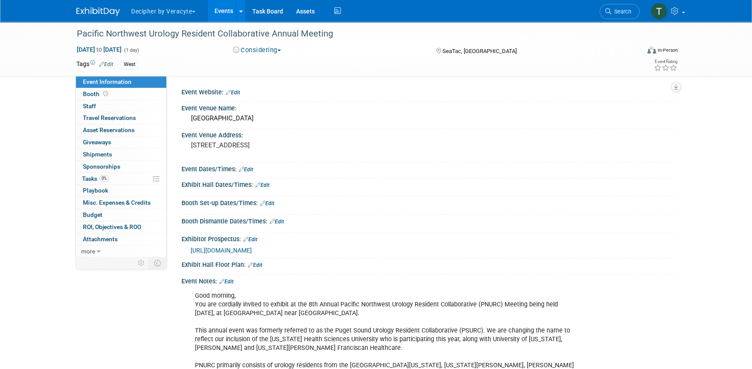
click at [256, 236] on link "Edit" at bounding box center [250, 239] width 14 height 6
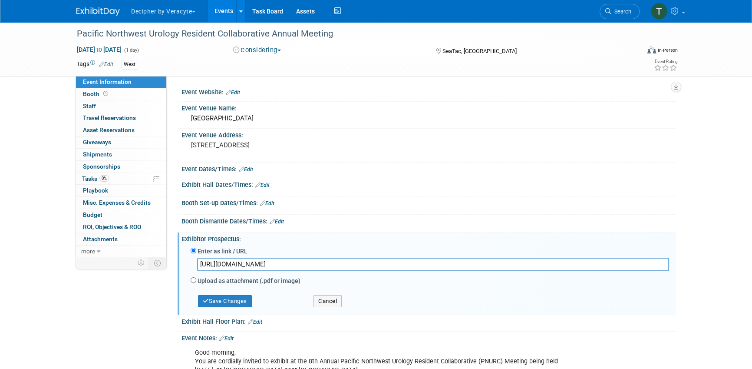
click at [256, 270] on input "https://veracyte365.sharepoint.com/:b:/r/sites/DecipherMKTG/Shared%20Documents/…" at bounding box center [433, 264] width 472 height 13
click at [235, 291] on div "Save Changes" at bounding box center [245, 297] width 123 height 20
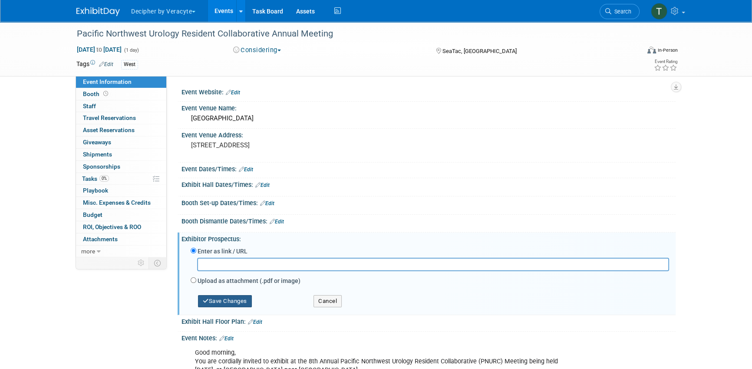
click at [232, 298] on button "Save Changes" at bounding box center [225, 301] width 54 height 12
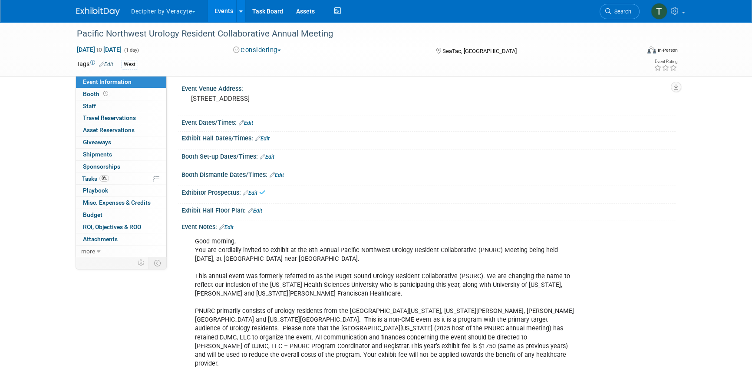
scroll to position [48, 0]
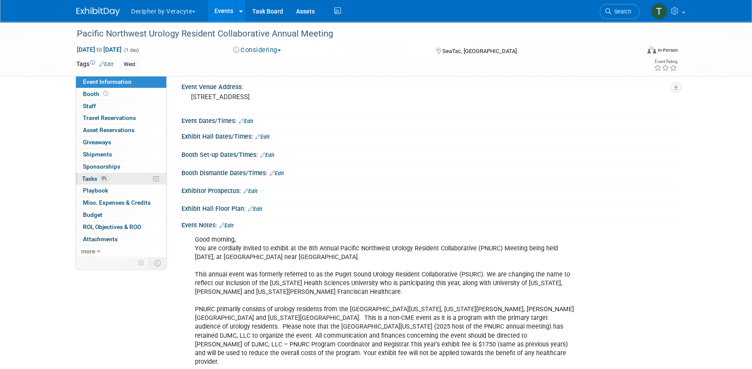
click at [114, 176] on link "0% Tasks 0%" at bounding box center [121, 179] width 90 height 12
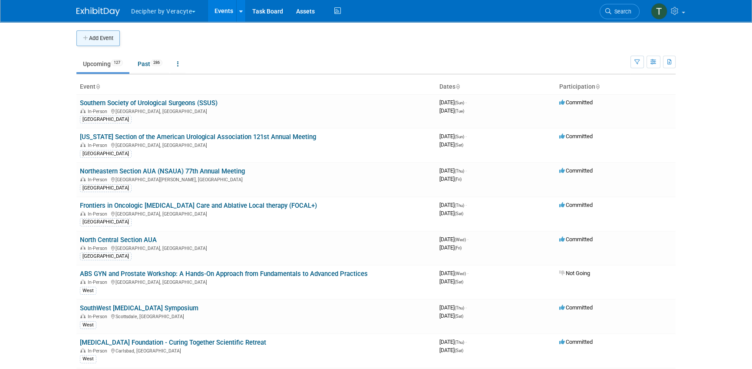
click at [106, 38] on button "Add Event" at bounding box center [97, 38] width 43 height 16
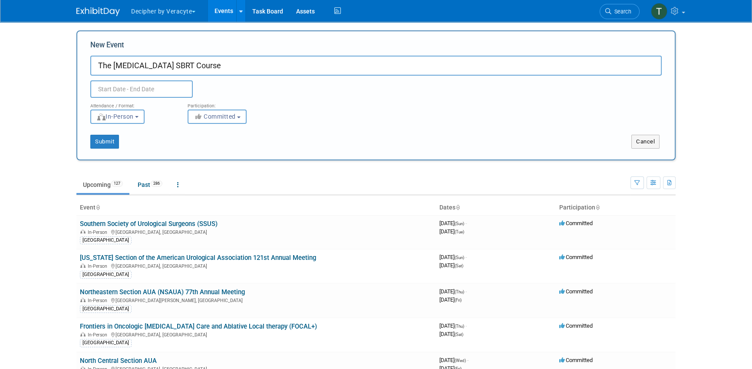
type input "The [MEDICAL_DATA] SBRT Course"
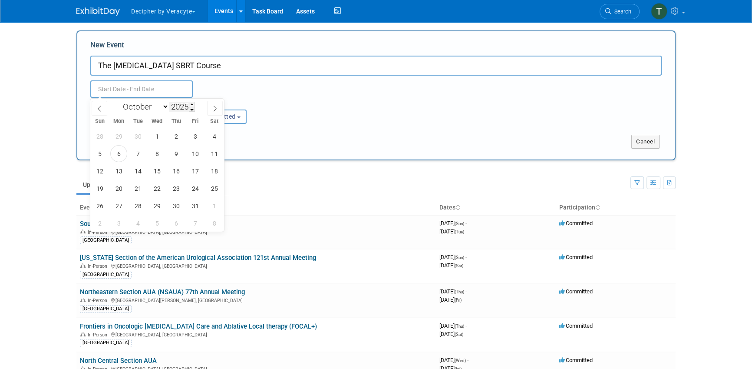
click at [171, 95] on input "text" at bounding box center [141, 88] width 103 height 17
click at [209, 109] on span at bounding box center [215, 108] width 16 height 15
select select "11"
click at [209, 109] on span at bounding box center [215, 108] width 16 height 15
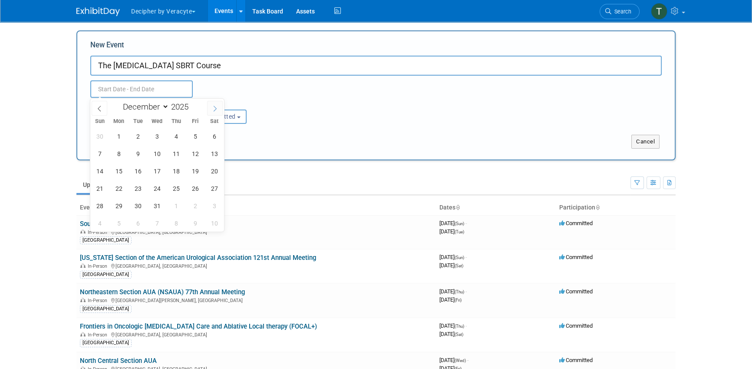
type input "2026"
select select "0"
click at [193, 202] on span "30" at bounding box center [195, 205] width 17 height 17
click at [210, 205] on span "31" at bounding box center [214, 205] width 17 height 17
type input "[DATE] to [DATE]"
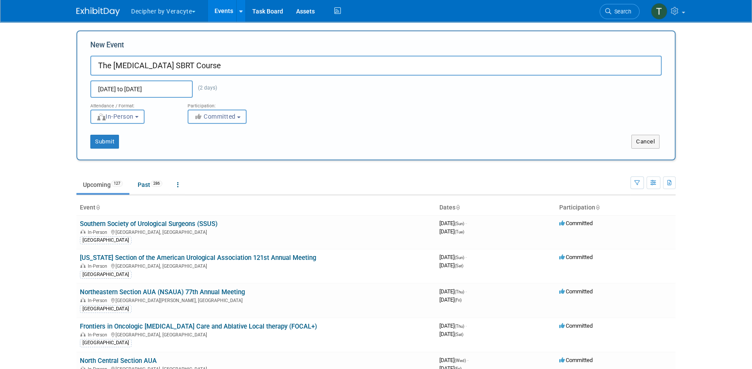
click at [216, 118] on span "Committed" at bounding box center [215, 116] width 42 height 7
click at [217, 152] on label "Considering" at bounding box center [220, 149] width 57 height 11
click at [196, 152] on input "Considering" at bounding box center [193, 150] width 6 height 6
select select "2"
click at [109, 142] on button "Submit" at bounding box center [104, 142] width 29 height 14
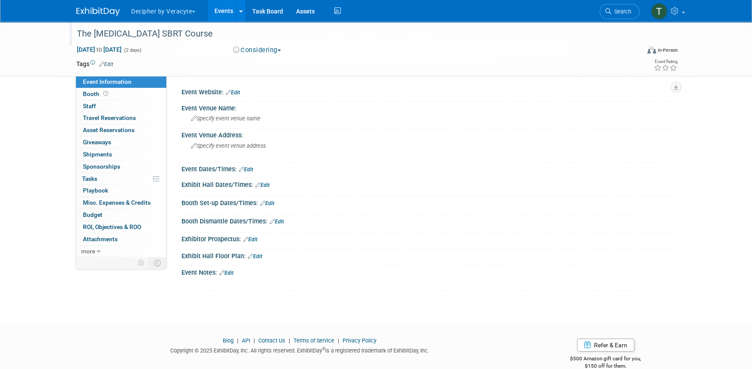
click at [137, 35] on div "The [MEDICAL_DATA] SBRT Course" at bounding box center [350, 34] width 553 height 16
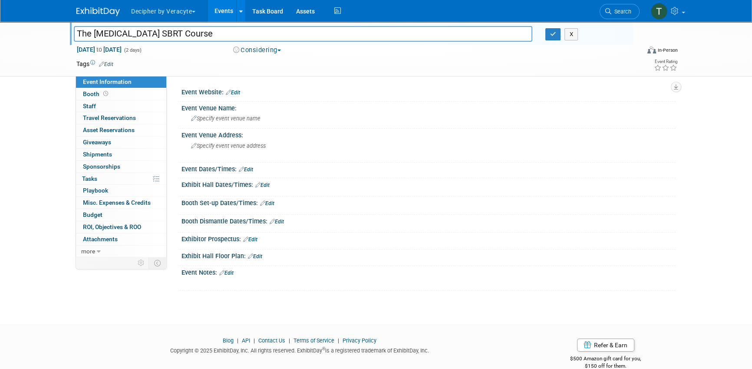
click at [137, 35] on input "The [MEDICAL_DATA] SBRT Course" at bounding box center [303, 33] width 459 height 15
click at [231, 15] on link "Events" at bounding box center [224, 11] width 32 height 22
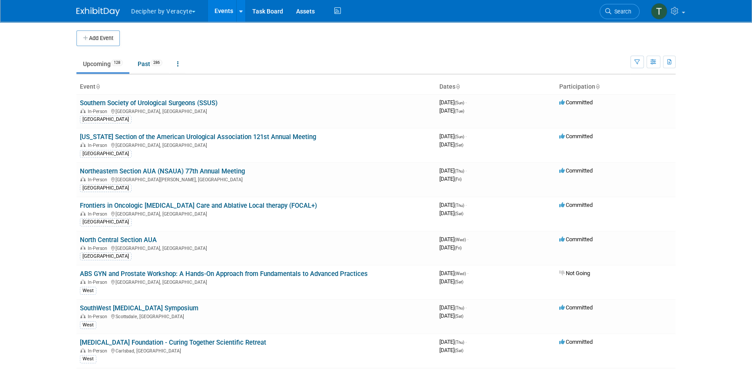
scroll to position [1685, 0]
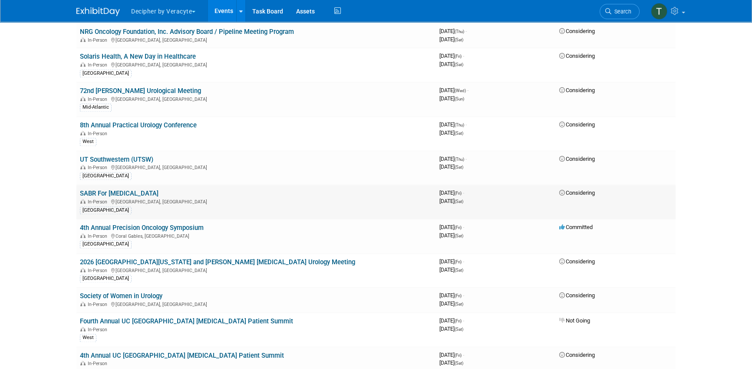
click at [142, 189] on link "SABR For [MEDICAL_DATA]" at bounding box center [119, 193] width 79 height 8
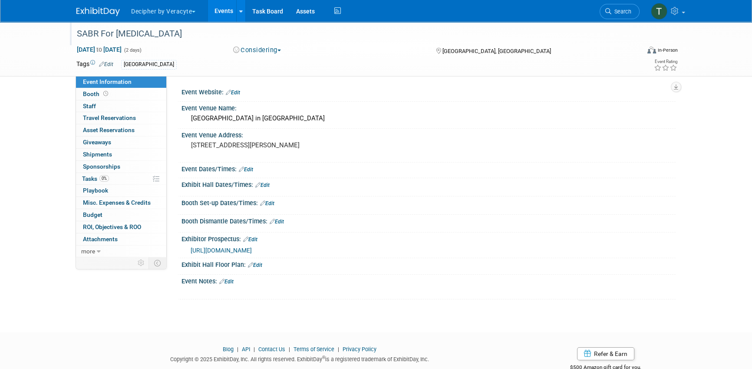
click at [132, 33] on div "SABR For [MEDICAL_DATA]" at bounding box center [350, 34] width 553 height 16
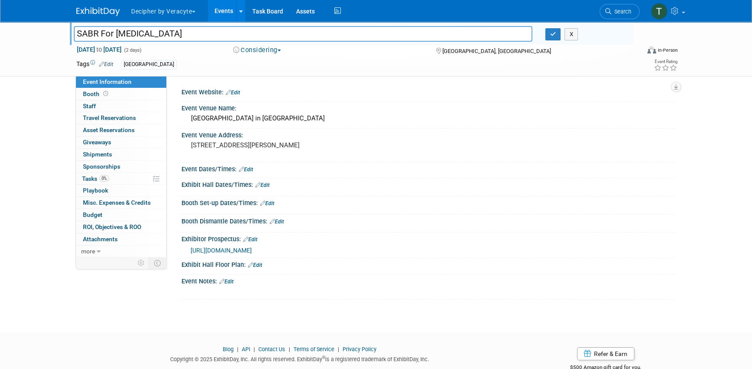
click at [132, 33] on input "SABR For [MEDICAL_DATA]" at bounding box center [303, 33] width 459 height 15
click at [99, 32] on input "SABR For [MEDICAL_DATA]" at bounding box center [303, 33] width 459 height 15
drag, startPoint x: 149, startPoint y: 33, endPoint x: 288, endPoint y: 39, distance: 139.1
click at [288, 39] on input "The [MEDICAL_DATA] SBRTor [MEDICAL_DATA]" at bounding box center [303, 33] width 459 height 15
type input "The [MEDICAL_DATA] SBRT Course"
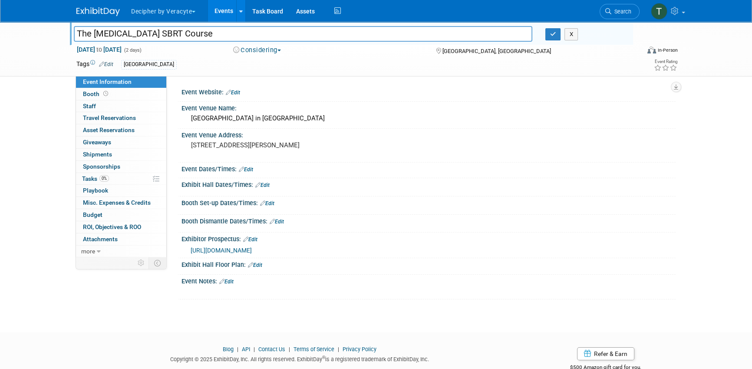
click at [536, 35] on div "The [MEDICAL_DATA] SBRT Course" at bounding box center [303, 34] width 472 height 13
click at [542, 35] on div "X" at bounding box center [586, 34] width 94 height 12
click at [548, 35] on button "button" at bounding box center [554, 34] width 16 height 12
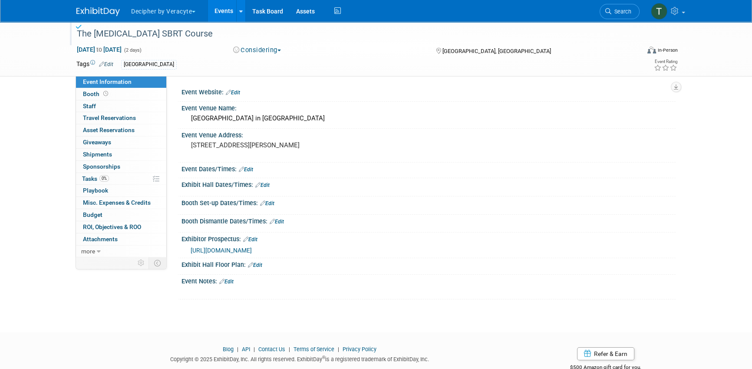
click at [252, 248] on span "https://veracyte365.sharepoint.com/:b:/r/sites/DecipherMKTG/Shared%20Documents/…" at bounding box center [221, 250] width 61 height 7
click at [205, 30] on div "The [MEDICAL_DATA] SBRT Course" at bounding box center [350, 34] width 553 height 16
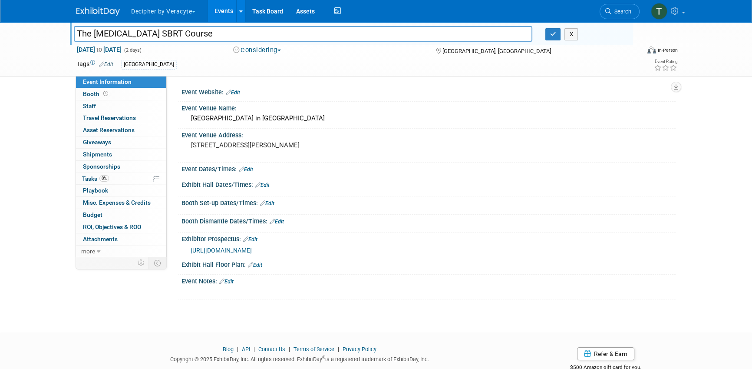
click at [205, 30] on input "The [MEDICAL_DATA] SBRT Course" at bounding box center [303, 33] width 459 height 15
click at [239, 93] on link "Edit" at bounding box center [233, 92] width 14 height 6
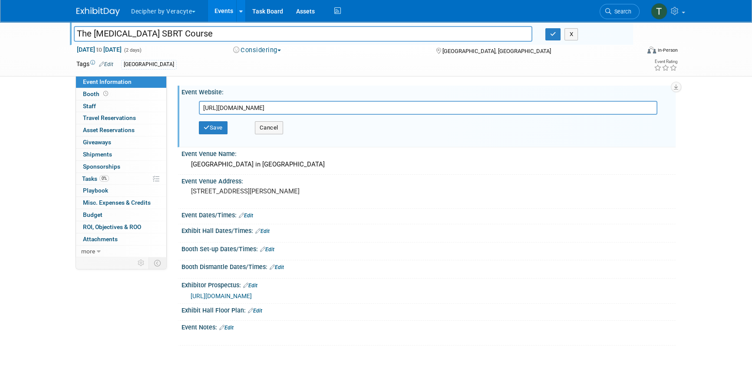
type input "https://www.prostatesbrt.com/"
click at [218, 134] on div "Save Cancel" at bounding box center [431, 128] width 464 height 26
click at [218, 126] on button "Save" at bounding box center [213, 127] width 29 height 13
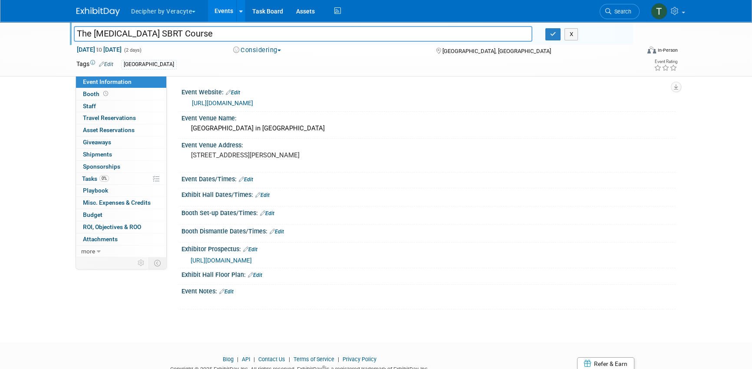
click at [246, 261] on span "https://veracyte365.sharepoint.com/:b:/r/sites/DecipherMKTG/Shared%20Documents/…" at bounding box center [221, 260] width 61 height 7
click at [255, 250] on link "Edit" at bounding box center [250, 249] width 14 height 6
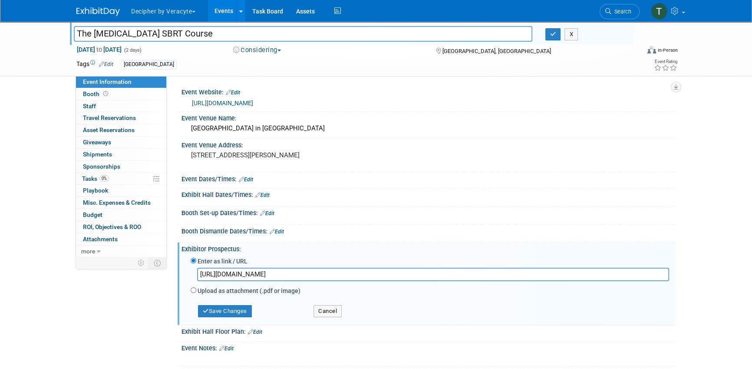
click at [249, 268] on input "https://veracyte365.sharepoint.com/:b:/r/sites/DecipherMKTG/Shared%20Documents/…" at bounding box center [433, 274] width 472 height 13
click at [240, 314] on button "Save Changes" at bounding box center [225, 311] width 54 height 12
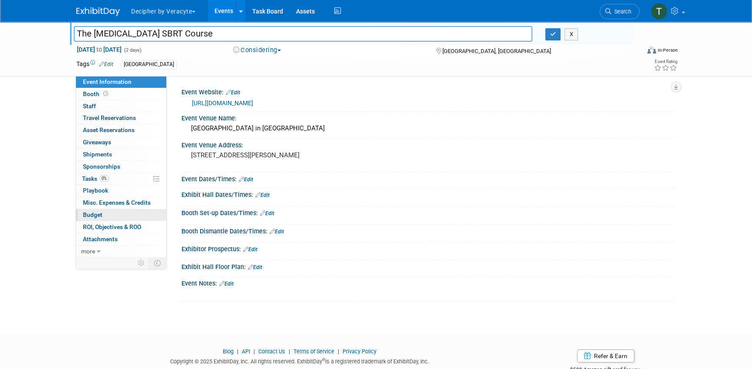
click at [143, 218] on link "Budget" at bounding box center [121, 215] width 90 height 12
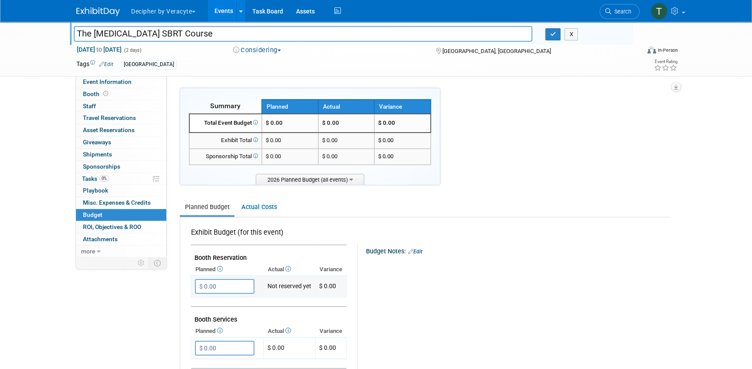
click at [240, 292] on input "$ 0.00" at bounding box center [225, 286] width 60 height 15
type input "$ 10,000.00"
click at [552, 34] on icon "button" at bounding box center [553, 34] width 6 height 6
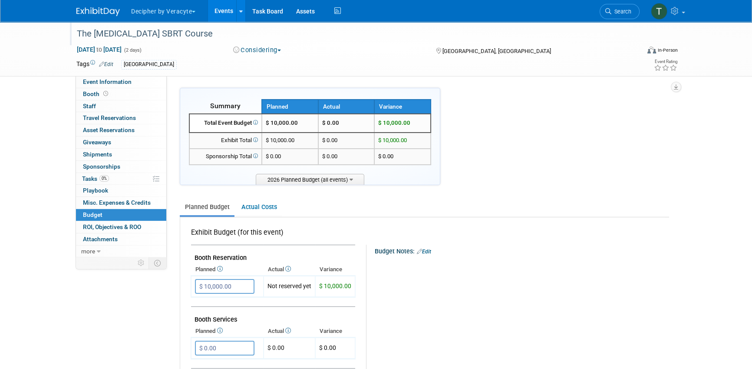
click at [222, 12] on link "Events" at bounding box center [224, 11] width 32 height 22
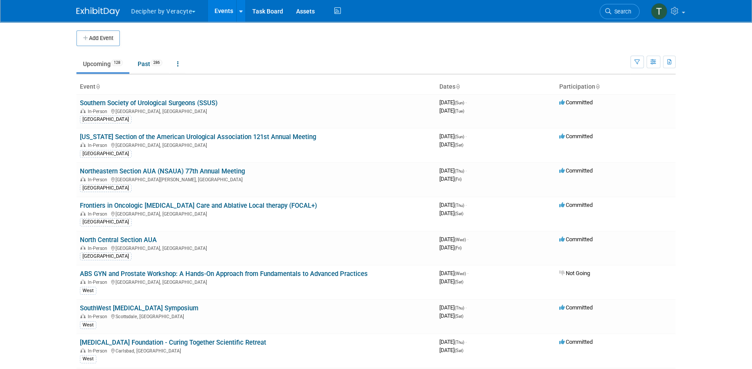
click at [33, 101] on body "Decipher by Veracyte Explore: My Workspaces 2 Go to Workspace: Corporate Events…" at bounding box center [376, 184] width 752 height 369
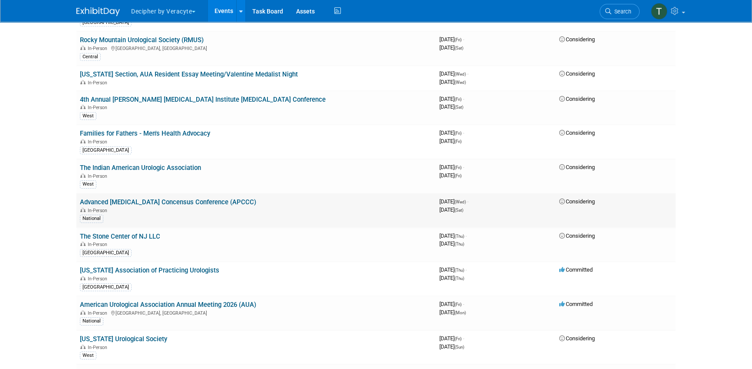
click at [189, 198] on link "Advanced [MEDICAL_DATA] Concensus Conference (APCCC)" at bounding box center [168, 202] width 176 height 8
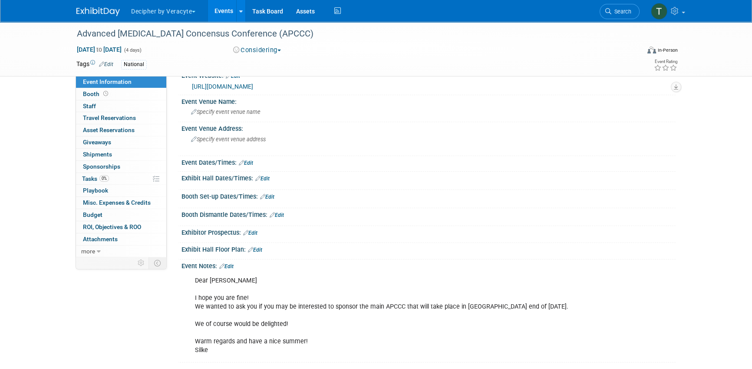
scroll to position [22, 0]
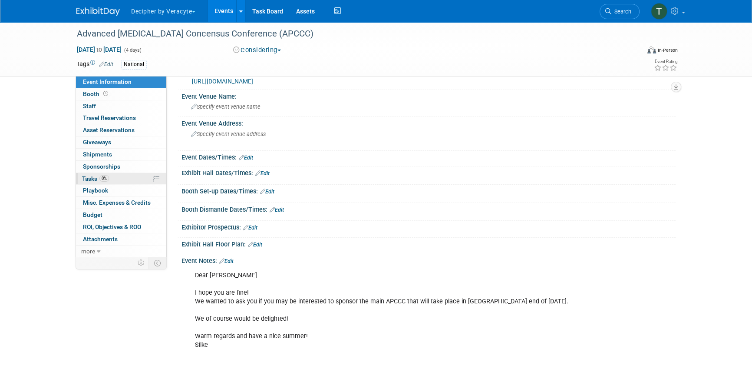
click at [136, 179] on link "0% Tasks 0%" at bounding box center [121, 179] width 90 height 12
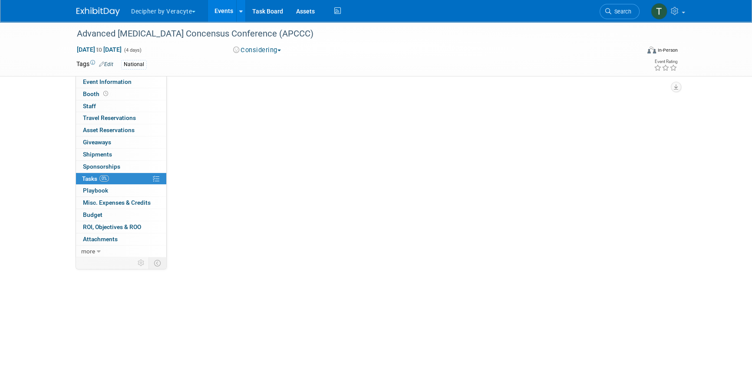
scroll to position [0, 0]
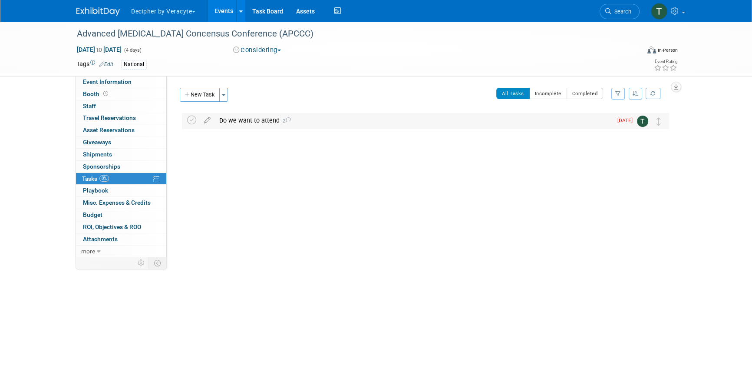
click at [247, 119] on div "Do we want to attend 2" at bounding box center [414, 120] width 398 height 15
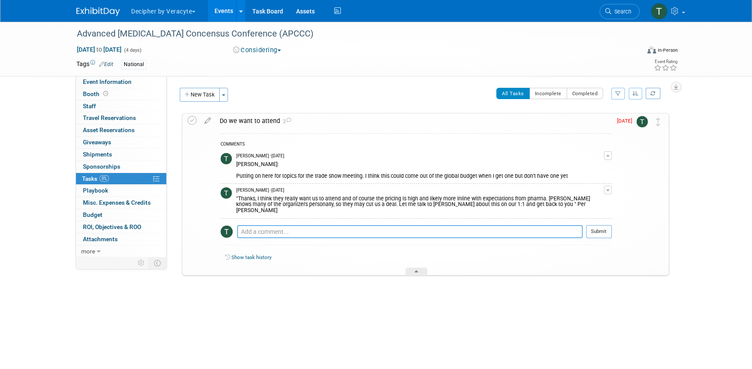
click at [298, 227] on textarea at bounding box center [410, 231] width 346 height 13
paste textarea "[URL][DOMAIN_NAME]"
type textarea "[URL][DOMAIN_NAME]"
click at [601, 229] on button "Submit" at bounding box center [599, 231] width 26 height 13
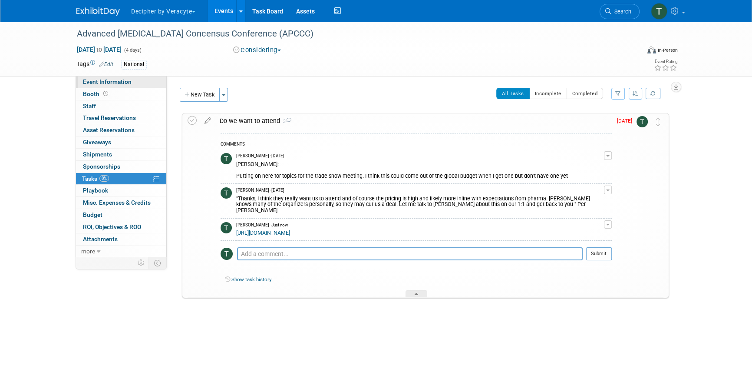
click at [150, 86] on link "Event Information" at bounding box center [121, 82] width 90 height 12
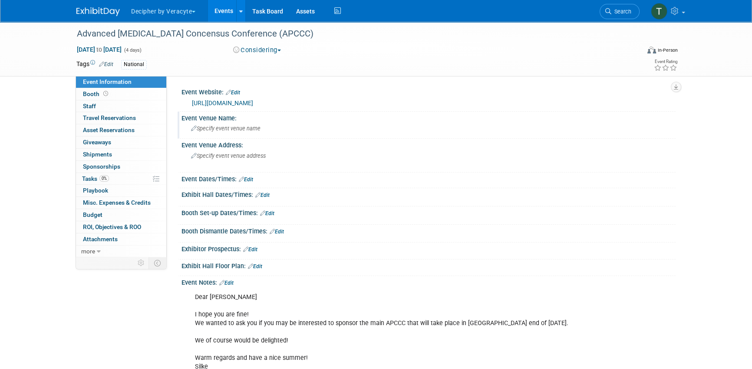
scroll to position [26, 0]
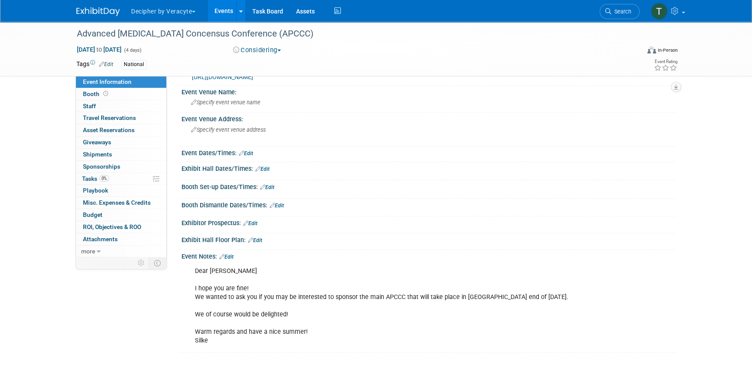
click at [253, 227] on div at bounding box center [429, 229] width 494 height 4
click at [255, 223] on link "Edit" at bounding box center [250, 223] width 14 height 6
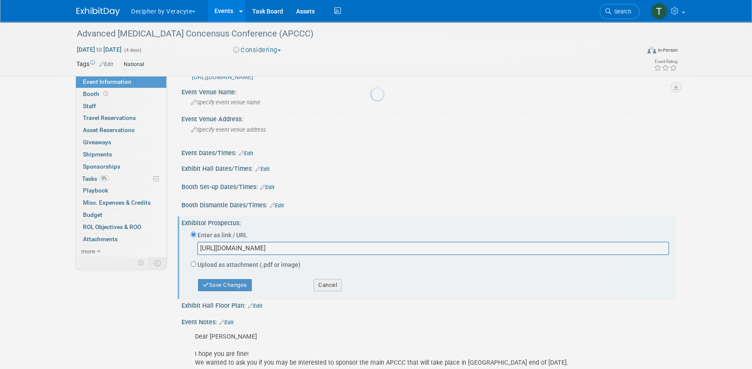
scroll to position [0, 299]
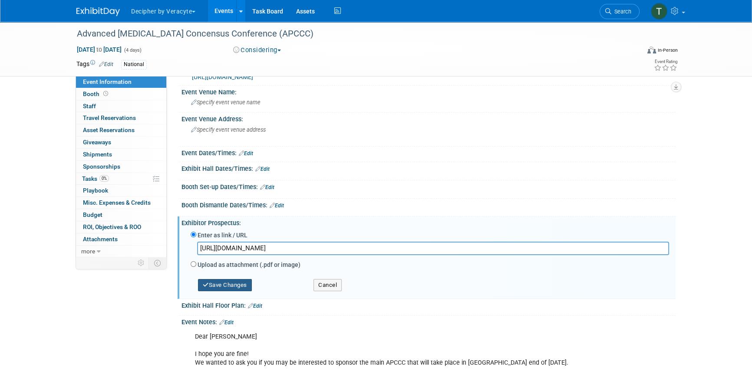
type input "[URL][DOMAIN_NAME]"
click at [239, 288] on button "Save Changes" at bounding box center [225, 285] width 54 height 12
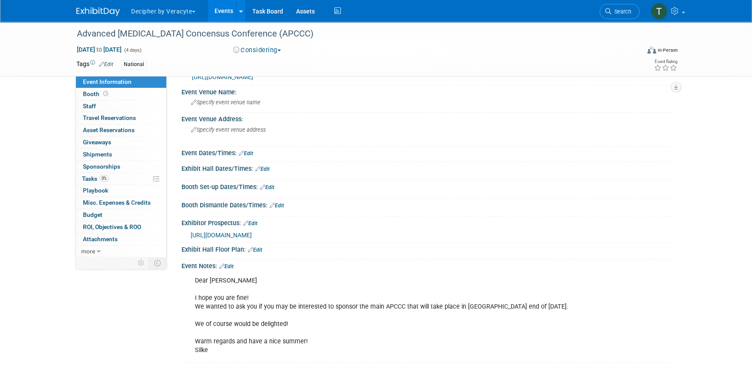
click at [227, 6] on link "Events" at bounding box center [224, 11] width 32 height 22
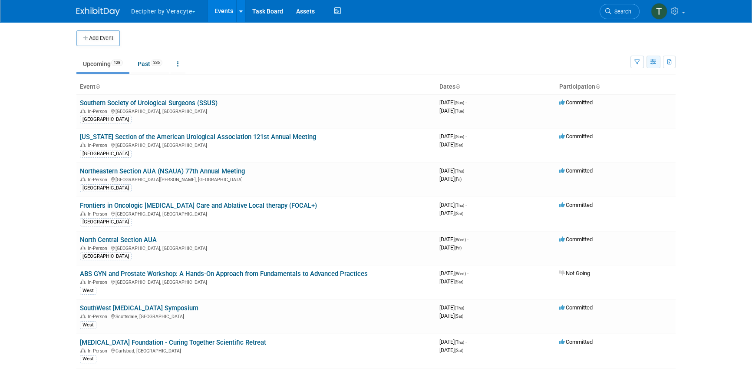
click at [649, 60] on button "button" at bounding box center [654, 62] width 14 height 13
click at [633, 122] on link "Calendar View" at bounding box center [617, 119] width 73 height 12
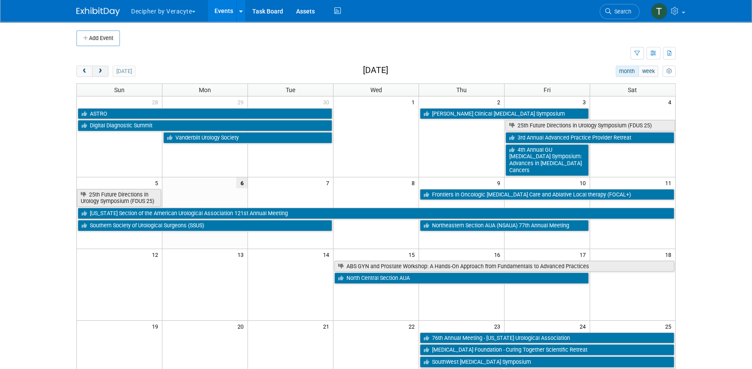
click at [98, 76] on button "next" at bounding box center [100, 71] width 16 height 11
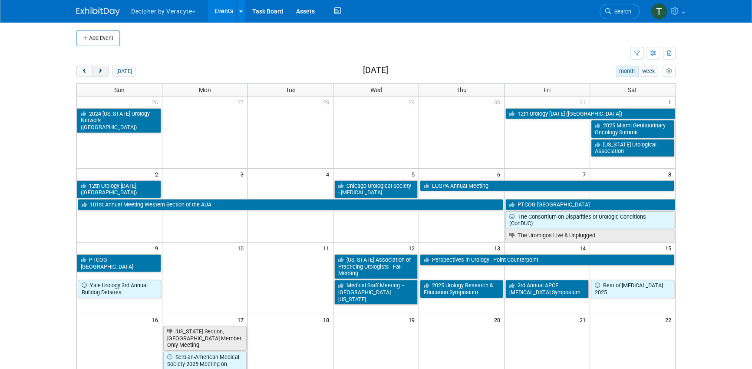
click at [98, 75] on button "next" at bounding box center [100, 71] width 16 height 11
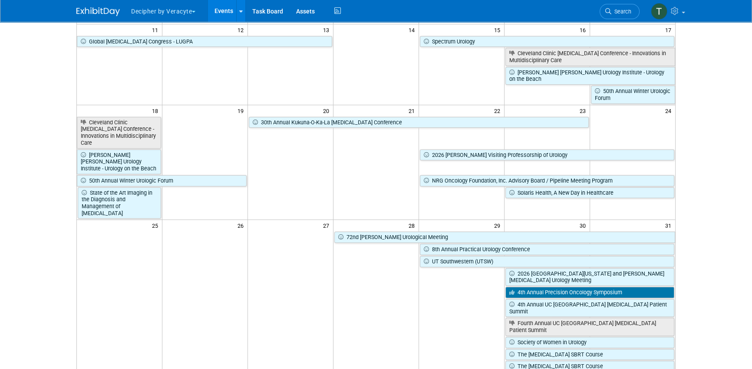
scroll to position [216, 0]
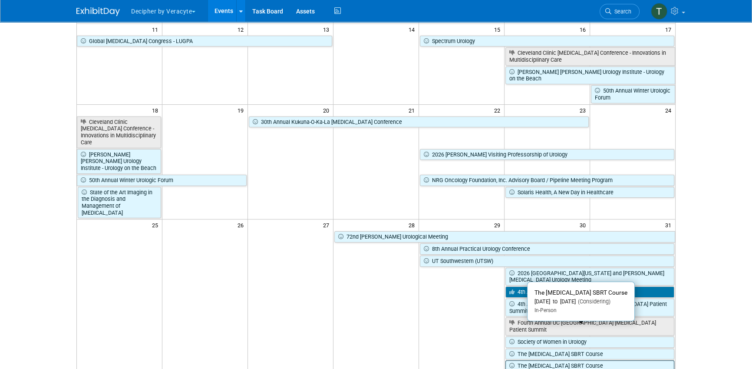
click at [547, 360] on link "The [MEDICAL_DATA] SBRT Course" at bounding box center [590, 365] width 169 height 11
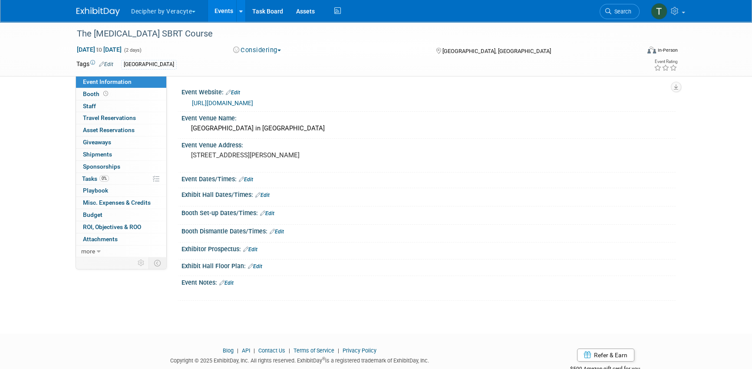
click at [220, 9] on link "Events" at bounding box center [224, 11] width 32 height 22
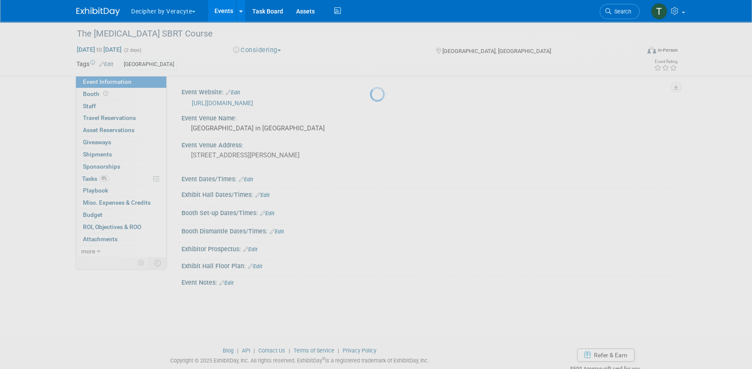
click at [220, 9] on link "Events" at bounding box center [224, 11] width 32 height 22
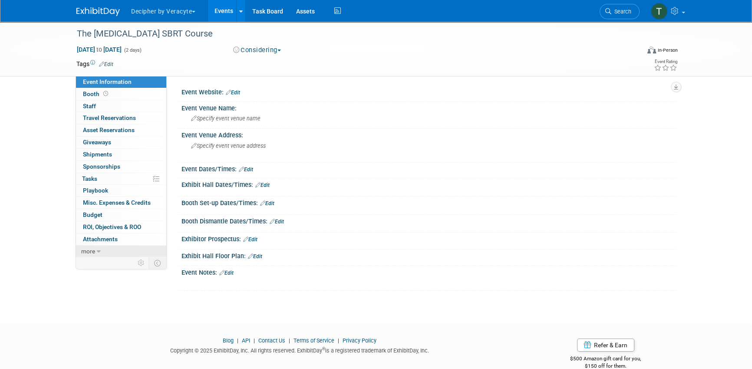
click at [110, 252] on link "more" at bounding box center [121, 251] width 90 height 12
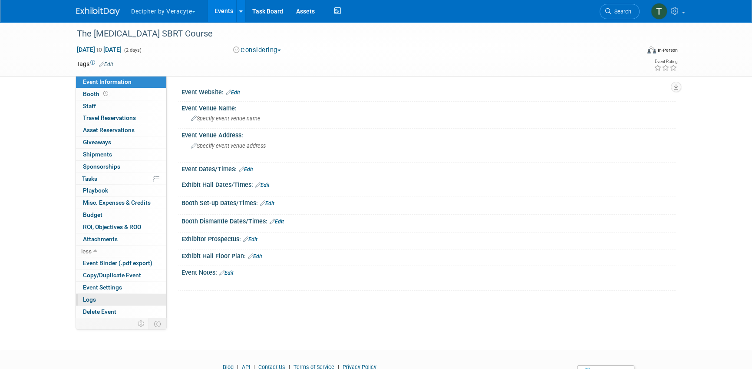
click at [132, 294] on link "Logs" at bounding box center [121, 300] width 90 height 12
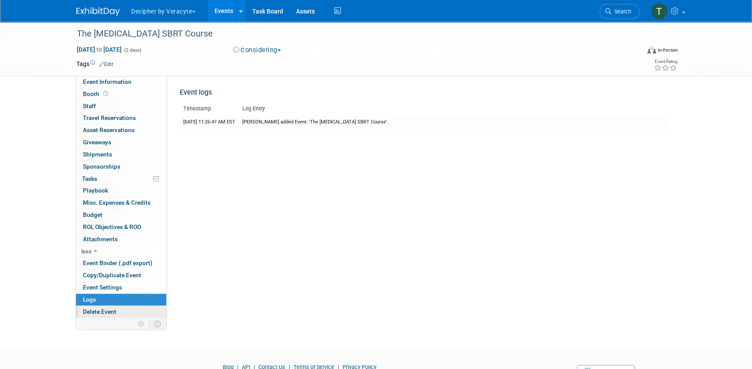
click at [115, 311] on span "Delete Event" at bounding box center [99, 311] width 33 height 7
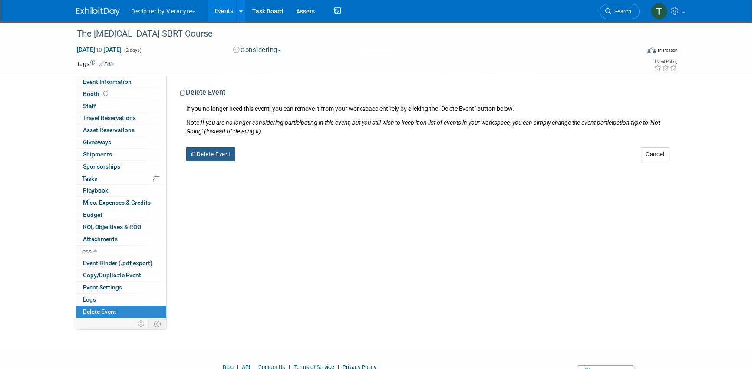
click at [229, 151] on button "Delete Event" at bounding box center [210, 154] width 49 height 14
click at [268, 160] on link "Yes" at bounding box center [265, 161] width 25 height 14
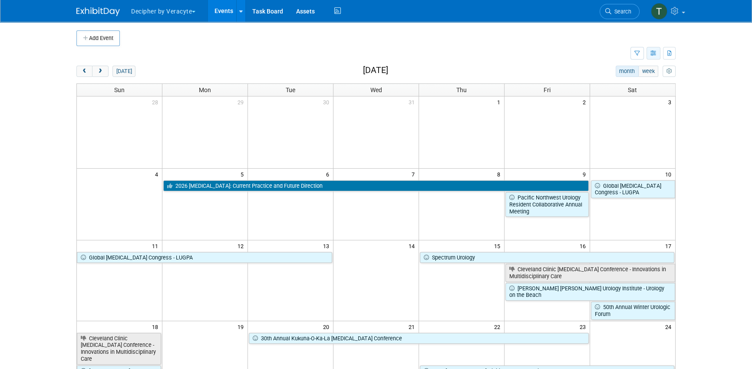
click at [650, 53] on button "button" at bounding box center [654, 53] width 14 height 13
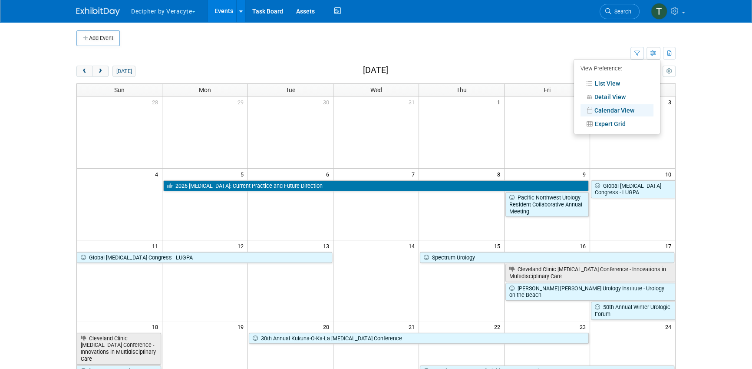
click at [640, 76] on li "List View" at bounding box center [617, 82] width 86 height 13
click at [640, 77] on link "List View" at bounding box center [617, 83] width 73 height 12
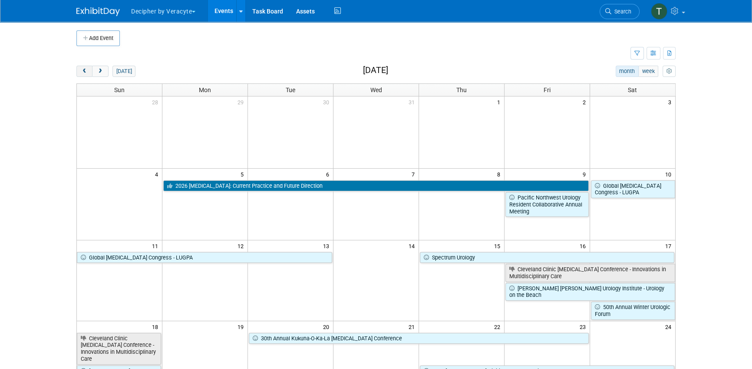
click at [88, 69] on button "prev" at bounding box center [84, 71] width 16 height 11
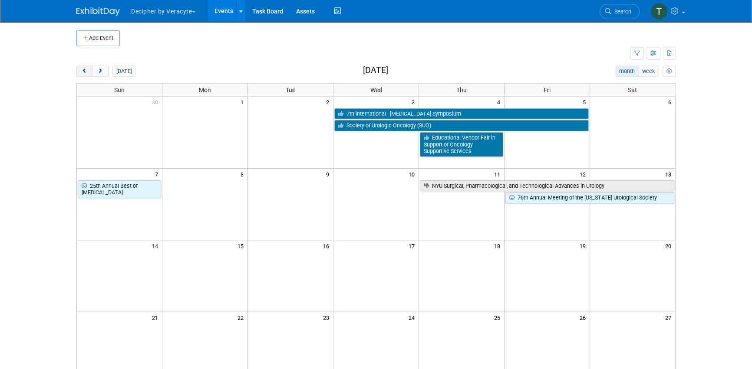
click at [88, 69] on button "prev" at bounding box center [84, 71] width 16 height 11
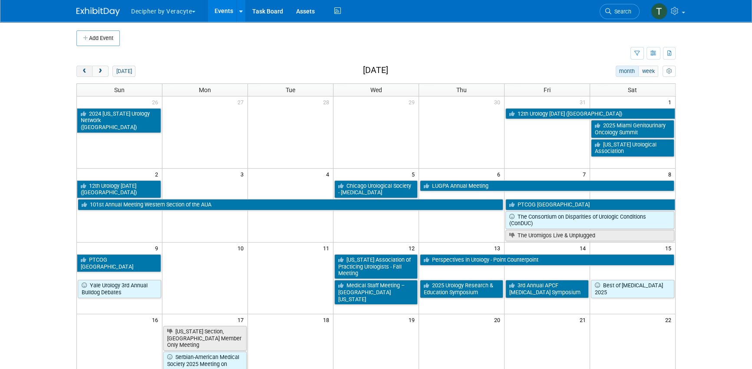
click at [88, 69] on button "prev" at bounding box center [84, 71] width 16 height 11
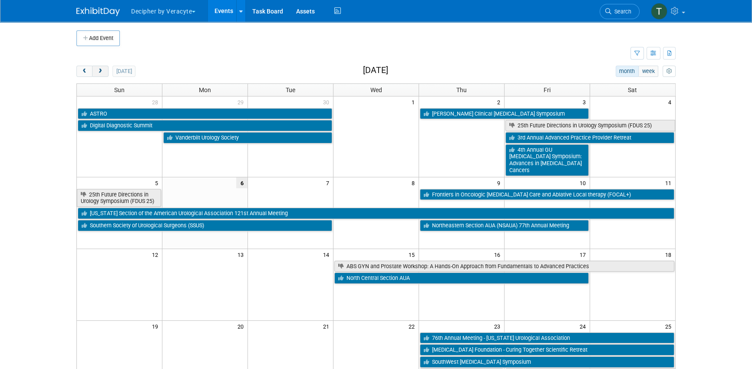
click at [106, 70] on button "next" at bounding box center [100, 71] width 16 height 11
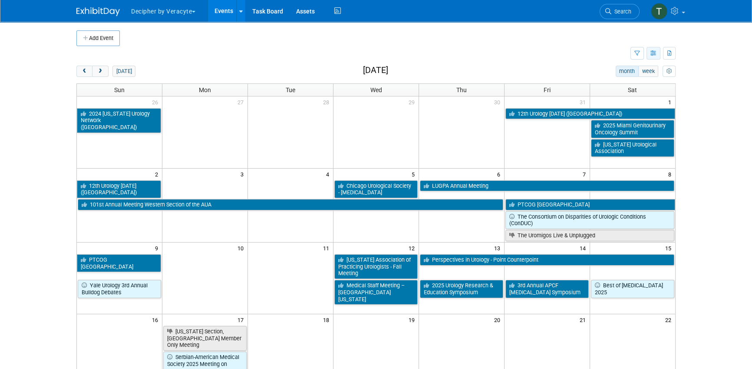
click at [653, 48] on button "button" at bounding box center [654, 53] width 14 height 13
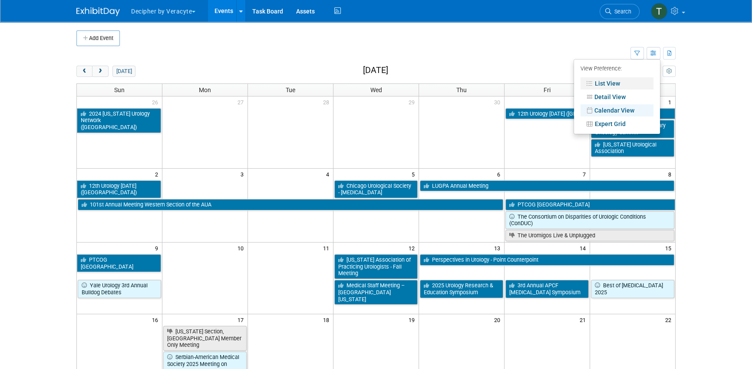
click at [631, 89] on link "List View" at bounding box center [617, 83] width 73 height 12
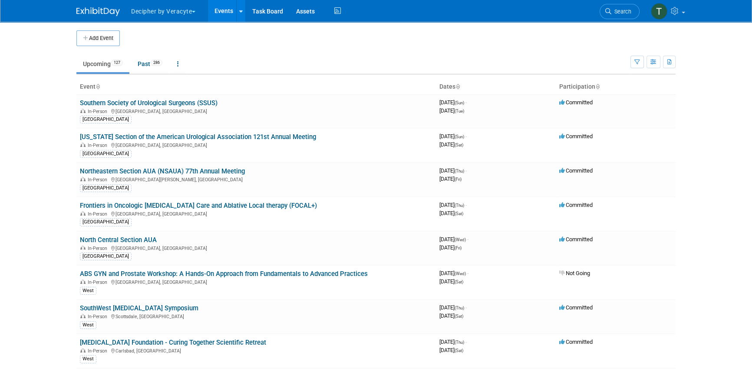
click at [543, 60] on ul "Upcoming 127 Past 286 All Events 413 Past and Upcoming Grouped Annually Events …" at bounding box center [353, 65] width 554 height 20
click at [658, 64] on button "button" at bounding box center [654, 62] width 14 height 13
click at [634, 113] on link "Calendar View" at bounding box center [617, 119] width 73 height 12
click at [226, 14] on link "Events" at bounding box center [224, 11] width 32 height 22
click at [659, 63] on button "button" at bounding box center [654, 62] width 14 height 13
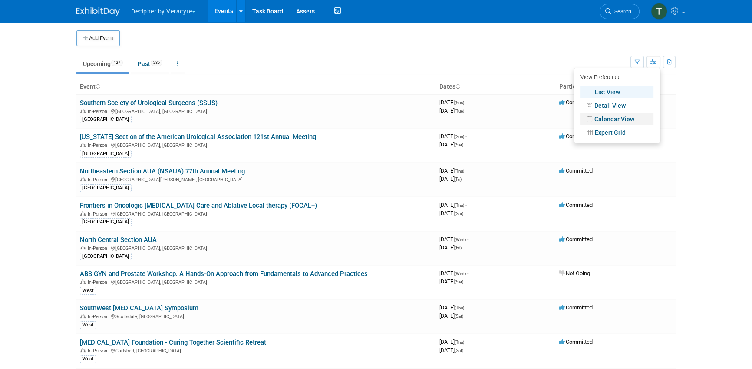
click at [624, 115] on link "Calendar View" at bounding box center [617, 119] width 73 height 12
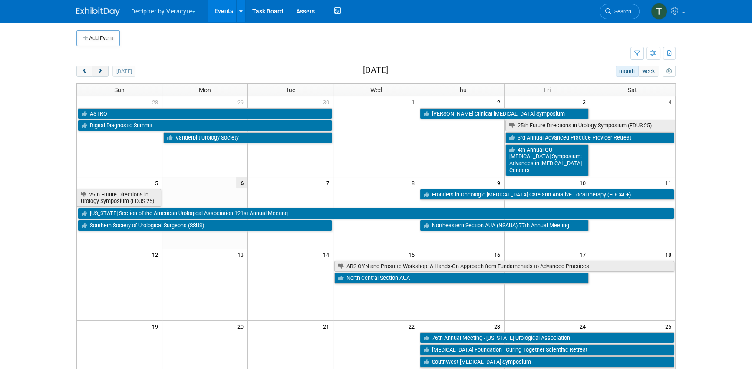
click at [102, 71] on span "next" at bounding box center [100, 72] width 7 height 6
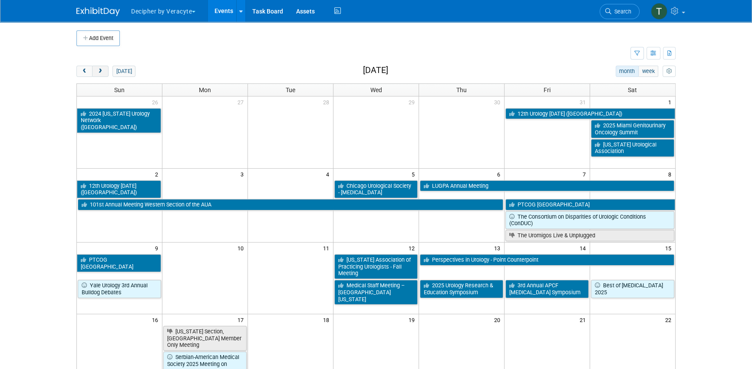
click at [102, 71] on span "next" at bounding box center [100, 72] width 7 height 6
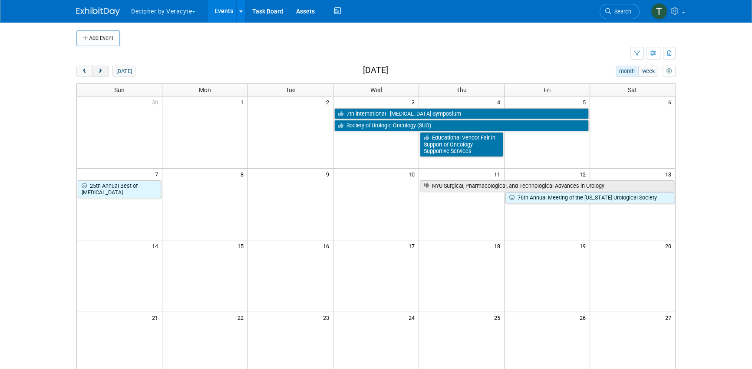
click at [102, 71] on span "next" at bounding box center [100, 72] width 7 height 6
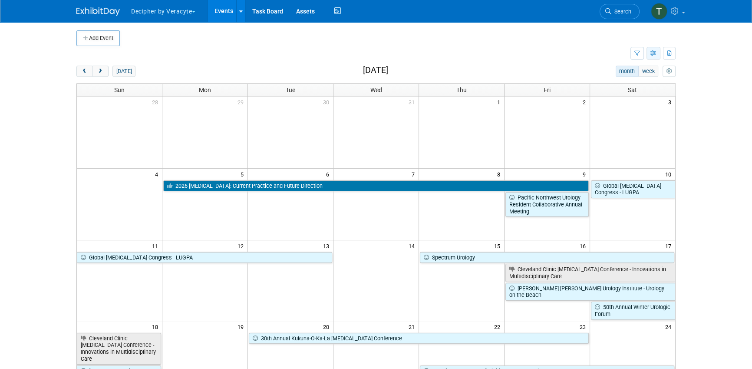
click at [658, 52] on button "button" at bounding box center [654, 53] width 14 height 13
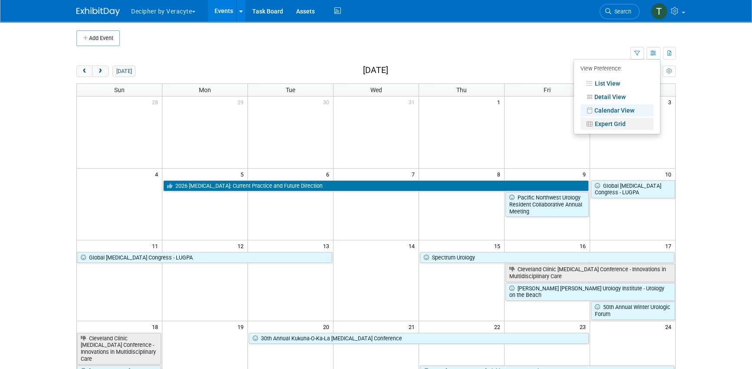
click at [635, 123] on link "Expert Grid" at bounding box center [617, 124] width 73 height 12
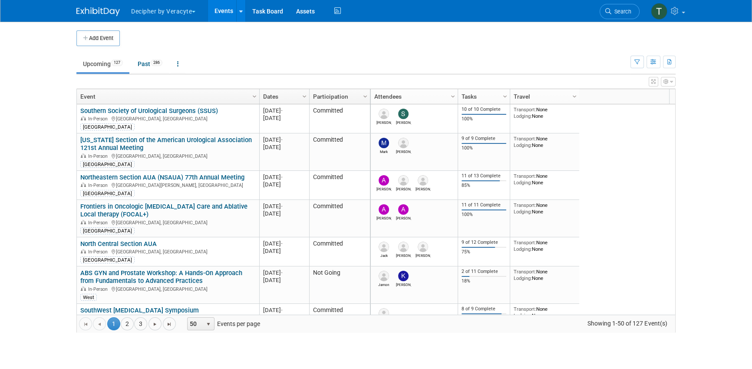
click at [666, 83] on icon "button" at bounding box center [666, 81] width 5 height 5
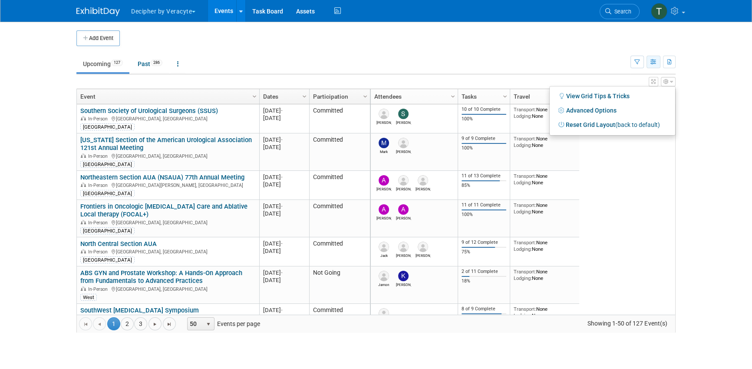
drag, startPoint x: 640, startPoint y: 63, endPoint x: 654, endPoint y: 66, distance: 14.7
click at [654, 66] on div "Show: All Events Just My Events Only show events that either I created, or I am…" at bounding box center [653, 60] width 45 height 28
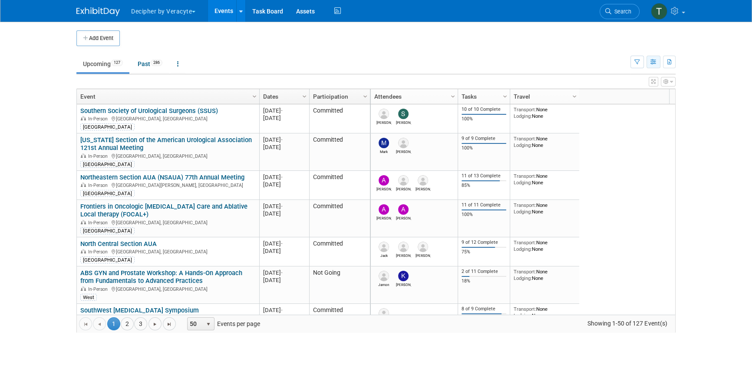
click at [654, 66] on button "button" at bounding box center [654, 62] width 14 height 13
click at [633, 91] on link "List View" at bounding box center [617, 92] width 73 height 12
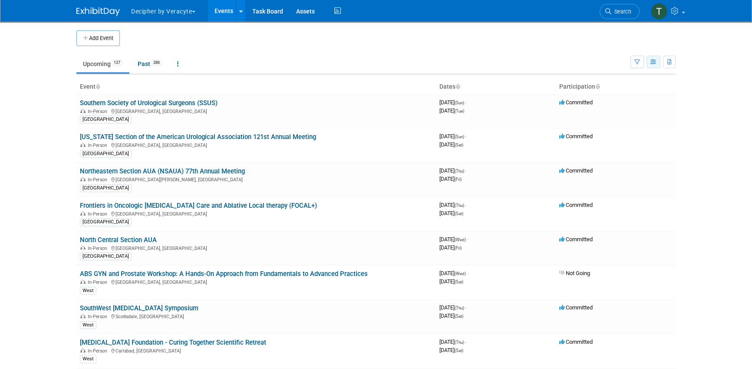
click at [657, 63] on button "button" at bounding box center [654, 62] width 14 height 13
click at [672, 61] on button "button" at bounding box center [669, 62] width 13 height 13
click at [628, 91] on link "Export Current View (127 Events)" at bounding box center [620, 89] width 97 height 12
click at [160, 60] on span "286" at bounding box center [157, 63] width 12 height 7
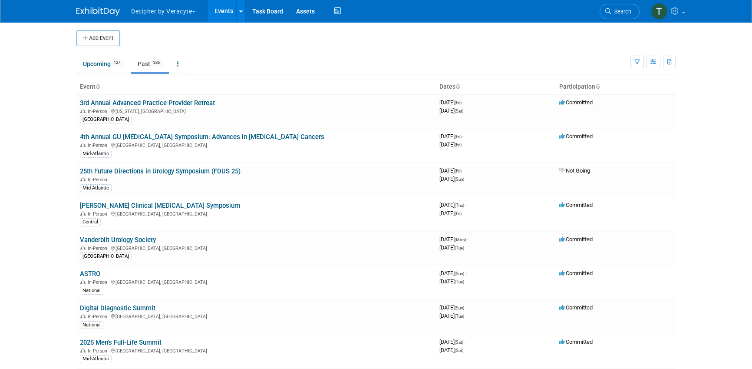
click at [154, 63] on span "286" at bounding box center [157, 63] width 12 height 7
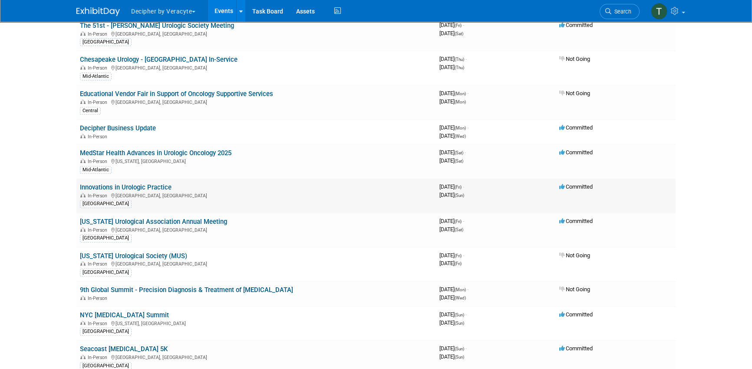
click at [162, 183] on link "Innovations in Urologic Practice" at bounding box center [126, 187] width 92 height 8
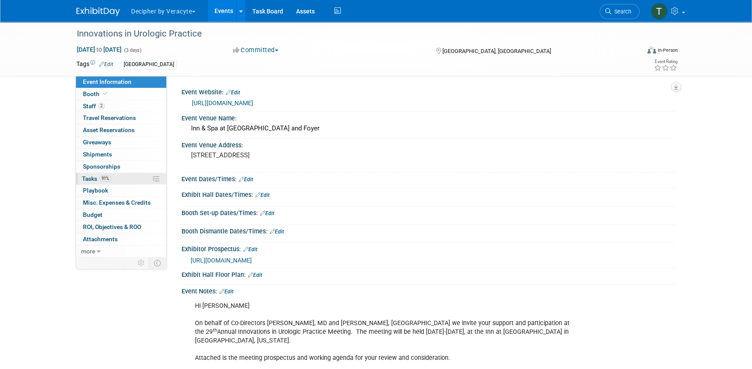
click at [123, 173] on link "91% Tasks 91%" at bounding box center [121, 179] width 90 height 12
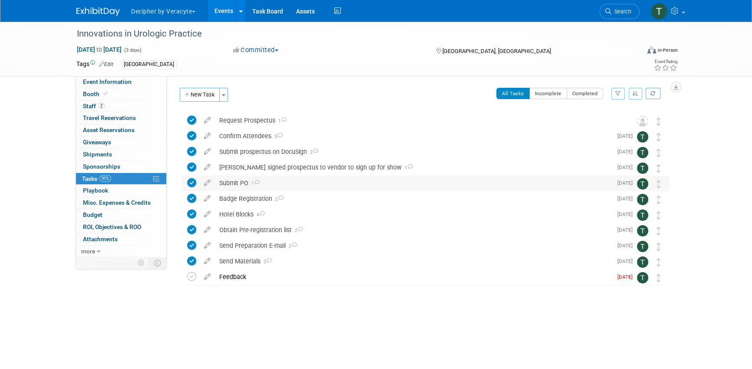
click at [249, 176] on div "Submit PO 1" at bounding box center [414, 183] width 398 height 15
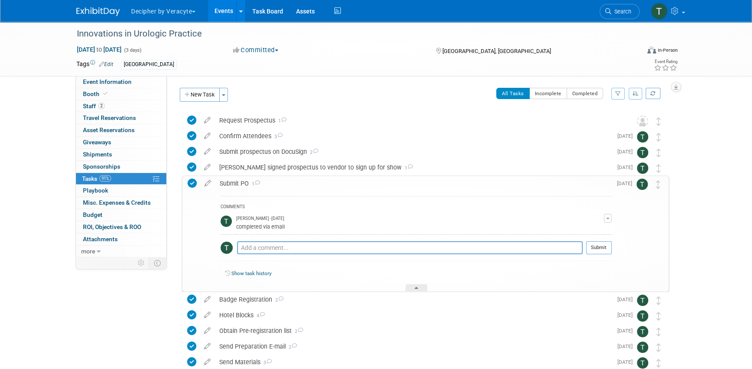
click at [222, 7] on link "Events" at bounding box center [224, 11] width 32 height 22
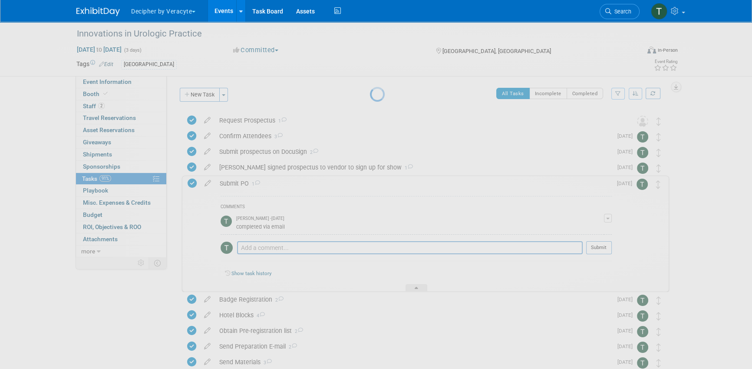
click at [222, 7] on link "Events" at bounding box center [224, 11] width 32 height 22
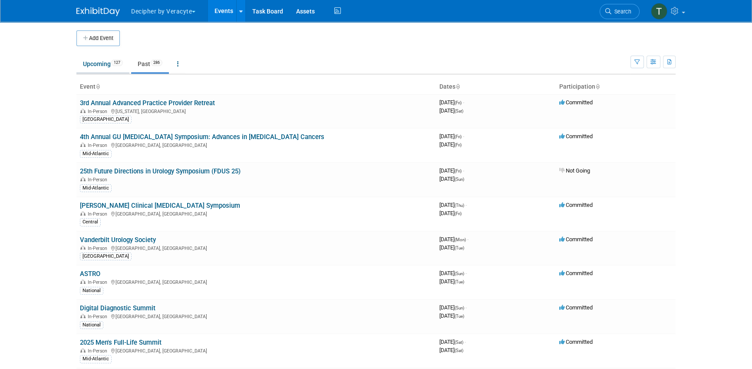
click at [123, 59] on link "Upcoming 127" at bounding box center [102, 64] width 53 height 17
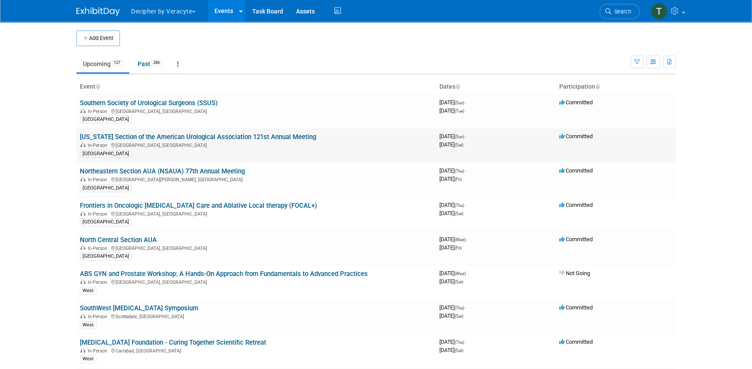
click at [209, 133] on link "[US_STATE] Section of the American Urological Association 121st Annual Meeting" at bounding box center [198, 137] width 236 height 8
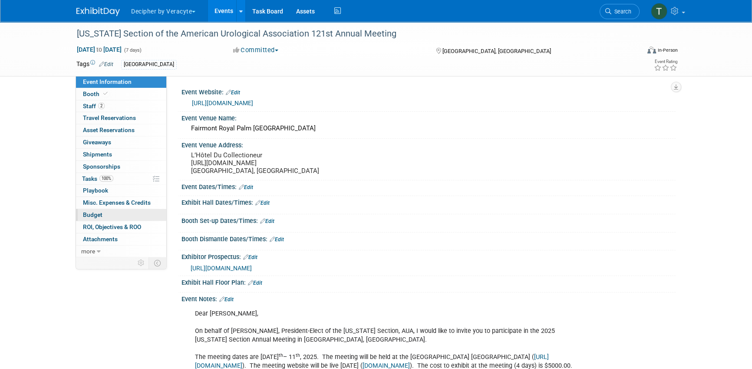
click at [128, 214] on link "Budget" at bounding box center [121, 215] width 90 height 12
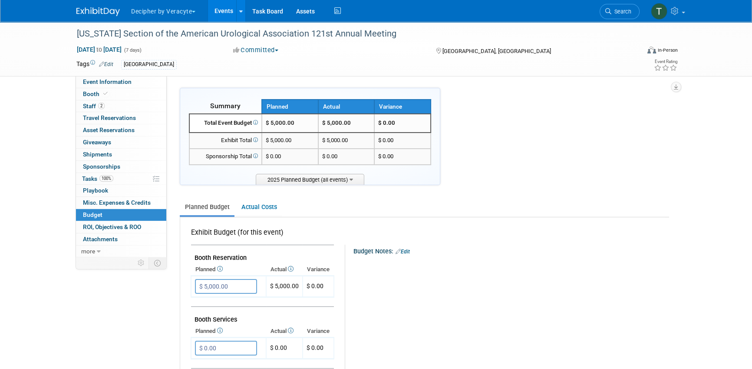
click at [215, 10] on link "Events" at bounding box center [224, 11] width 32 height 22
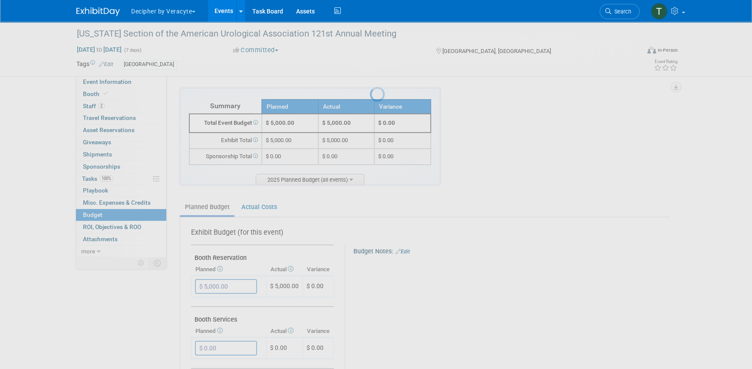
click at [215, 10] on link "Events" at bounding box center [224, 11] width 32 height 22
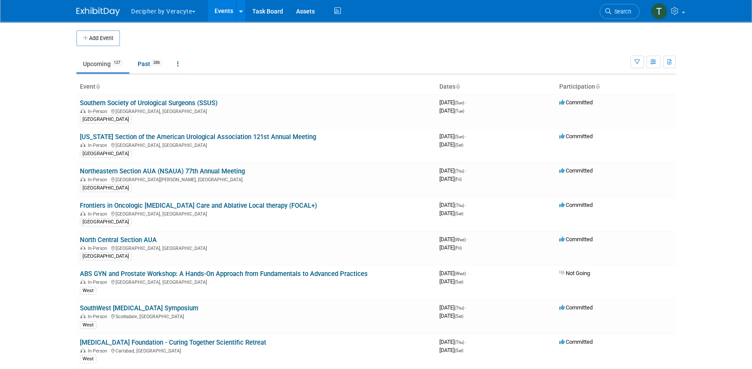
scroll to position [258, 0]
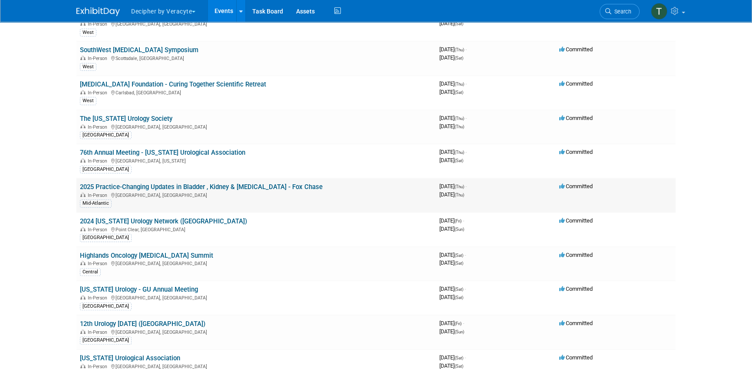
click at [282, 184] on link "2025 Practice-Changing Updates in Bladder , Kidney & [MEDICAL_DATA] - Fox Chase" at bounding box center [201, 187] width 243 height 8
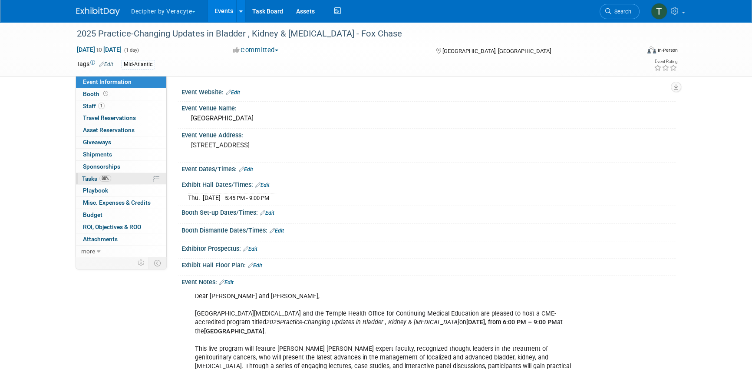
click at [120, 173] on link "88% Tasks 88%" at bounding box center [121, 179] width 90 height 12
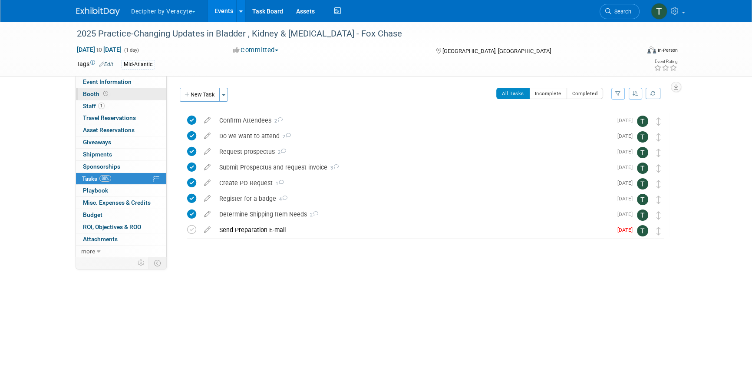
click at [136, 97] on link "Booth" at bounding box center [121, 94] width 90 height 12
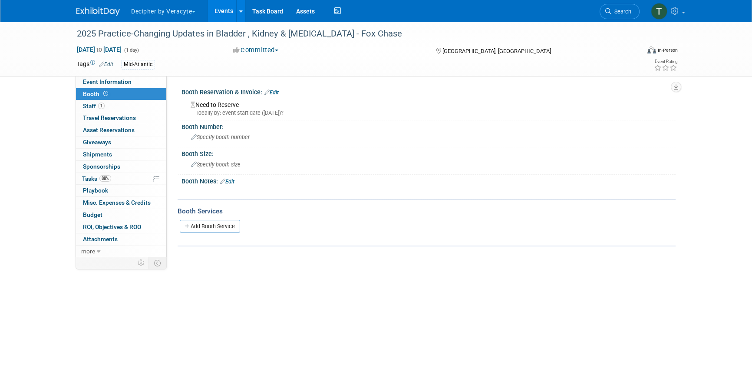
click at [282, 92] on div "Booth Reservation & Invoice: Edit" at bounding box center [429, 91] width 494 height 11
click at [279, 92] on link "Edit" at bounding box center [272, 92] width 14 height 6
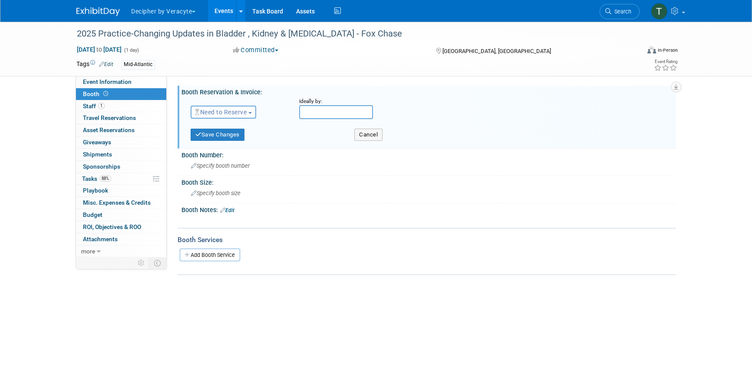
click at [234, 112] on span "Need to Reserve" at bounding box center [221, 112] width 52 height 7
click at [232, 137] on link "Reserved" at bounding box center [237, 139] width 93 height 12
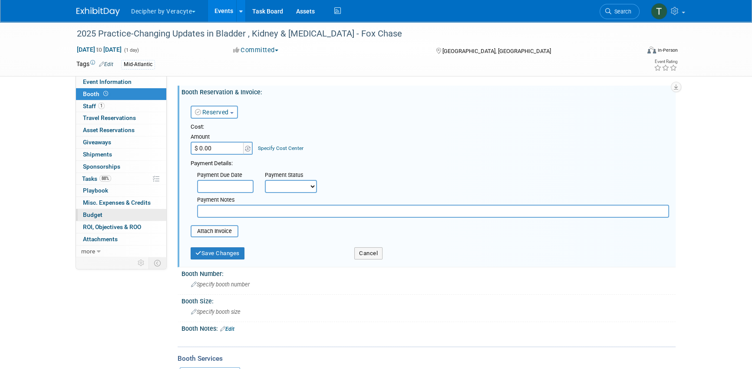
click at [126, 215] on link "Budget" at bounding box center [121, 215] width 90 height 12
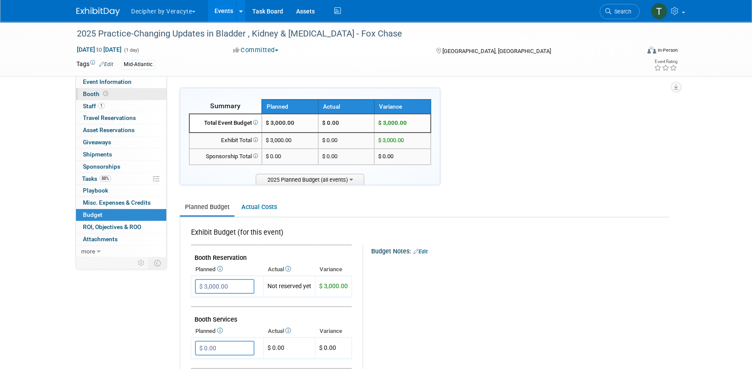
click at [145, 94] on link "Booth" at bounding box center [121, 94] width 90 height 12
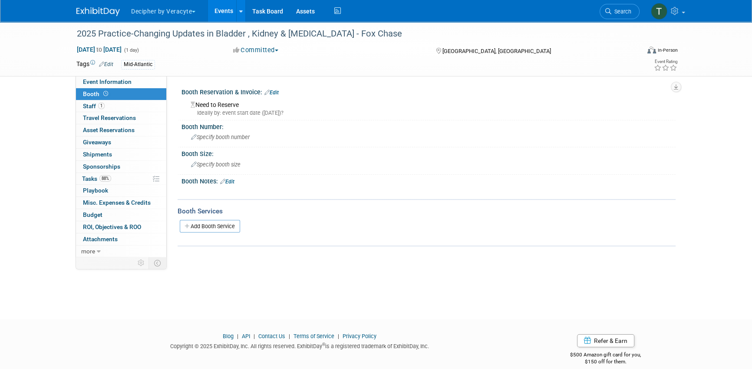
click at [273, 92] on link "Edit" at bounding box center [272, 92] width 14 height 6
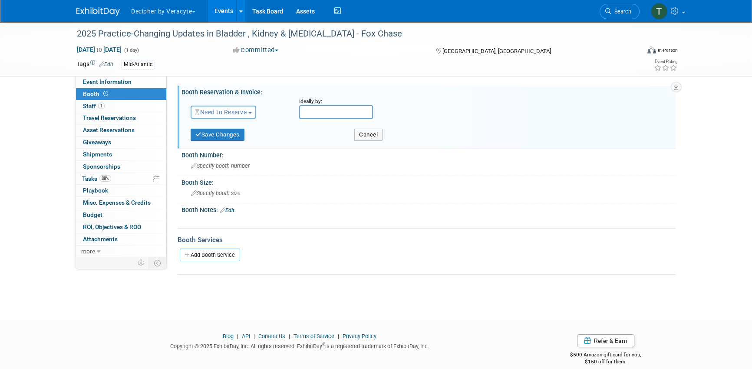
click at [245, 113] on span "Need to Reserve" at bounding box center [221, 112] width 52 height 7
click at [239, 137] on link "Reserved" at bounding box center [237, 139] width 93 height 12
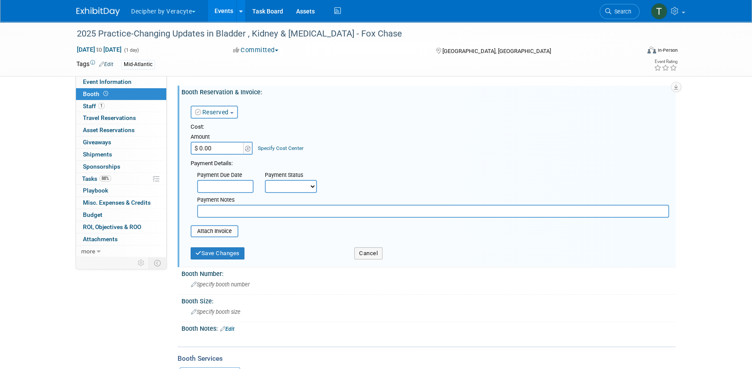
click at [220, 146] on input "$ 0.00" at bounding box center [218, 148] width 54 height 13
type input "$ 3,000.00"
click at [237, 254] on button "Save Changes" at bounding box center [218, 253] width 54 height 12
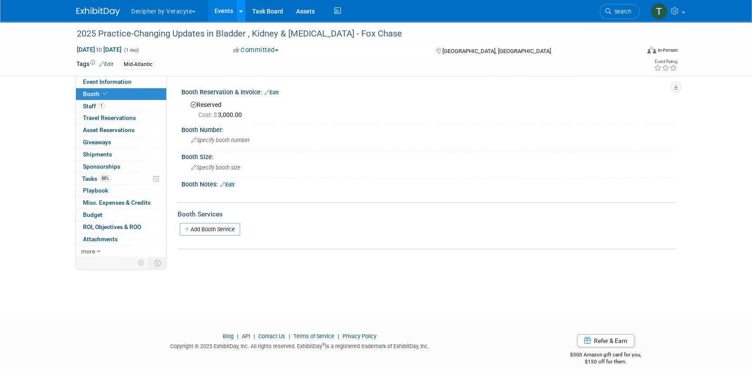
click at [239, 9] on link at bounding box center [240, 11] width 9 height 22
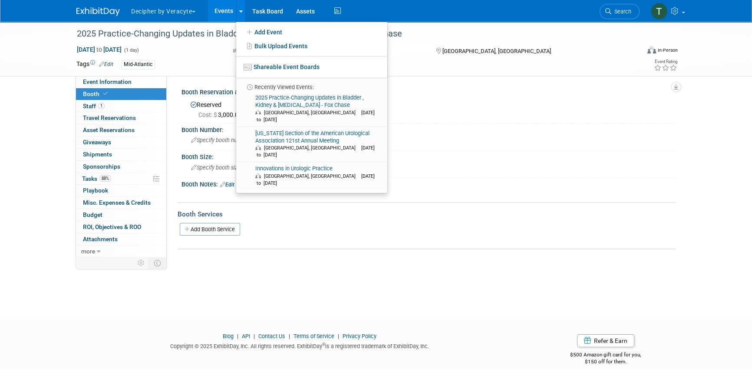
click at [225, 8] on link "Events" at bounding box center [224, 11] width 32 height 22
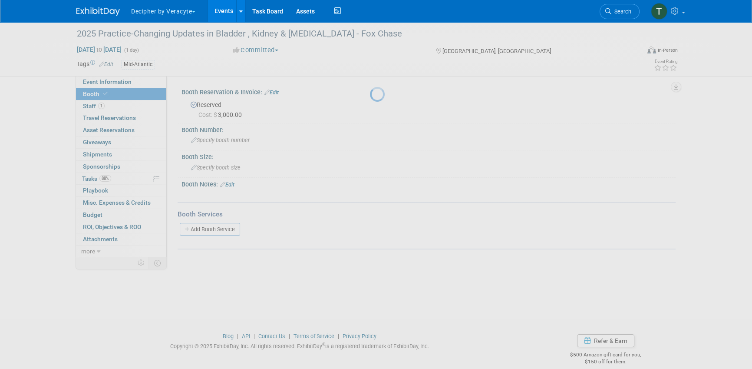
click at [225, 8] on link "Events" at bounding box center [224, 11] width 32 height 22
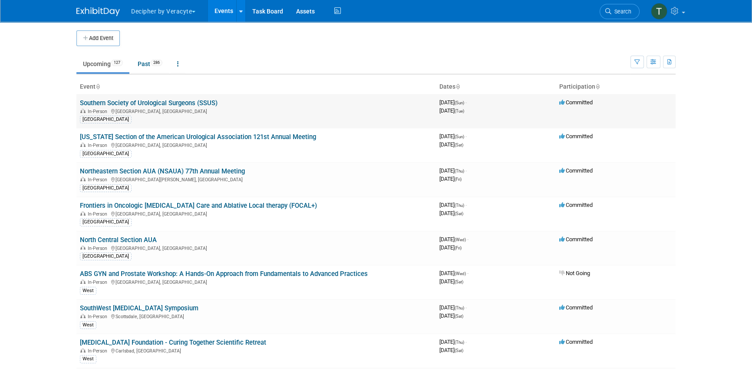
scroll to position [599, 0]
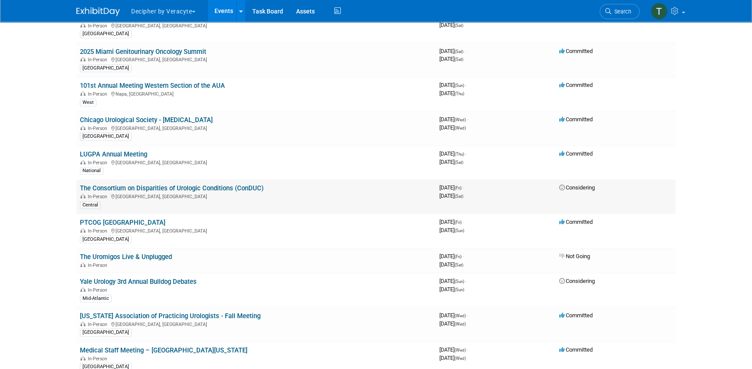
click at [252, 184] on link "The Consortium on Disparities of Urologic Conditions (ConDUC)" at bounding box center [172, 188] width 184 height 8
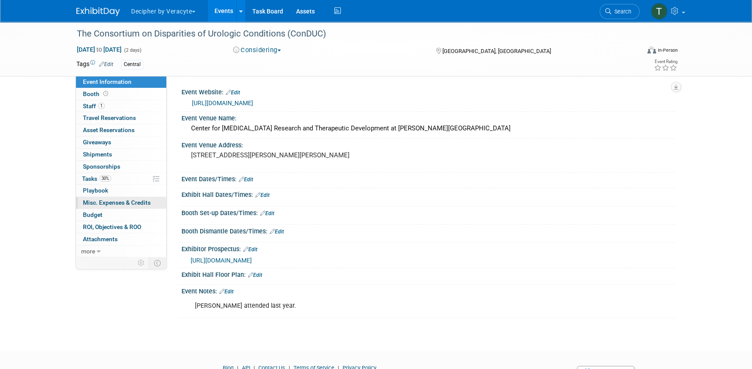
click at [124, 205] on span "Misc. Expenses & Credits 0" at bounding box center [117, 202] width 68 height 7
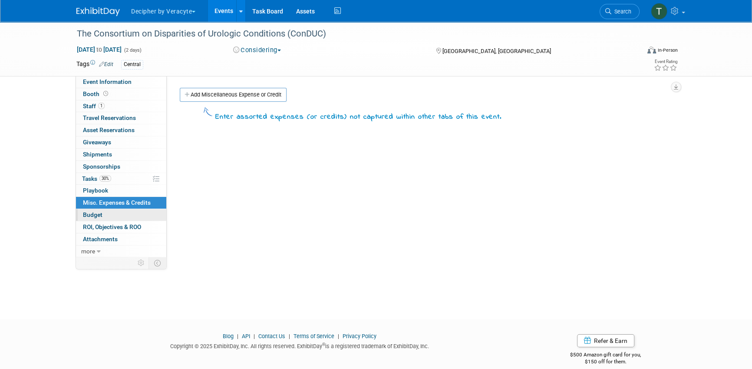
click at [118, 218] on link "Budget" at bounding box center [121, 215] width 90 height 12
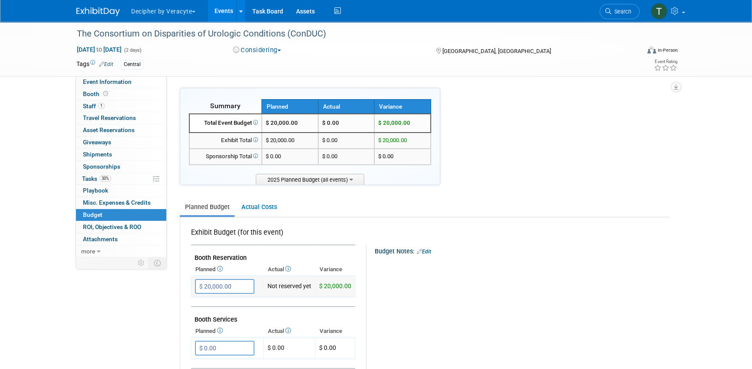
click at [243, 279] on input "$ 20,000.00" at bounding box center [225, 286] width 60 height 15
click at [231, 284] on input "$ 95,020,000.00" at bounding box center [225, 286] width 60 height 15
type input "$ 9,500.00"
click at [221, 5] on link "Events" at bounding box center [224, 11] width 32 height 22
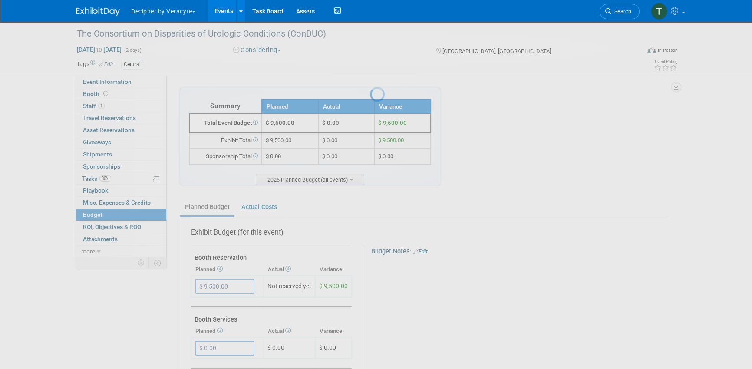
click at [221, 5] on link "Events" at bounding box center [224, 11] width 32 height 22
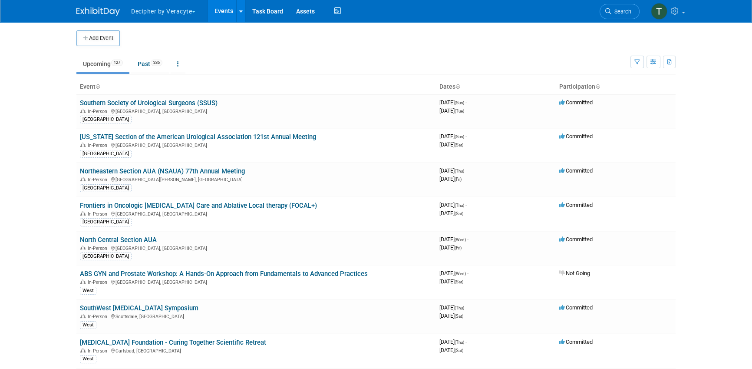
scroll to position [725, 0]
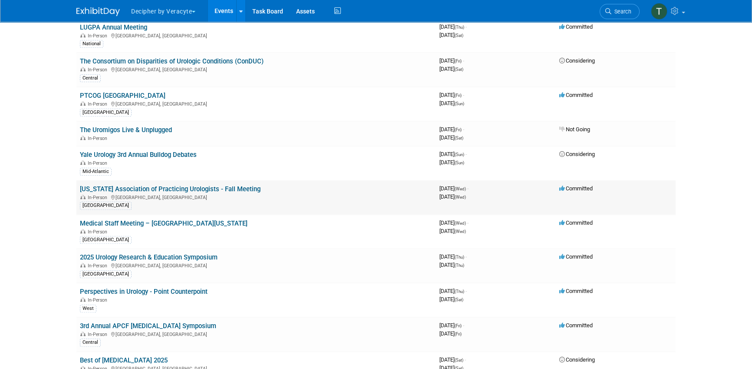
click at [219, 187] on link "[US_STATE] Association of Practicing Urologists - Fall Meeting" at bounding box center [170, 189] width 181 height 8
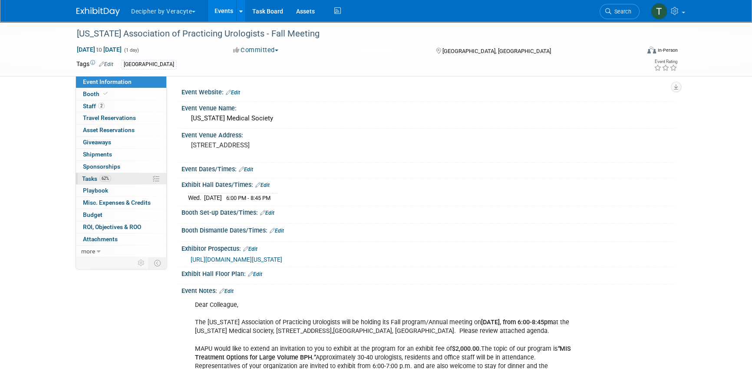
click at [120, 173] on link "62% Tasks 62%" at bounding box center [121, 179] width 90 height 12
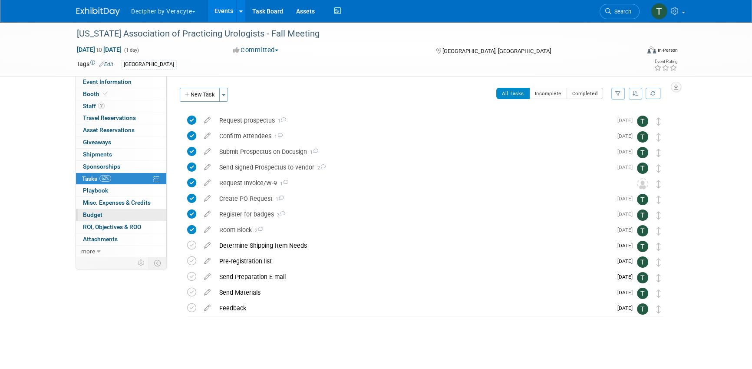
click at [119, 217] on link "Budget" at bounding box center [121, 215] width 90 height 12
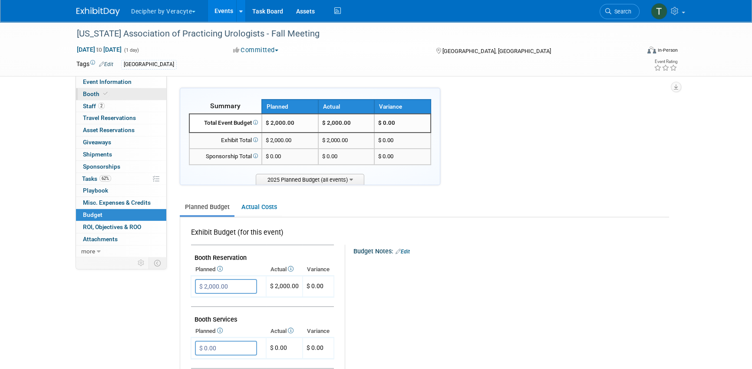
click at [131, 96] on link "Booth" at bounding box center [121, 94] width 90 height 12
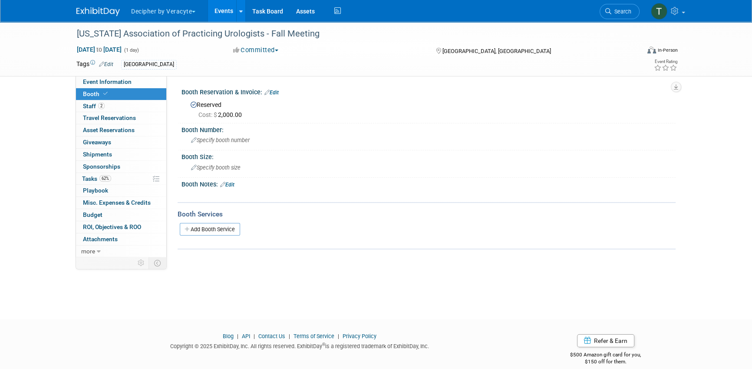
click at [230, 9] on link "Events" at bounding box center [224, 11] width 32 height 22
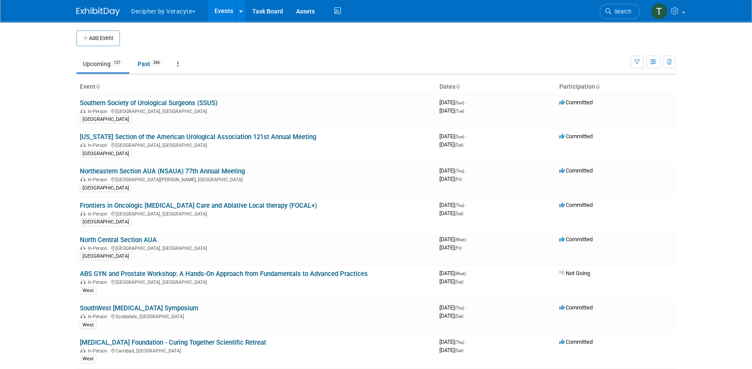
scroll to position [1159, 0]
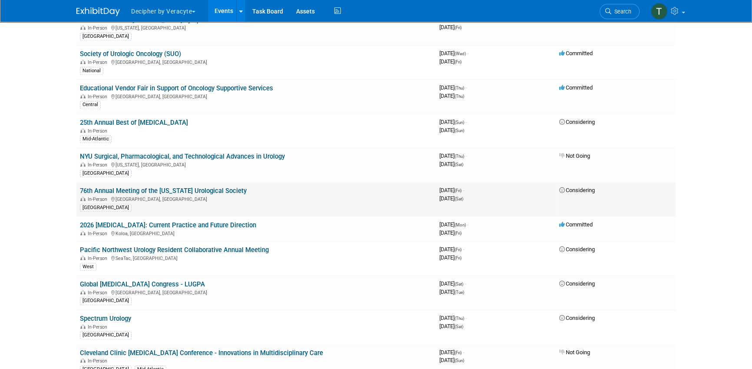
click at [218, 187] on link "76th Annual Meeting of the [US_STATE] Urological Society" at bounding box center [163, 191] width 167 height 8
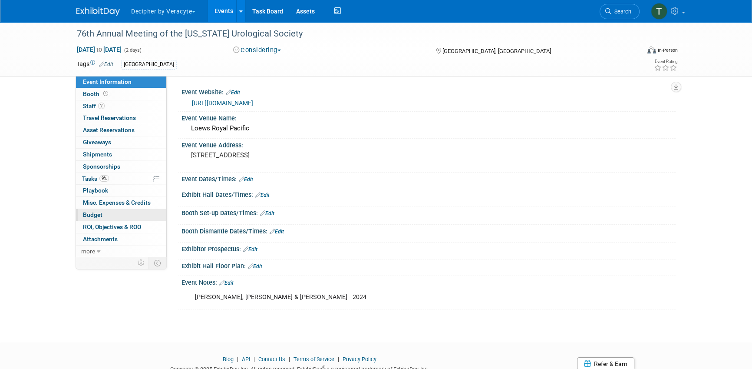
click at [109, 216] on link "Budget" at bounding box center [121, 215] width 90 height 12
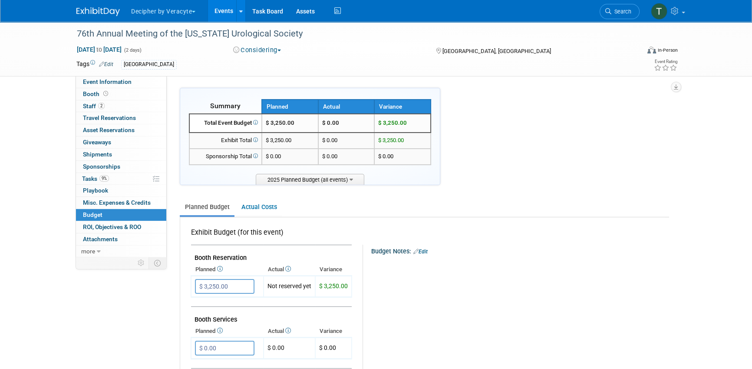
click at [227, 17] on link "Events" at bounding box center [224, 11] width 32 height 22
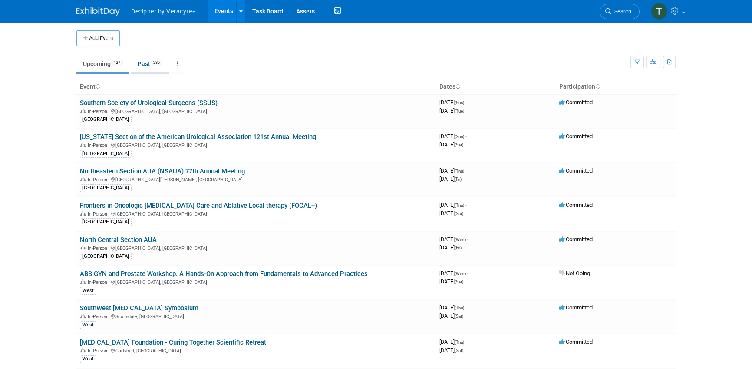
click at [159, 56] on link "Past 286" at bounding box center [150, 64] width 38 height 17
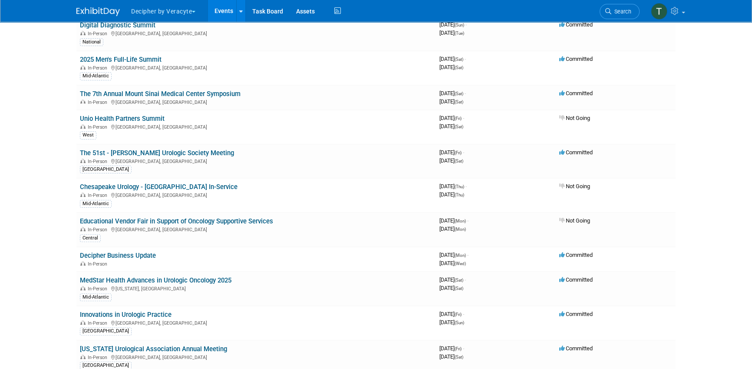
scroll to position [5428, 0]
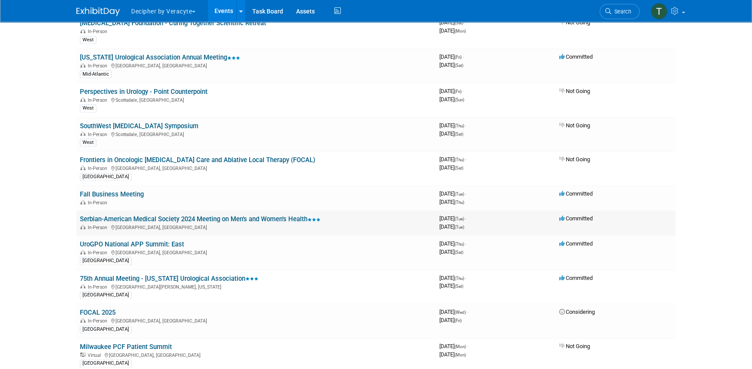
click at [195, 210] on td "Serbian-American Medical Society 2024 Meeting on Men’s and Women’s Health In-Pe…" at bounding box center [256, 222] width 360 height 25
click at [195, 215] on link "Serbian-American Medical Society 2024 Meeting on Men’s and Women’s Health" at bounding box center [200, 219] width 241 height 8
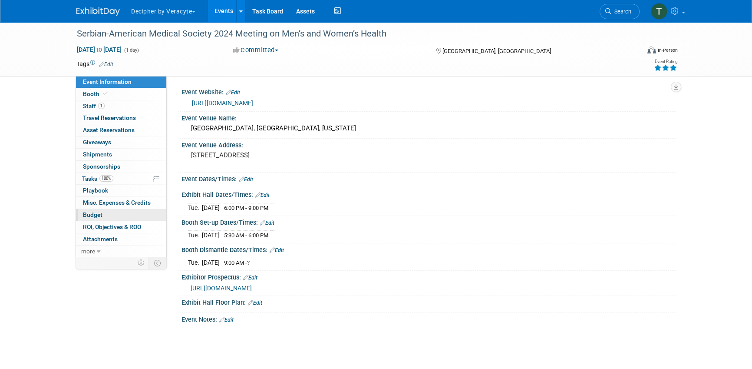
click at [113, 212] on link "Budget" at bounding box center [121, 215] width 90 height 12
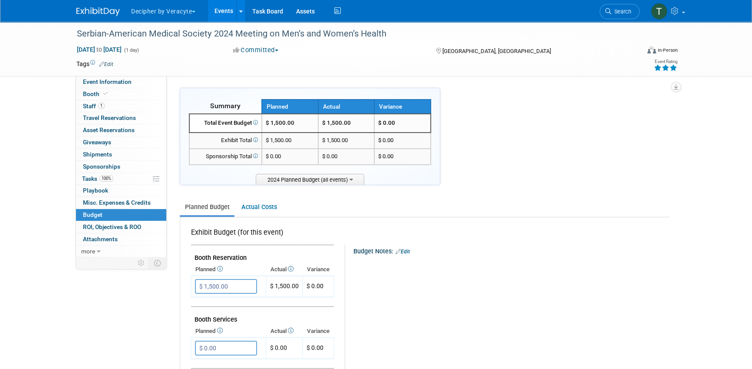
click at [222, 18] on link "Events" at bounding box center [224, 11] width 32 height 22
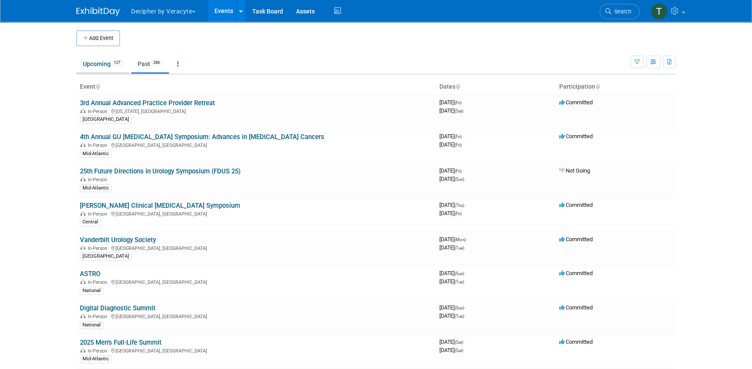
click at [94, 66] on link "Upcoming 127" at bounding box center [102, 64] width 53 height 17
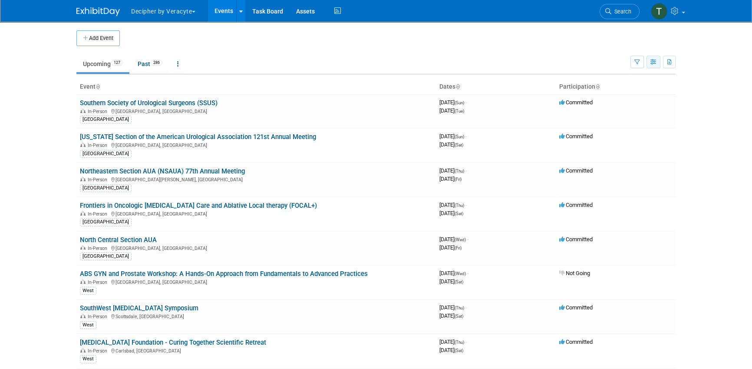
click at [652, 65] on button "button" at bounding box center [654, 62] width 14 height 13
click at [628, 116] on link "Calendar View" at bounding box center [617, 119] width 73 height 12
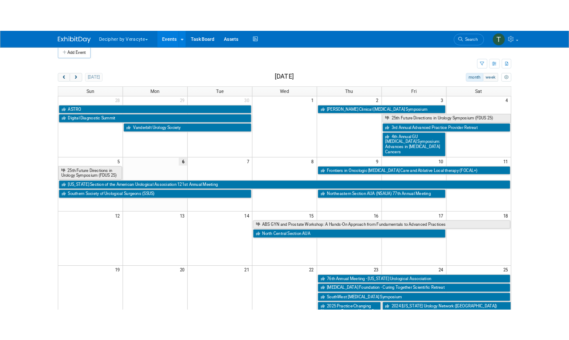
scroll to position [18, 0]
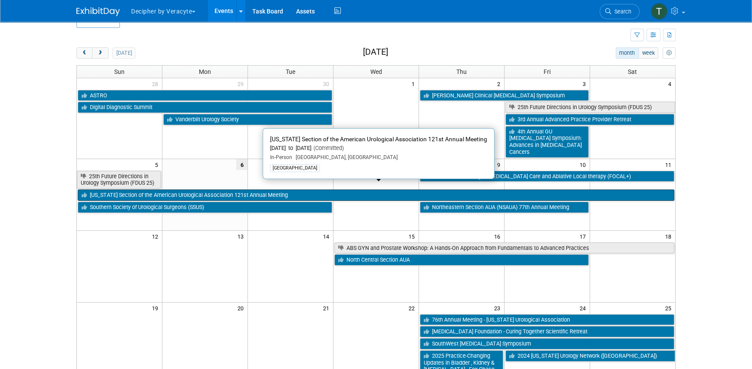
click at [139, 189] on link "[US_STATE] Section of the American Urological Association 121st Annual Meeting" at bounding box center [376, 194] width 597 height 11
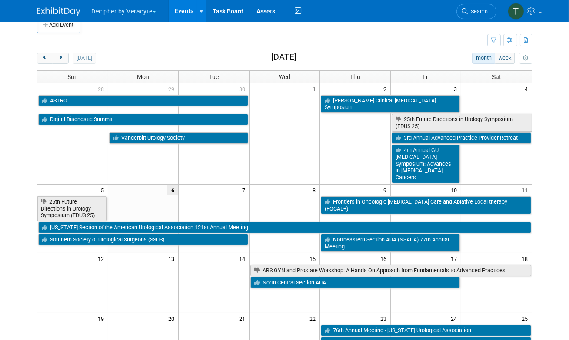
scroll to position [0, 0]
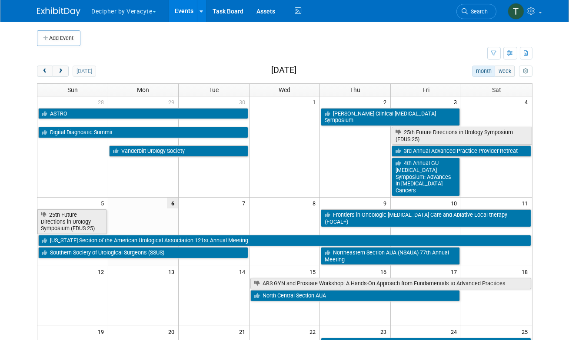
click at [516, 47] on div "View Preference: List View Detail View Calendar View Expert Grid" at bounding box center [510, 53] width 14 height 13
click at [516, 48] on button "button" at bounding box center [510, 53] width 14 height 13
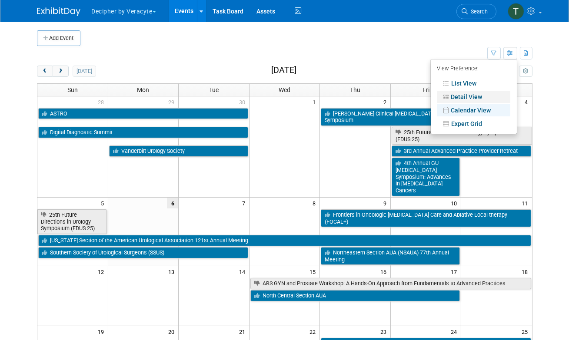
click at [477, 99] on link "Detail View" at bounding box center [473, 97] width 73 height 12
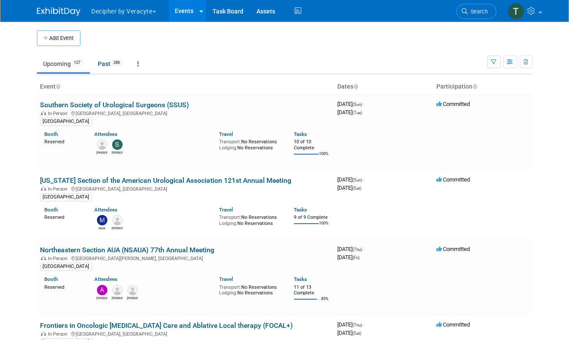
click at [310, 73] on ul "Upcoming 127 Past 286 All Events 413 Past and Upcoming Grouped Annually Events …" at bounding box center [262, 65] width 450 height 20
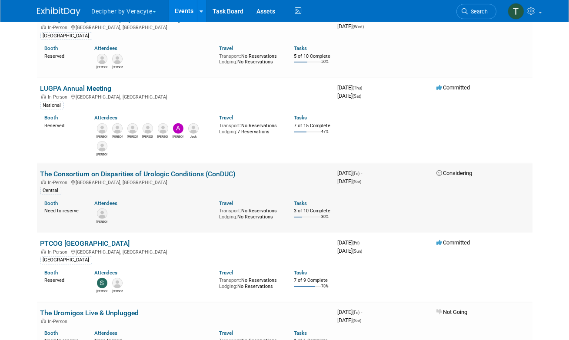
click at [195, 171] on link "The Consortium on Disparities of Urologic Conditions (ConDUC)" at bounding box center [137, 174] width 195 height 8
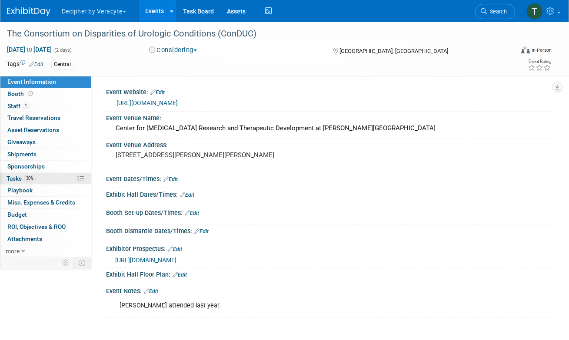
click at [47, 181] on link "30% Tasks 30%" at bounding box center [45, 179] width 90 height 12
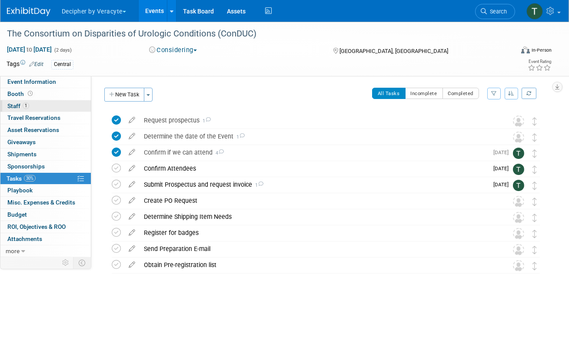
click at [47, 103] on link "1 Staff 1" at bounding box center [45, 106] width 90 height 12
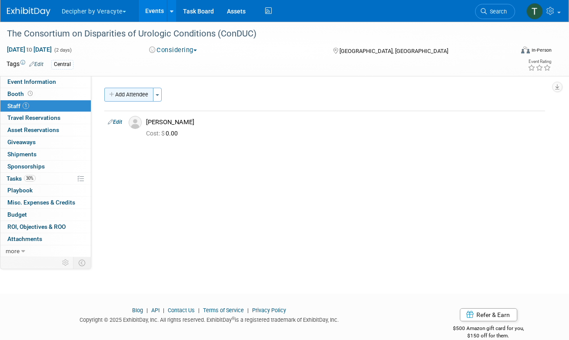
click at [132, 90] on button "Add Attendee" at bounding box center [128, 95] width 49 height 14
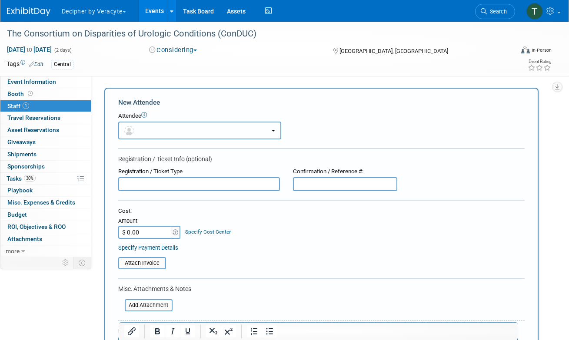
click at [142, 132] on button "button" at bounding box center [199, 131] width 163 height 18
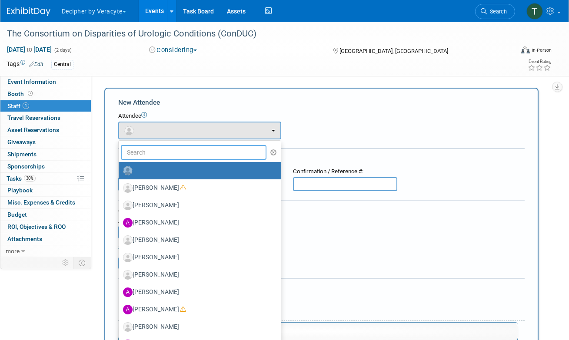
click at [146, 147] on input "text" at bounding box center [194, 152] width 146 height 15
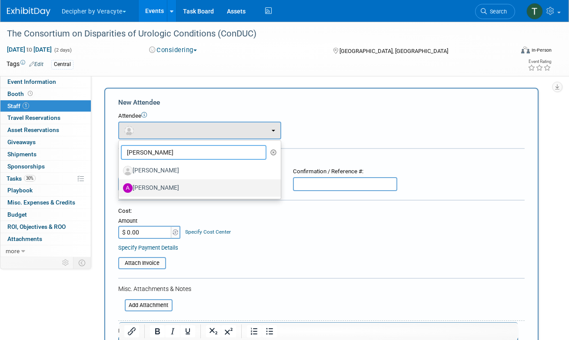
type input "wahba"
click at [159, 191] on label "Amy Wahba" at bounding box center [197, 188] width 149 height 14
click at [120, 190] on input "Amy Wahba" at bounding box center [117, 187] width 6 height 6
select select "1419142b-6d60-44e9-a27f-46905fca2552"
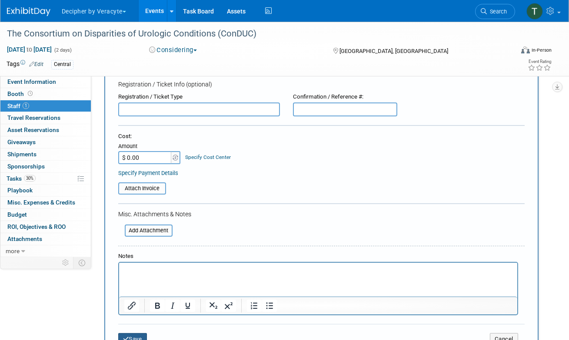
click at [141, 333] on button "Save" at bounding box center [132, 339] width 29 height 12
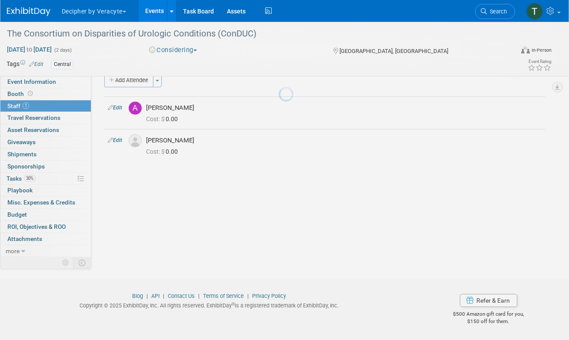
scroll to position [14, 0]
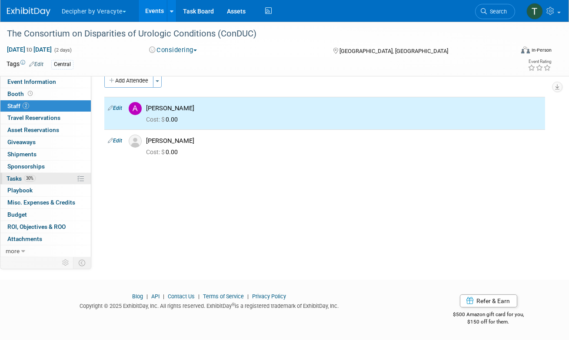
click at [60, 180] on link "30% Tasks 30%" at bounding box center [45, 179] width 90 height 12
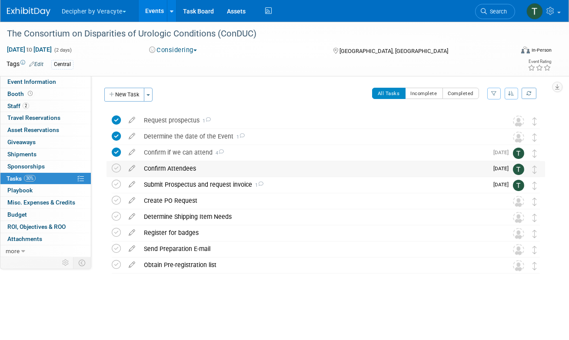
click at [186, 169] on div "Confirm Attendees" at bounding box center [313, 168] width 348 height 15
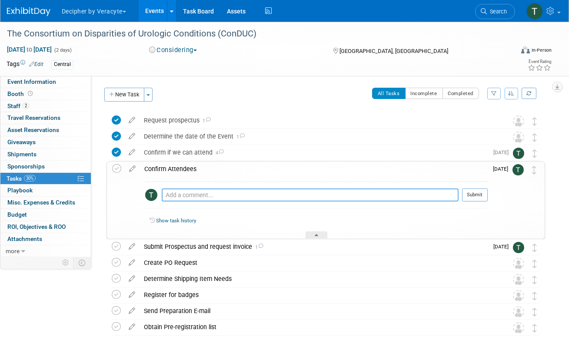
click at [196, 198] on textarea at bounding box center [310, 195] width 297 height 13
type textarea "Amy Wahba is attending."
click at [478, 191] on button "Submit" at bounding box center [475, 195] width 26 height 13
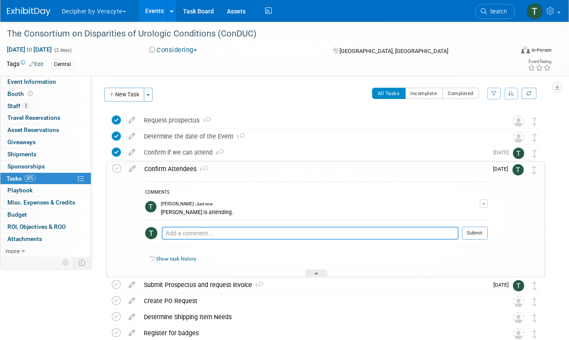
click at [209, 232] on textarea at bounding box center [310, 233] width 297 height 13
type textarea "Cody is attending"
click at [475, 233] on button "Submit" at bounding box center [475, 233] width 26 height 13
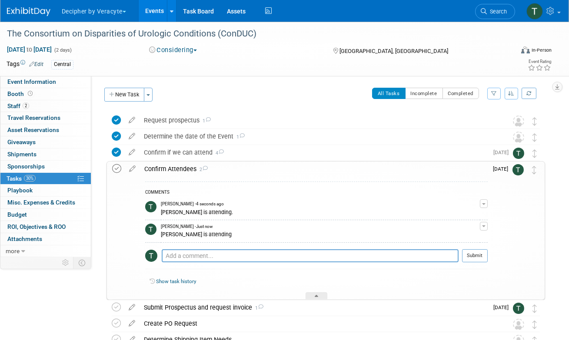
click at [113, 167] on icon at bounding box center [116, 168] width 9 height 9
click at [173, 167] on div "Confirm Attendees 2" at bounding box center [314, 169] width 348 height 15
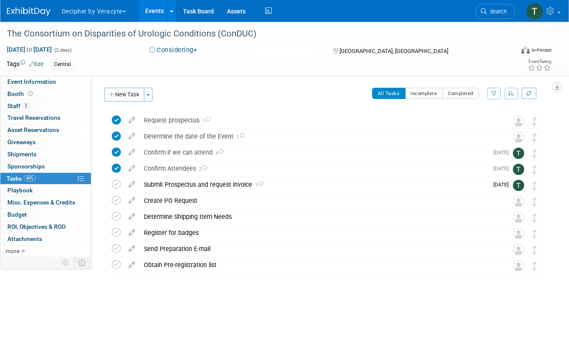
click at [157, 12] on link "Events" at bounding box center [155, 11] width 32 height 22
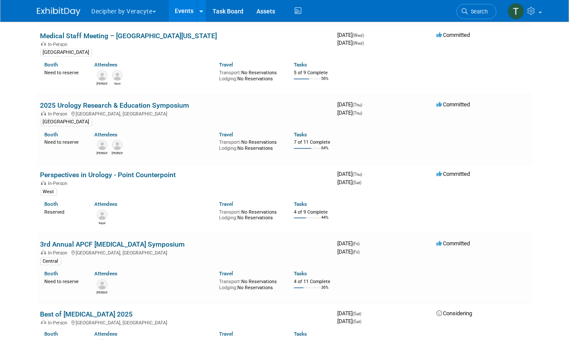
scroll to position [2818, 0]
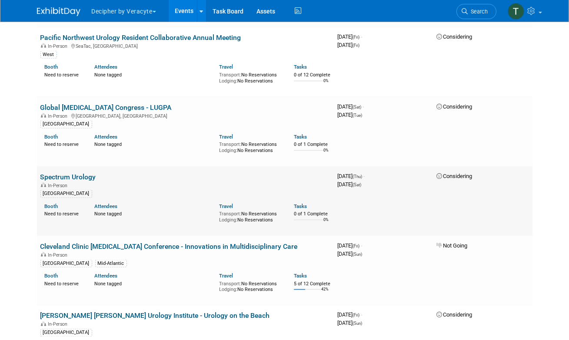
click at [64, 174] on td "Spectrum Urology In-Person [GEOGRAPHIC_DATA] Booth Need to reserve Attendees No…" at bounding box center [185, 201] width 297 height 70
click at [63, 173] on link "Spectrum Urology" at bounding box center [68, 177] width 56 height 8
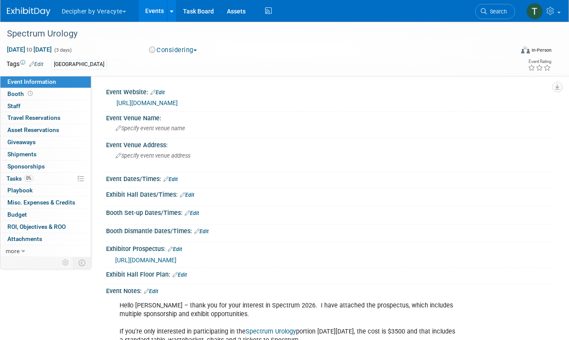
click at [176, 261] on span "https://veracyte365.sharepoint.com/:b:/r/sites/DecipherMKTG/Shared%20Documents/…" at bounding box center [145, 260] width 61 height 7
click at [60, 179] on link "0% Tasks 0%" at bounding box center [45, 179] width 90 height 12
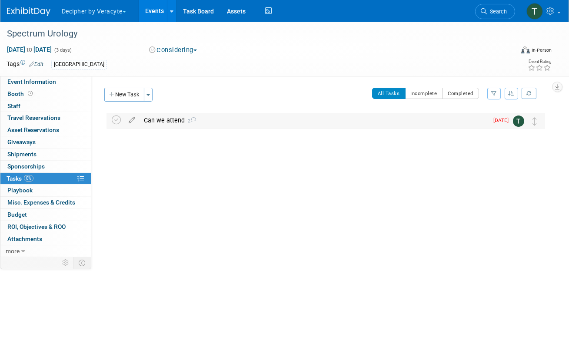
click at [205, 119] on div "Can we attend 2" at bounding box center [313, 120] width 348 height 15
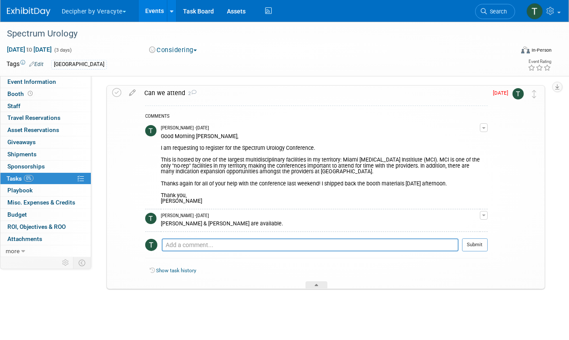
scroll to position [30, 0]
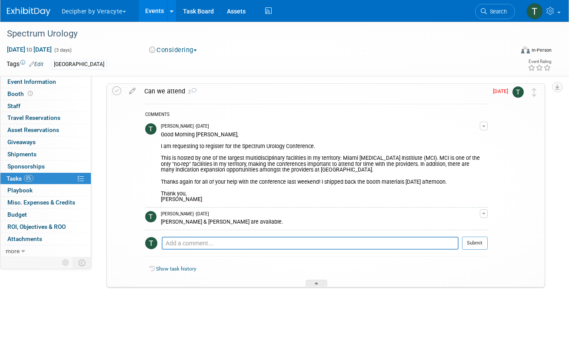
click at [186, 49] on button "Considering" at bounding box center [173, 50] width 54 height 9
click at [183, 66] on link "Committed" at bounding box center [180, 64] width 69 height 12
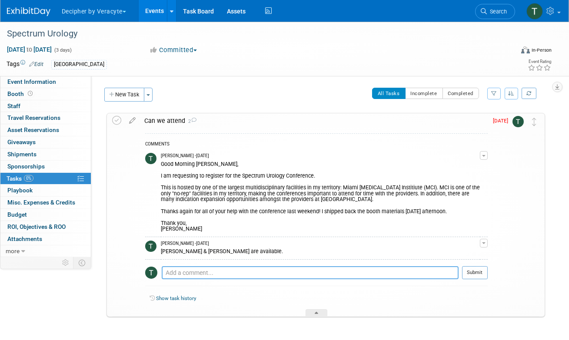
click at [199, 273] on textarea at bounding box center [310, 272] width 297 height 13
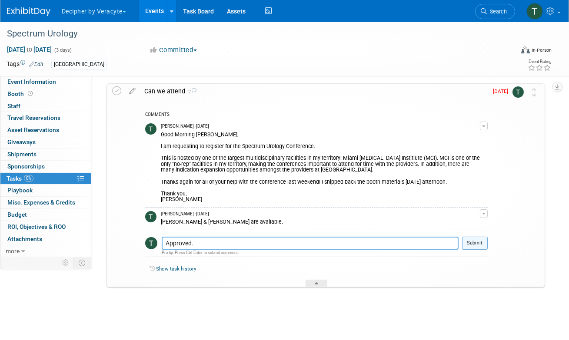
type textarea "Approved."
click at [467, 247] on button "Submit" at bounding box center [475, 243] width 26 height 13
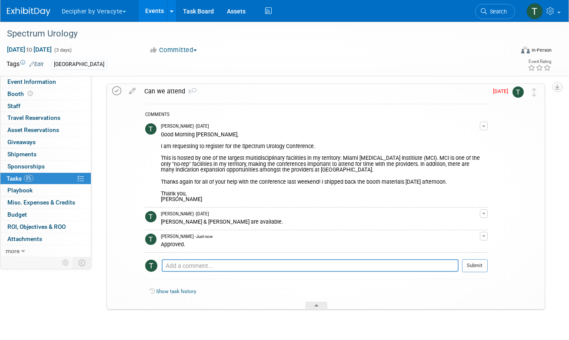
click at [117, 88] on icon at bounding box center [116, 90] width 9 height 9
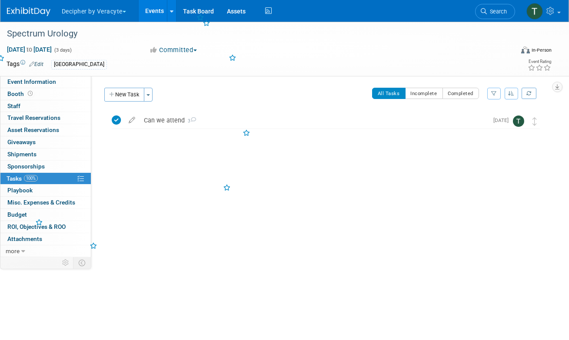
scroll to position [0, 0]
click at [152, 8] on link "Events" at bounding box center [155, 11] width 32 height 22
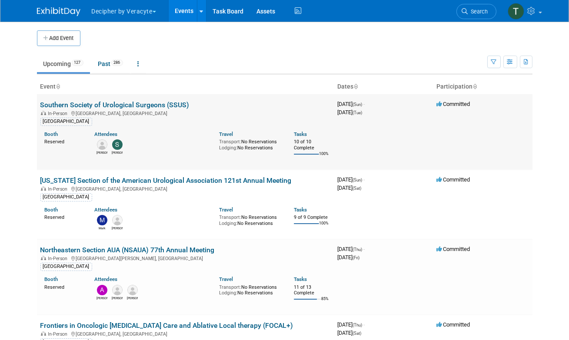
scroll to position [1286, 0]
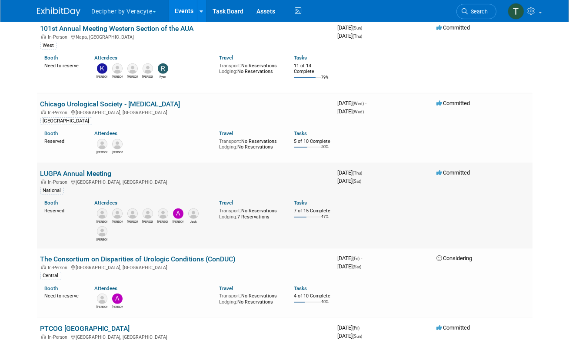
click at [99, 170] on link "LUGPA Annual Meeting" at bounding box center [75, 173] width 71 height 8
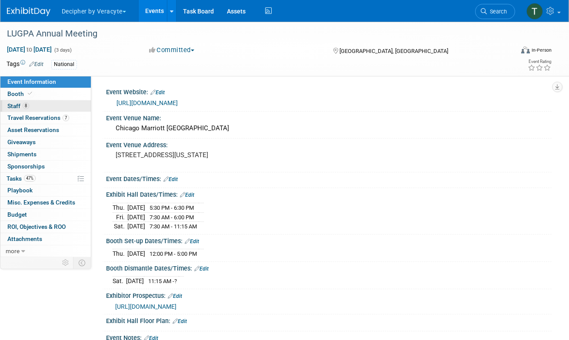
click at [59, 102] on link "8 Staff 8" at bounding box center [45, 106] width 90 height 12
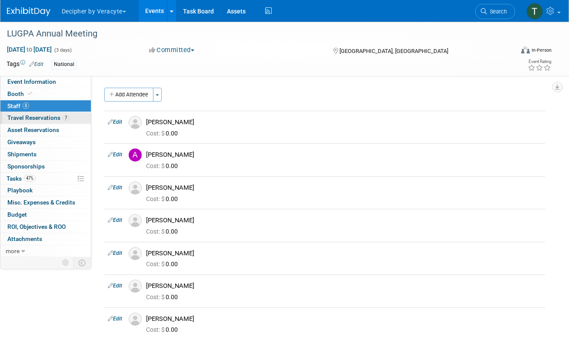
click at [59, 116] on span "Travel Reservations 7" at bounding box center [38, 117] width 62 height 7
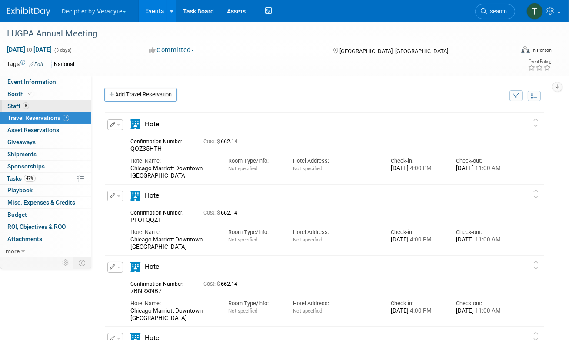
click at [60, 108] on link "8 Staff 8" at bounding box center [45, 106] width 90 height 12
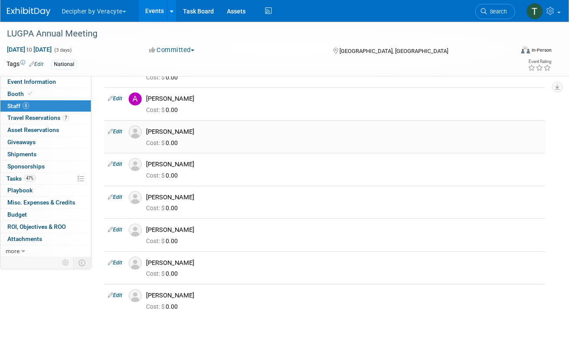
scroll to position [56, 0]
click at [48, 179] on link "47% Tasks 47%" at bounding box center [45, 179] width 90 height 12
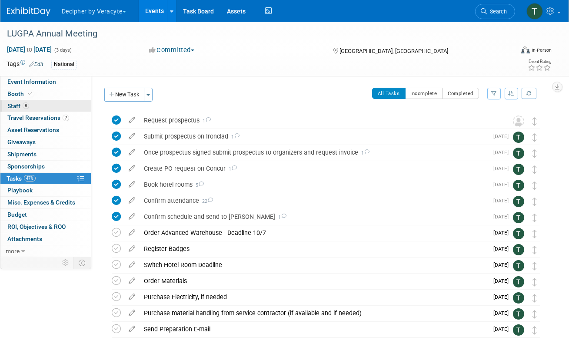
click at [65, 107] on link "8 Staff 8" at bounding box center [45, 106] width 90 height 12
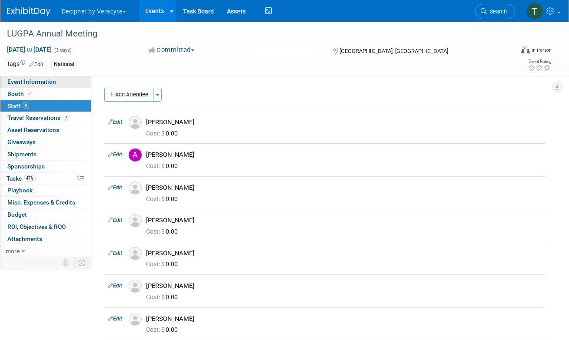
click at [68, 83] on link "Event Information" at bounding box center [45, 82] width 90 height 12
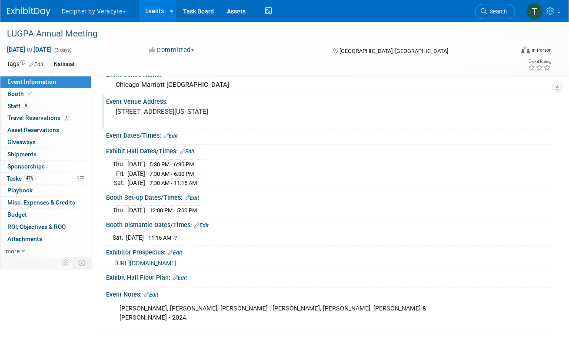
scroll to position [48, 0]
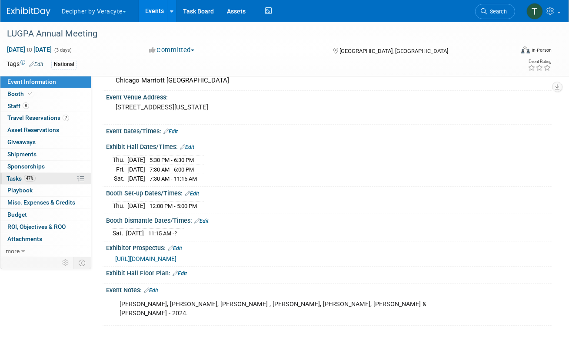
click at [50, 174] on link "47% Tasks 47%" at bounding box center [45, 179] width 90 height 12
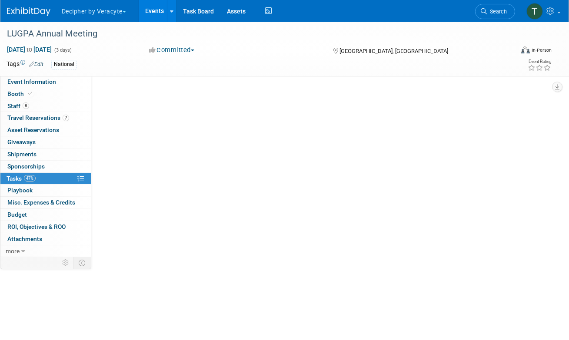
scroll to position [0, 0]
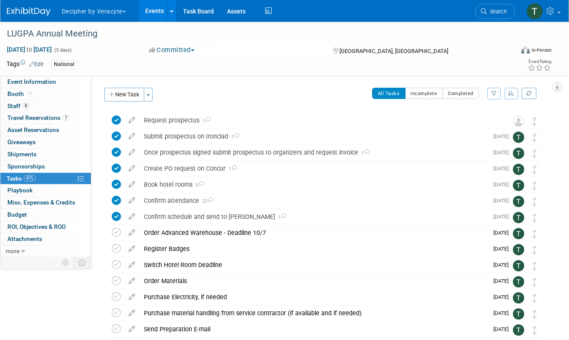
click at [150, 4] on link "Events" at bounding box center [155, 11] width 32 height 22
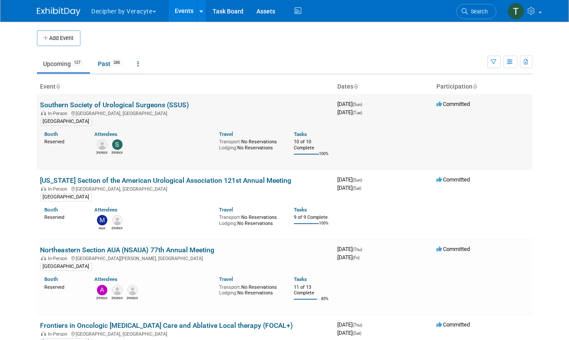
scroll to position [3775, 0]
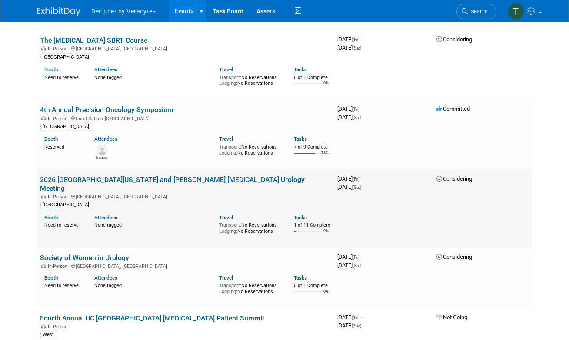
click at [267, 176] on link "2026 [GEOGRAPHIC_DATA][US_STATE] and [PERSON_NAME] [MEDICAL_DATA] Urology Meeti…" at bounding box center [172, 184] width 265 height 17
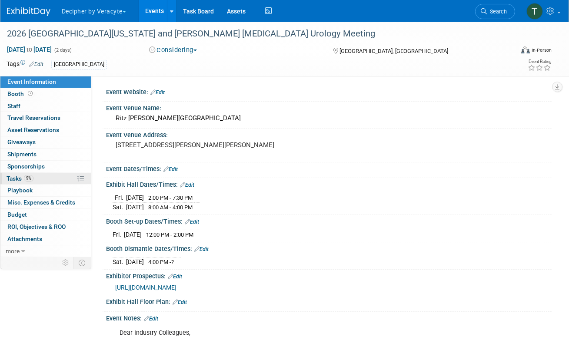
click at [53, 182] on link "9% Tasks 9%" at bounding box center [45, 179] width 90 height 12
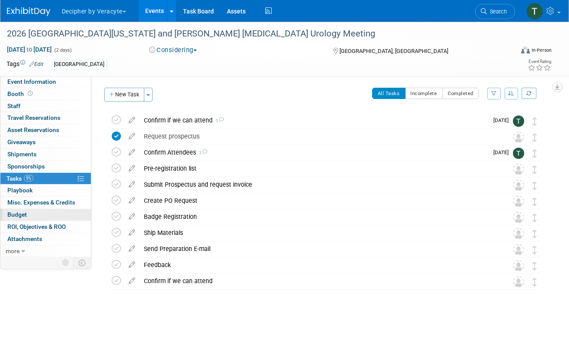
click at [54, 209] on link "Budget" at bounding box center [45, 215] width 90 height 12
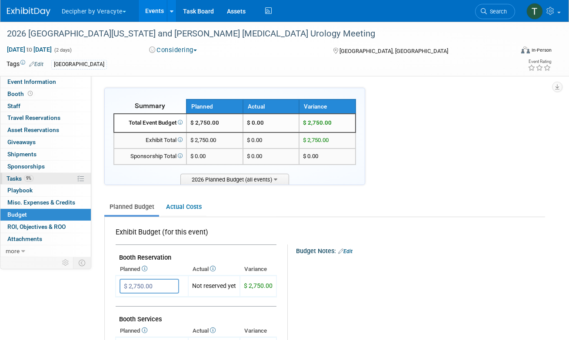
click at [64, 180] on link "9% Tasks 9%" at bounding box center [45, 179] width 90 height 12
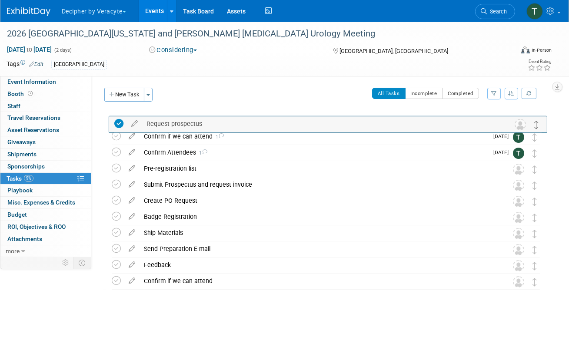
drag, startPoint x: 532, startPoint y: 136, endPoint x: 534, endPoint y: 117, distance: 19.2
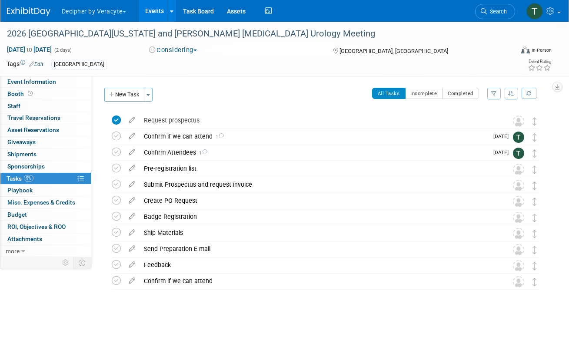
click at [153, 14] on link "Events" at bounding box center [155, 11] width 32 height 22
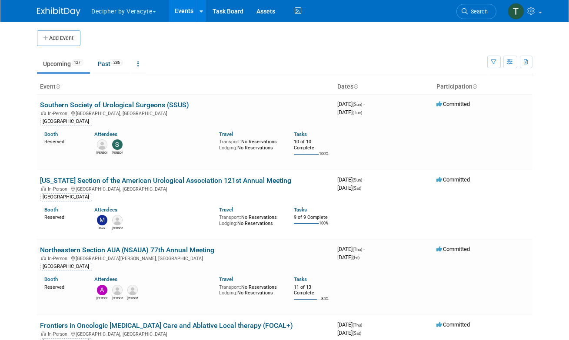
click at [510, 68] on div "Show: All Events Just My Events Only show events that either I created, or I am…" at bounding box center [509, 60] width 45 height 28
click at [510, 65] on button "button" at bounding box center [510, 62] width 14 height 13
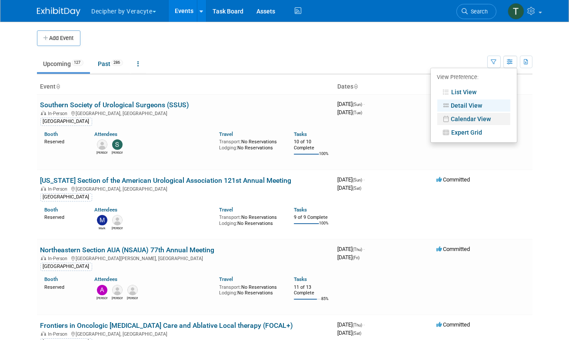
click at [480, 117] on link "Calendar View" at bounding box center [473, 119] width 73 height 12
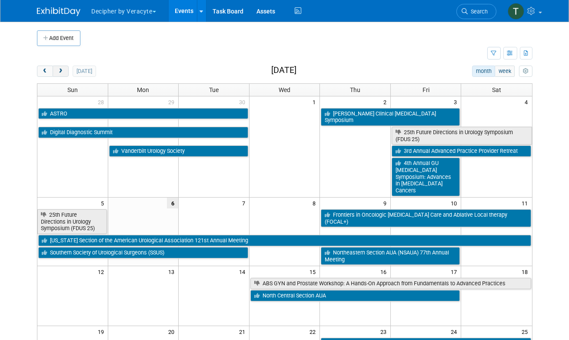
click at [61, 70] on span "next" at bounding box center [60, 72] width 7 height 6
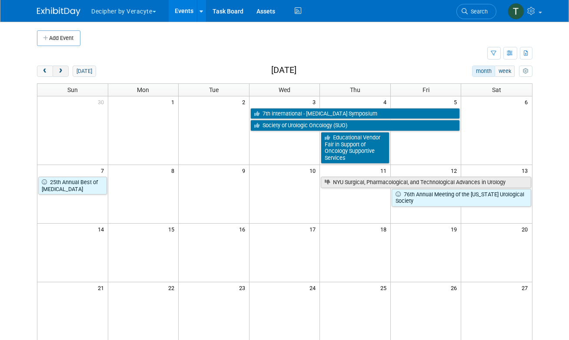
click at [61, 70] on span "next" at bounding box center [60, 72] width 7 height 6
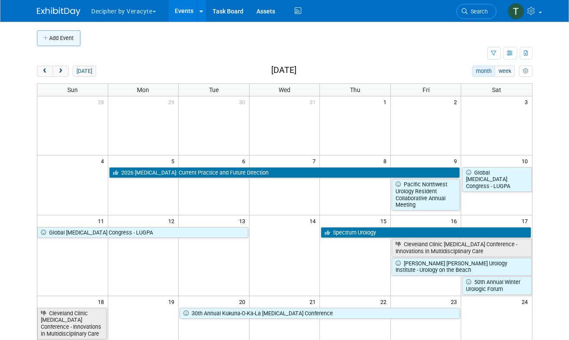
click at [59, 42] on button "Add Event" at bounding box center [58, 38] width 43 height 16
select select "9"
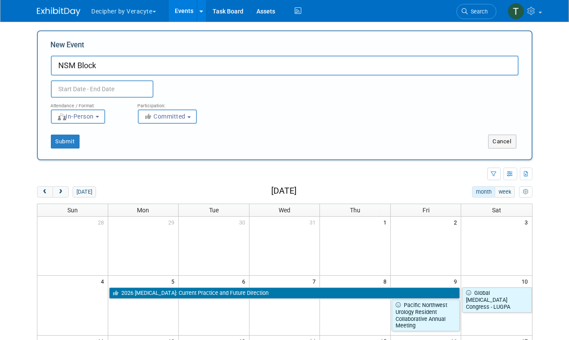
type input "NSM Block"
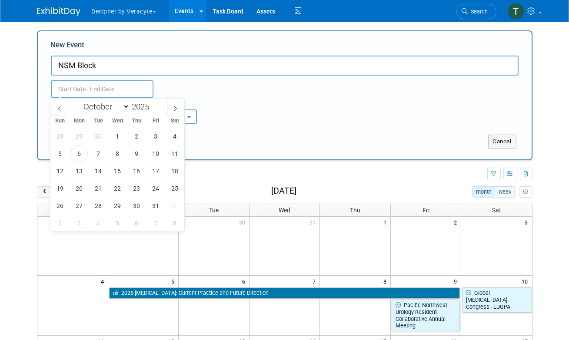
click at [123, 89] on input "text" at bounding box center [102, 88] width 103 height 17
click at [174, 109] on icon at bounding box center [175, 109] width 6 height 6
select select "11"
click at [174, 109] on icon at bounding box center [175, 109] width 6 height 6
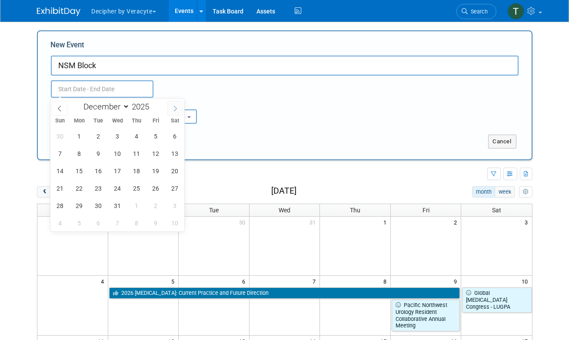
type input "2026"
click at [173, 111] on icon at bounding box center [175, 109] width 6 height 6
click at [62, 113] on span at bounding box center [60, 108] width 16 height 15
select select "0"
click at [98, 189] on span "20" at bounding box center [98, 188] width 17 height 17
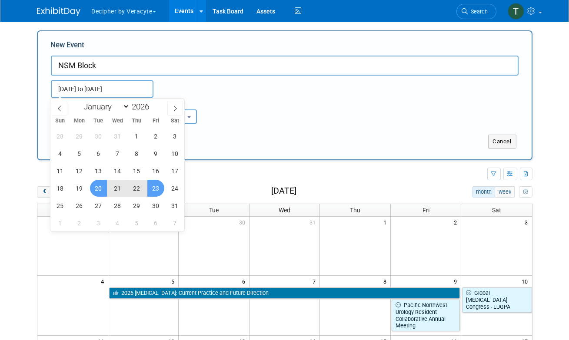
click at [156, 184] on span "23" at bounding box center [155, 188] width 17 height 17
type input "Jan 20, 2026 to Jan 23, 2026"
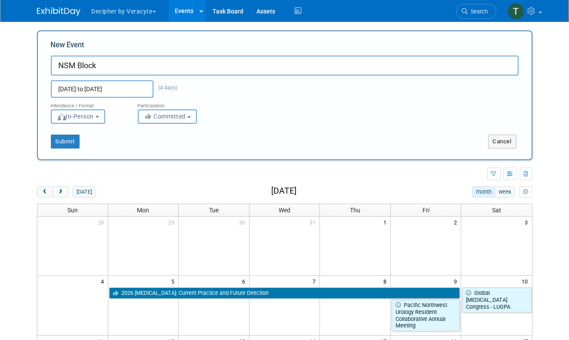
click at [170, 117] on span "Committed" at bounding box center [165, 116] width 42 height 7
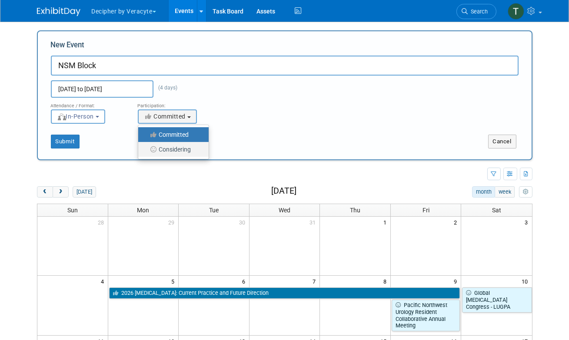
click at [171, 150] on label "Considering" at bounding box center [170, 149] width 57 height 11
click at [146, 150] on input "Considering" at bounding box center [143, 150] width 6 height 6
radio input "true"
select select "2"
radio input "false"
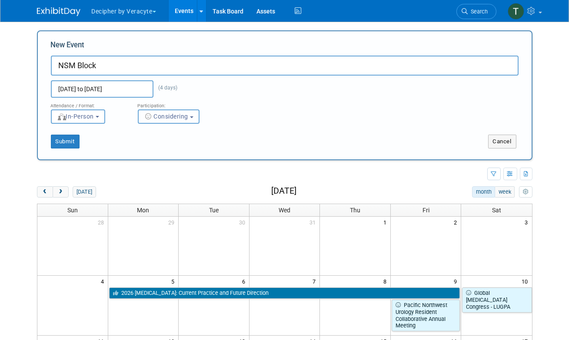
click at [156, 119] on span "Considering" at bounding box center [166, 116] width 45 height 7
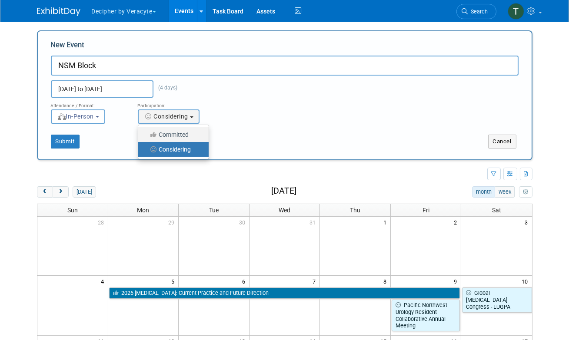
click at [157, 129] on label "Committed" at bounding box center [170, 134] width 57 height 11
click at [146, 132] on input "Committed" at bounding box center [143, 135] width 6 height 6
select select "1"
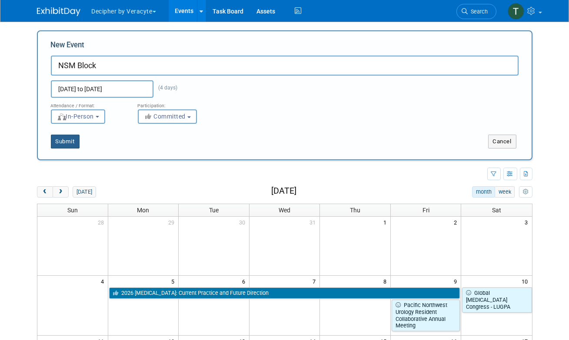
click at [70, 142] on button "Submit" at bounding box center [65, 142] width 29 height 14
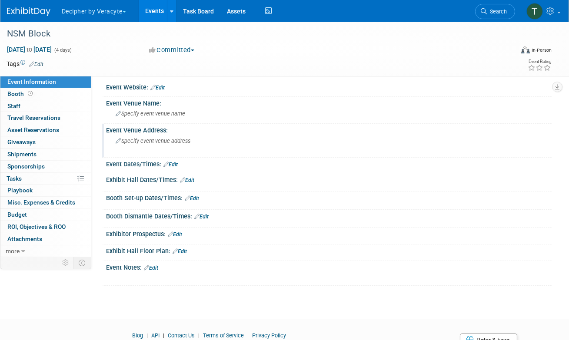
scroll to position [6, 0]
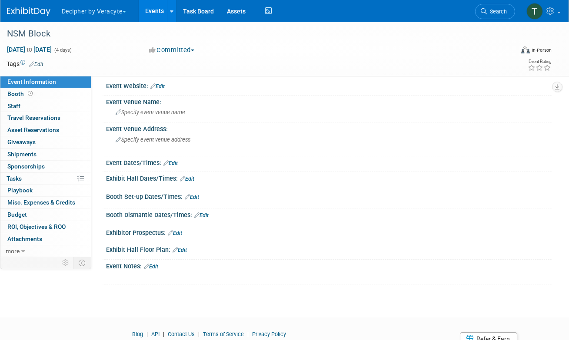
click at [160, 6] on link "Events" at bounding box center [155, 11] width 32 height 22
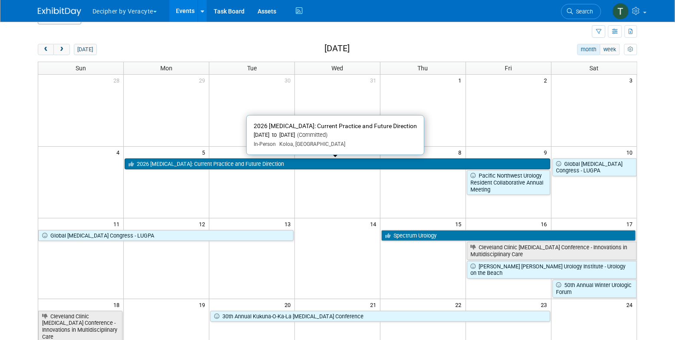
scroll to position [22, 0]
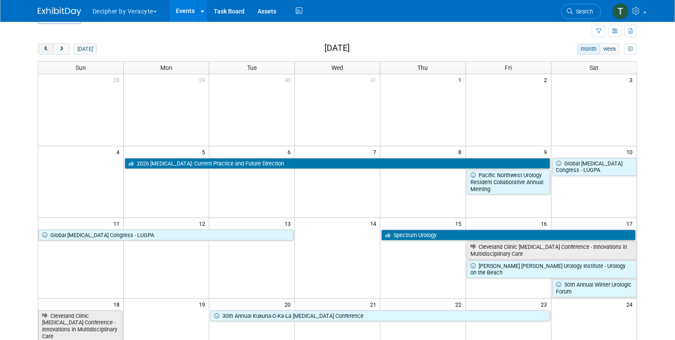
click at [49, 44] on button "prev" at bounding box center [46, 48] width 16 height 11
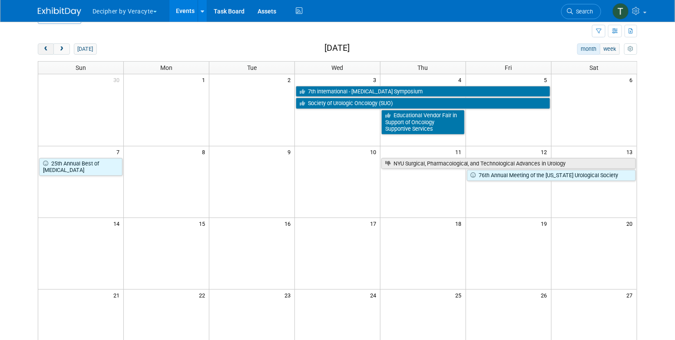
click at [49, 44] on button "prev" at bounding box center [46, 48] width 16 height 11
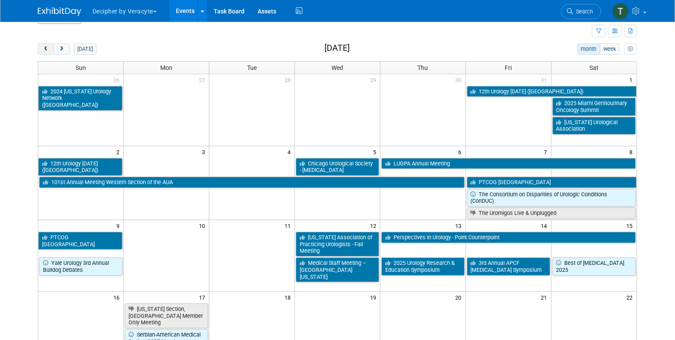
click at [49, 43] on button "prev" at bounding box center [46, 48] width 16 height 11
